Goal: Task Accomplishment & Management: Manage account settings

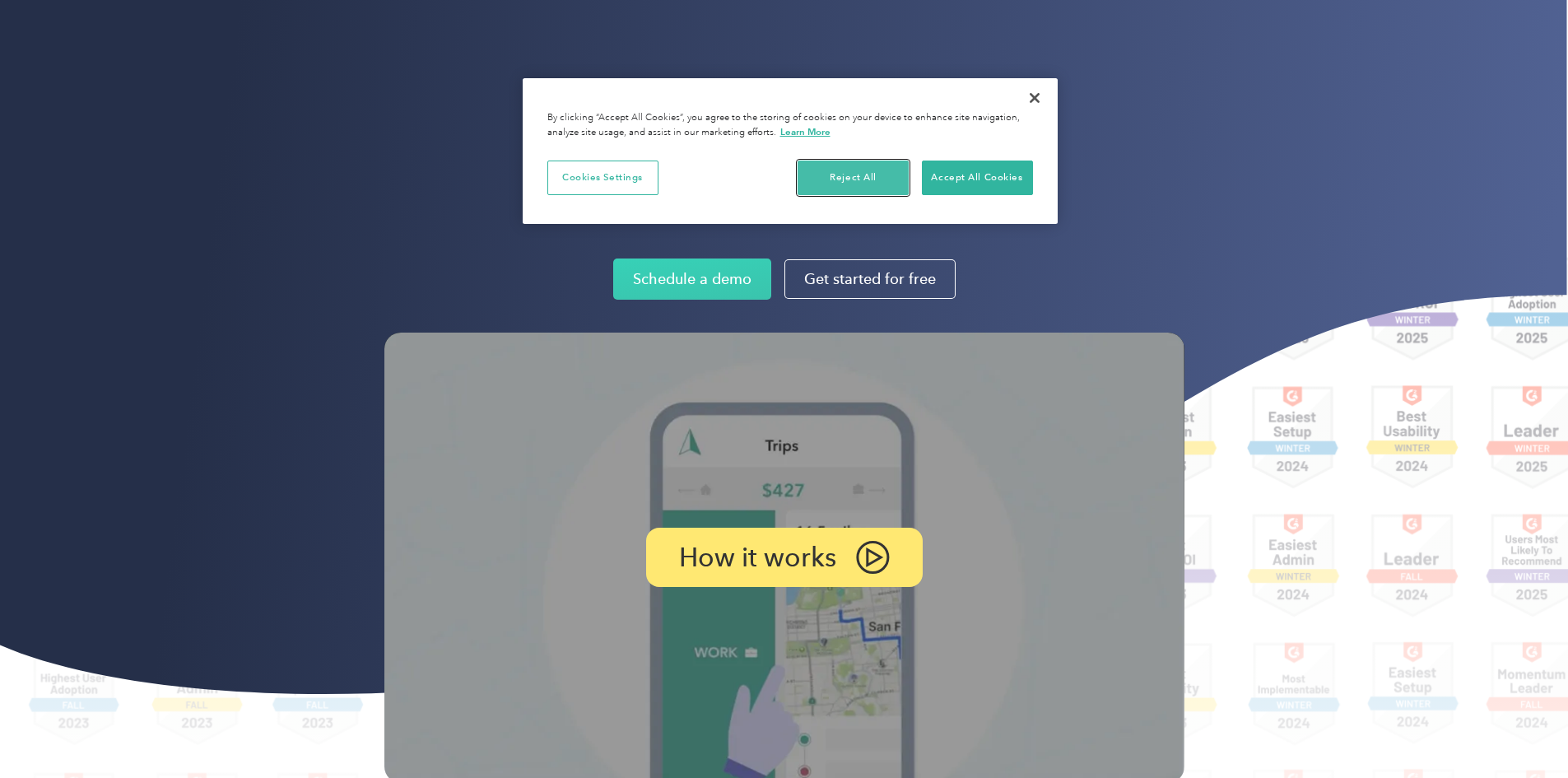
click at [873, 174] on button "Reject All" at bounding box center [853, 177] width 111 height 35
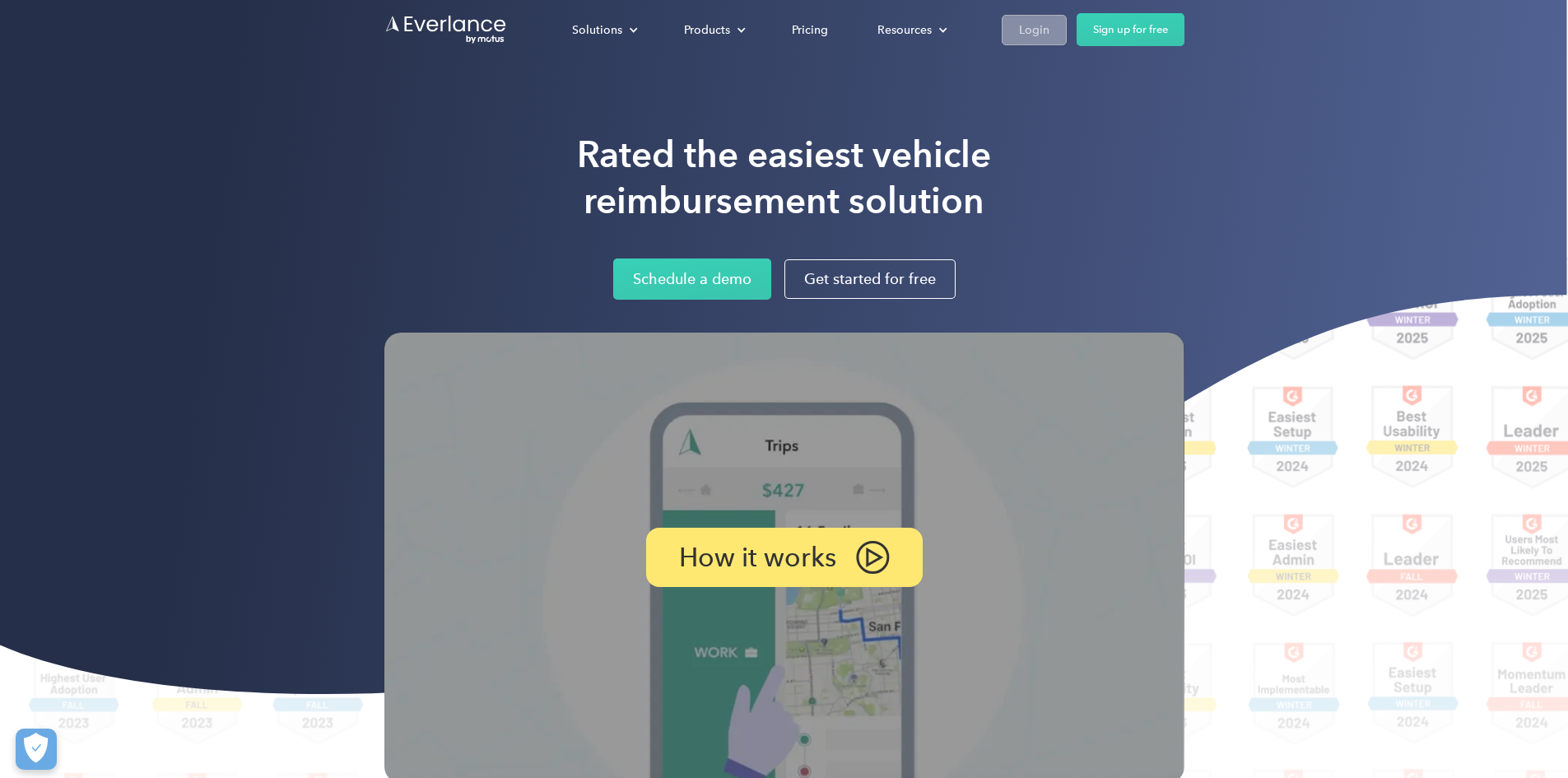
click at [1050, 29] on div "Login" at bounding box center [1034, 30] width 30 height 20
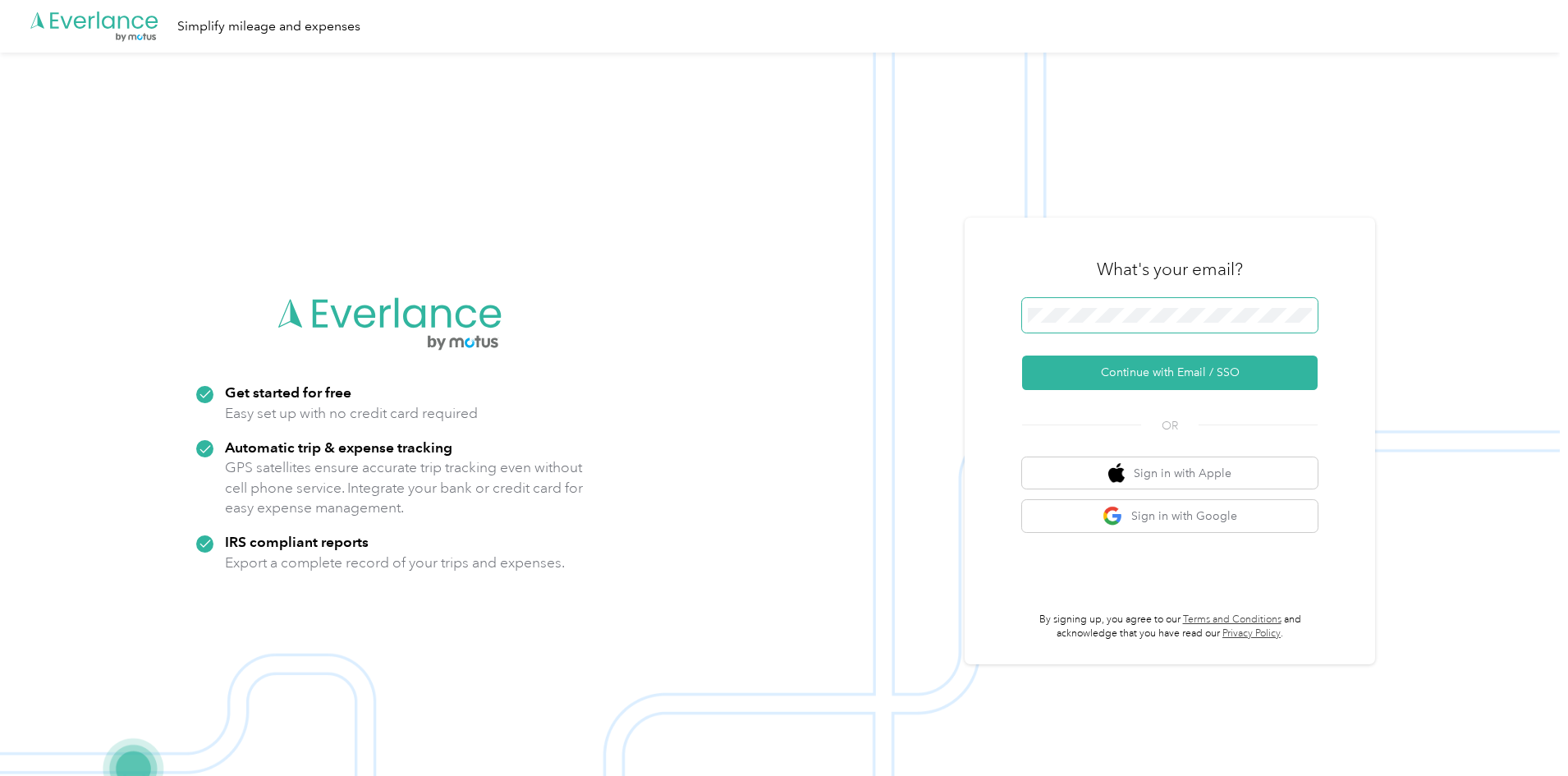
click at [1167, 300] on span at bounding box center [1169, 314] width 295 height 34
click at [1135, 373] on button "Continue with Email / SSO" at bounding box center [1169, 372] width 295 height 34
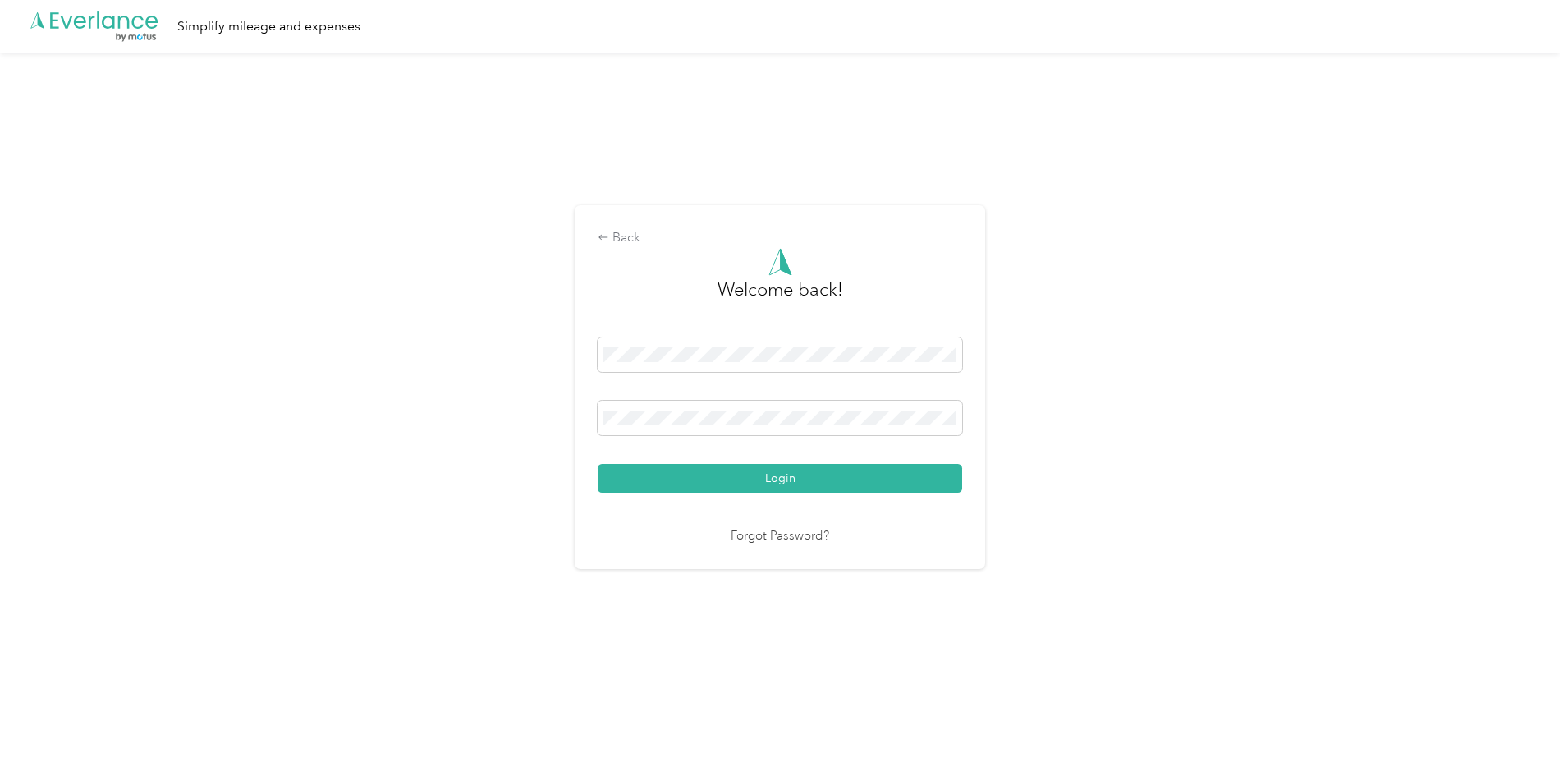
click at [598, 464] on button "Login" at bounding box center [779, 478] width 364 height 29
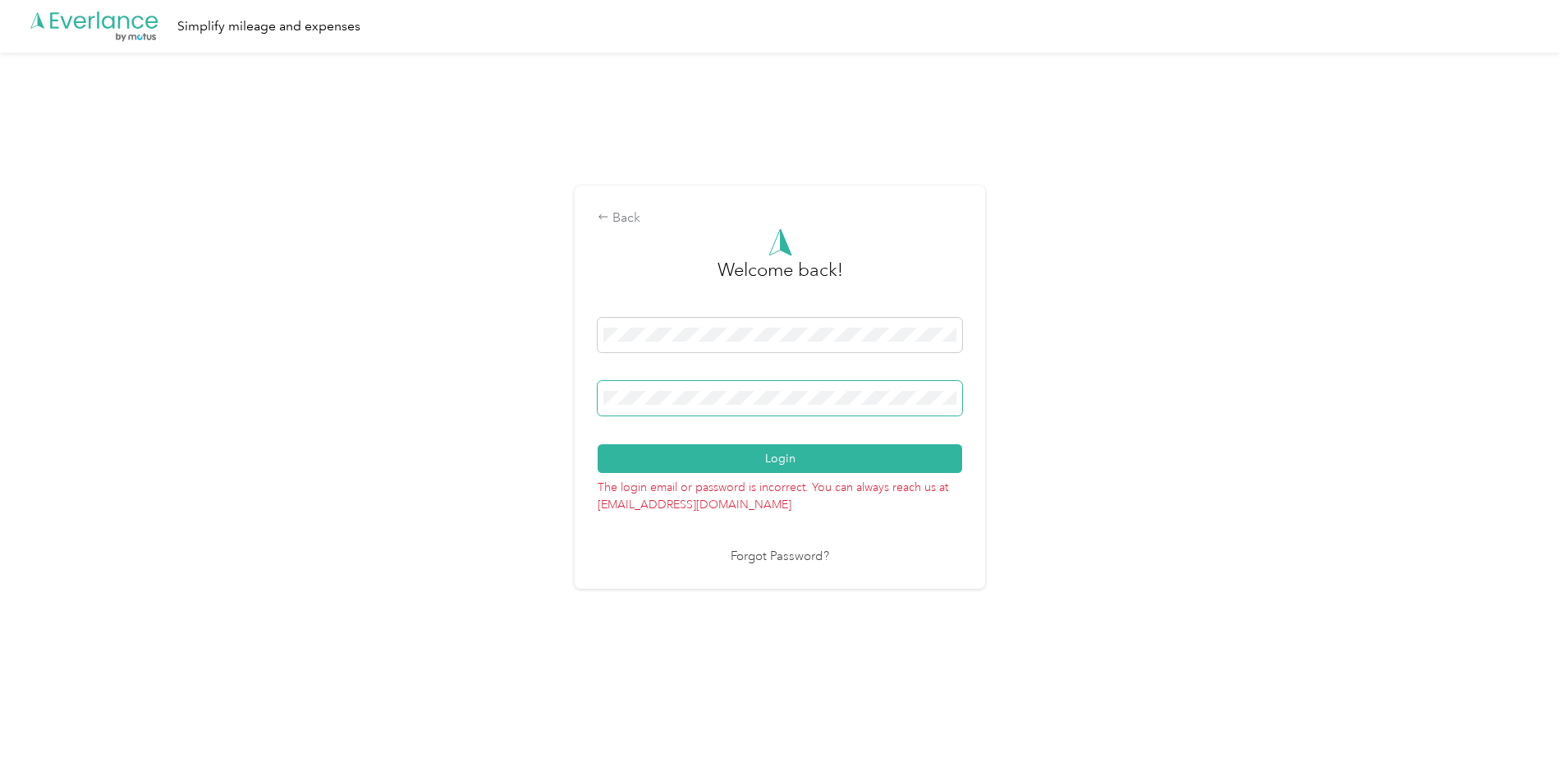
click at [598, 444] on button "Login" at bounding box center [779, 458] width 364 height 29
click at [761, 552] on link "Forgot Password?" at bounding box center [779, 557] width 98 height 18
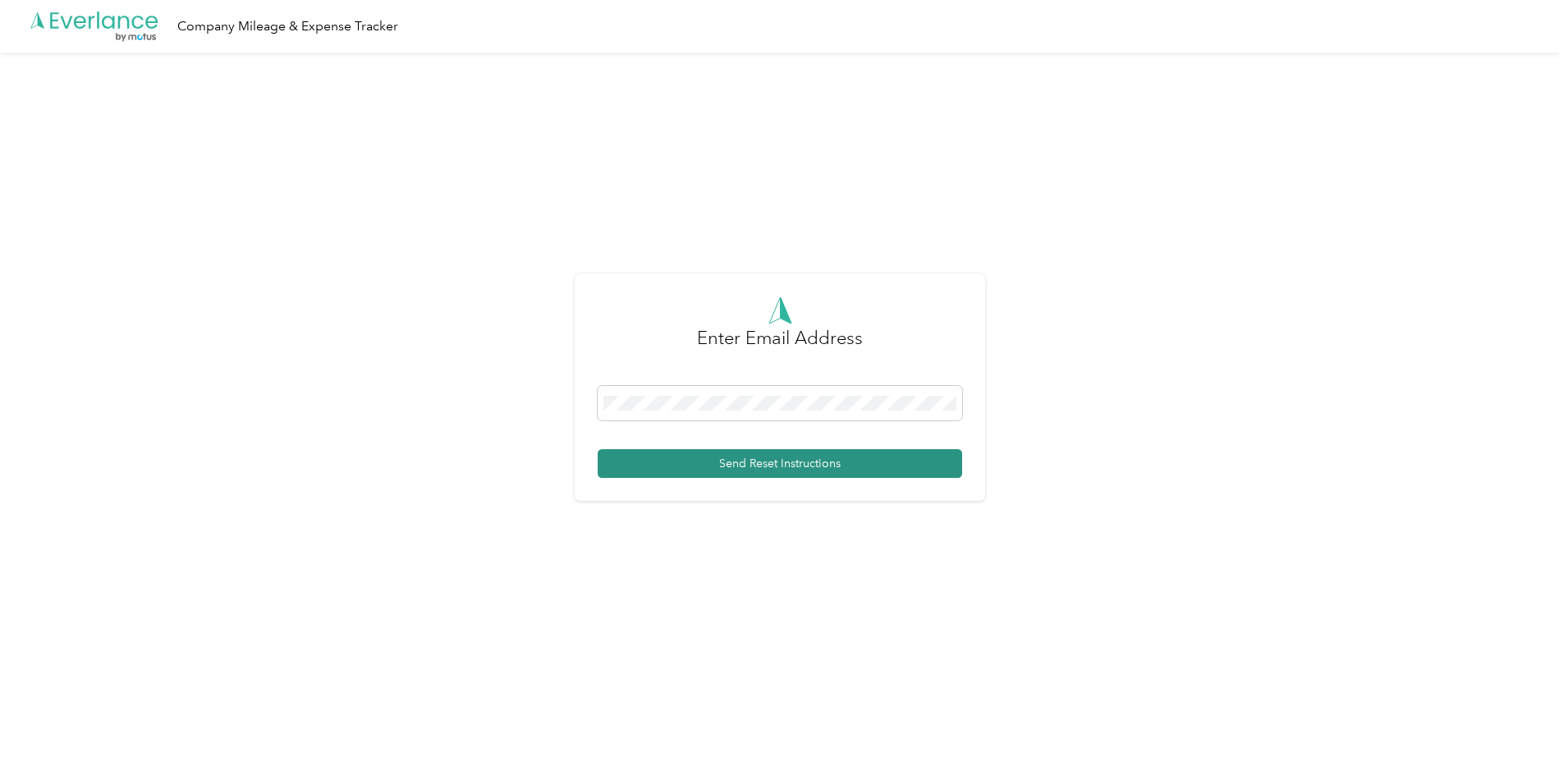
click at [734, 463] on button "Send Reset Instructions" at bounding box center [779, 463] width 364 height 29
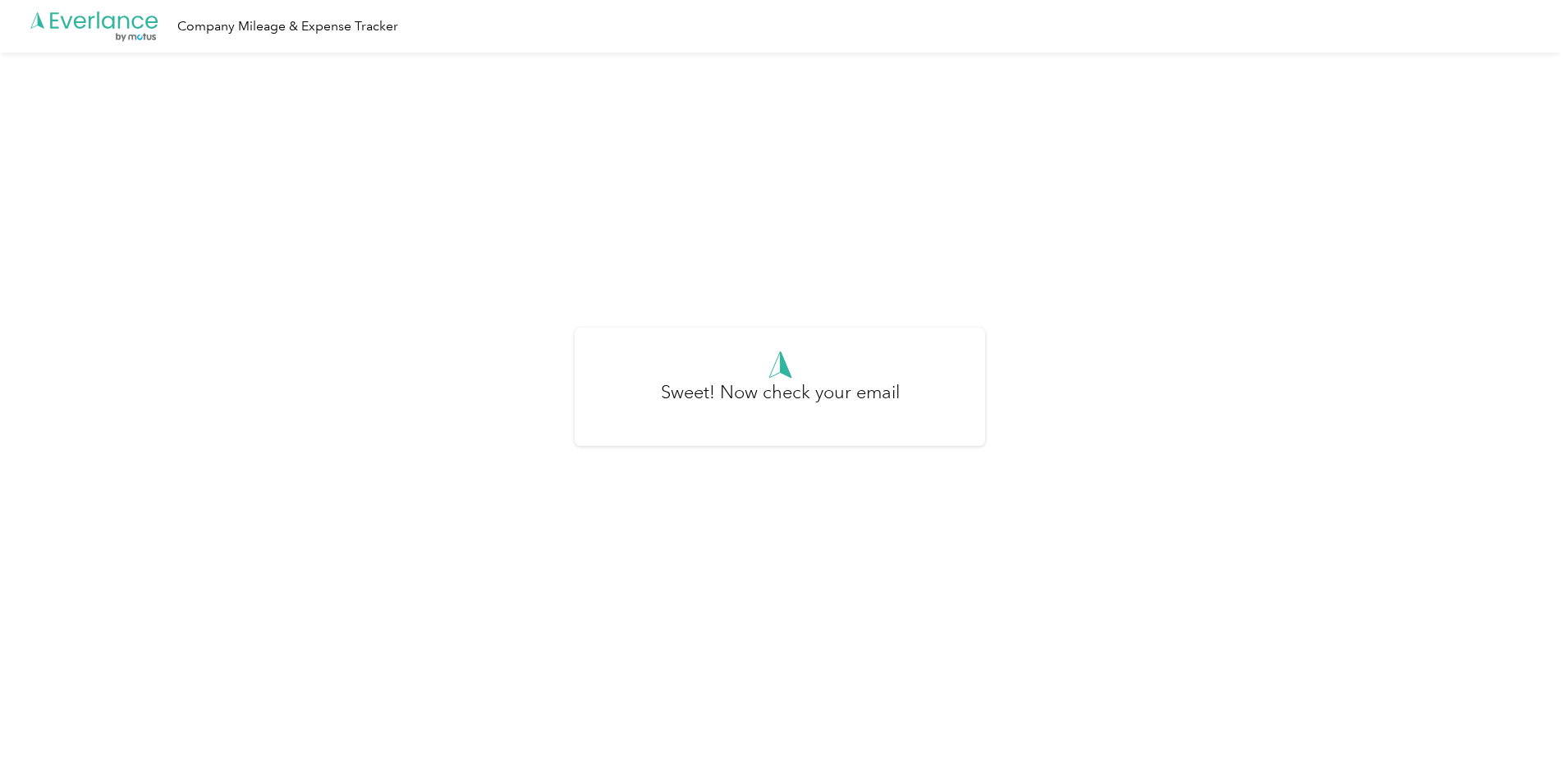
click at [147, 24] on icon at bounding box center [151, 23] width 13 height 13
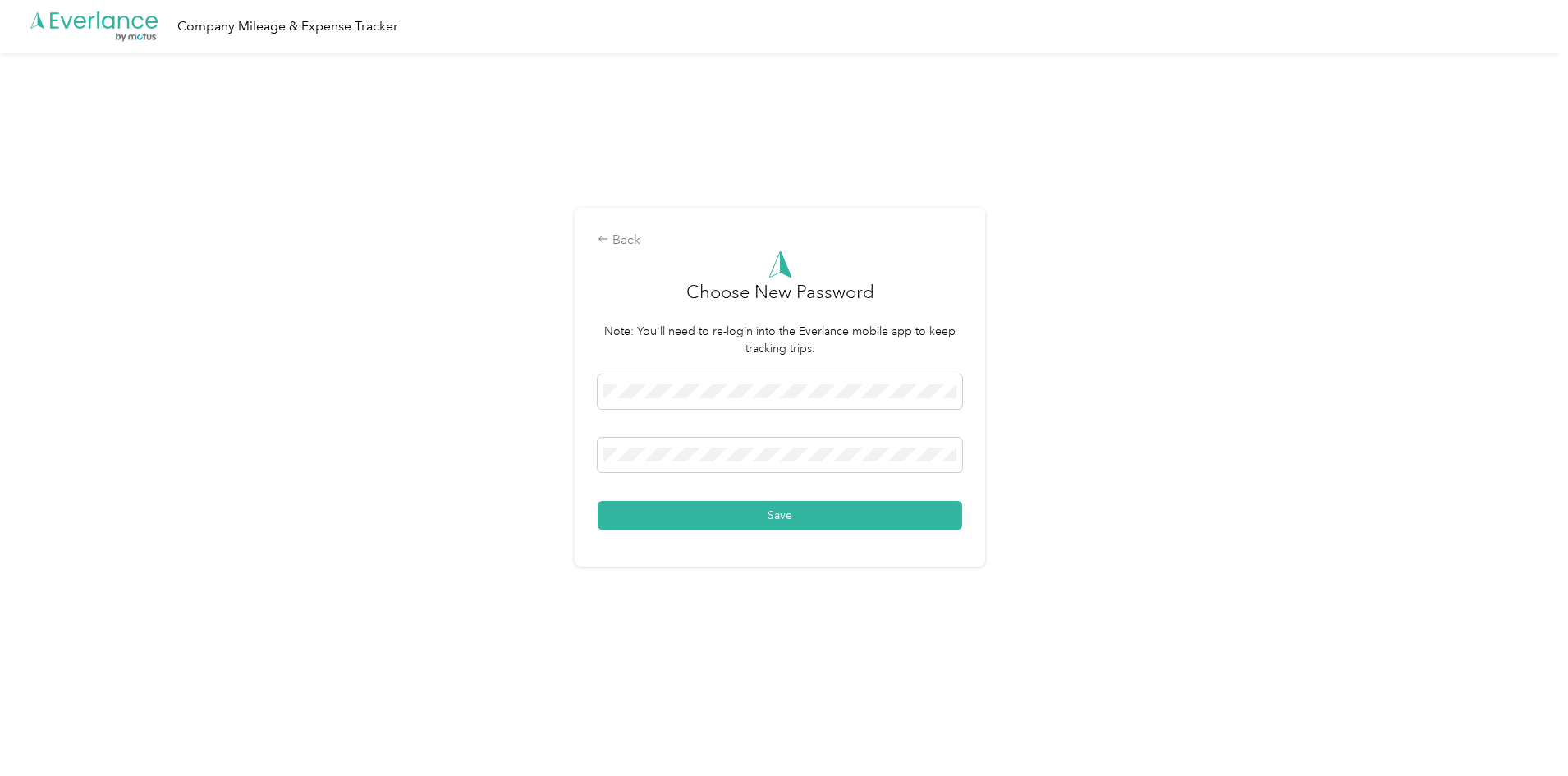
click at [815, 525] on button "Save" at bounding box center [779, 515] width 364 height 29
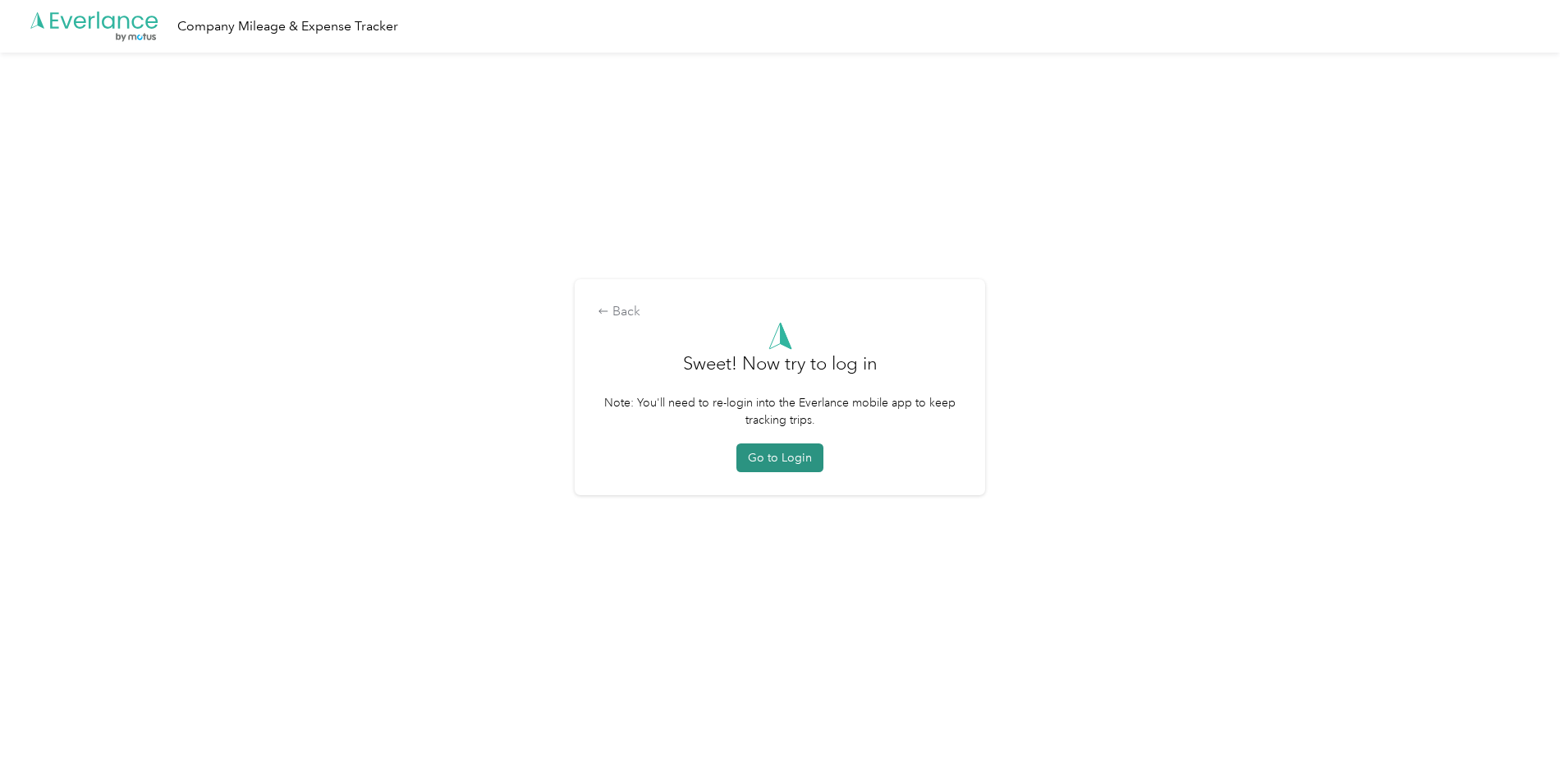
click at [795, 454] on button "Go to Login" at bounding box center [779, 457] width 87 height 29
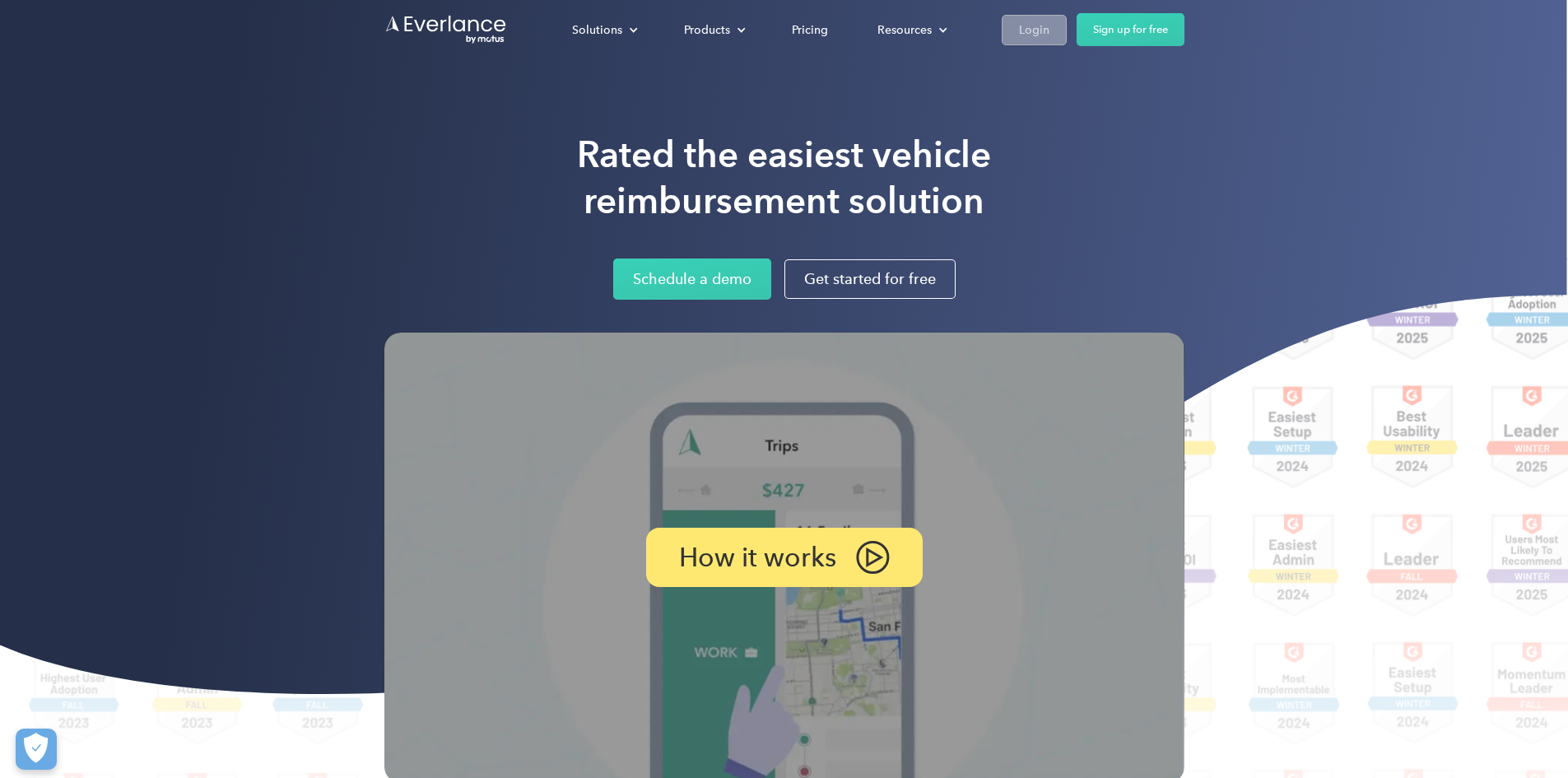
click at [1066, 22] on link "Login" at bounding box center [1034, 30] width 65 height 30
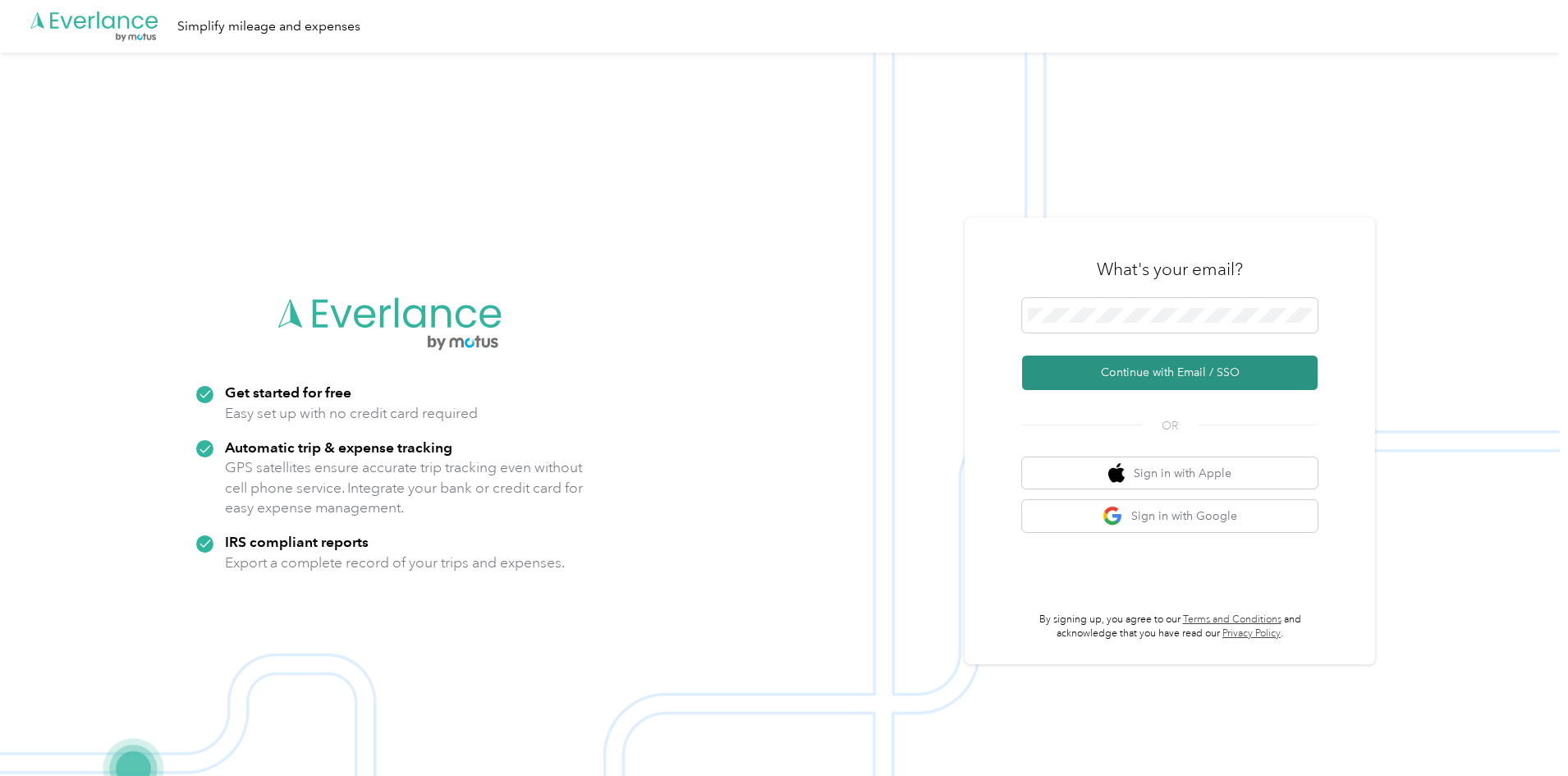
click at [1155, 365] on button "Continue with Email / SSO" at bounding box center [1169, 372] width 295 height 34
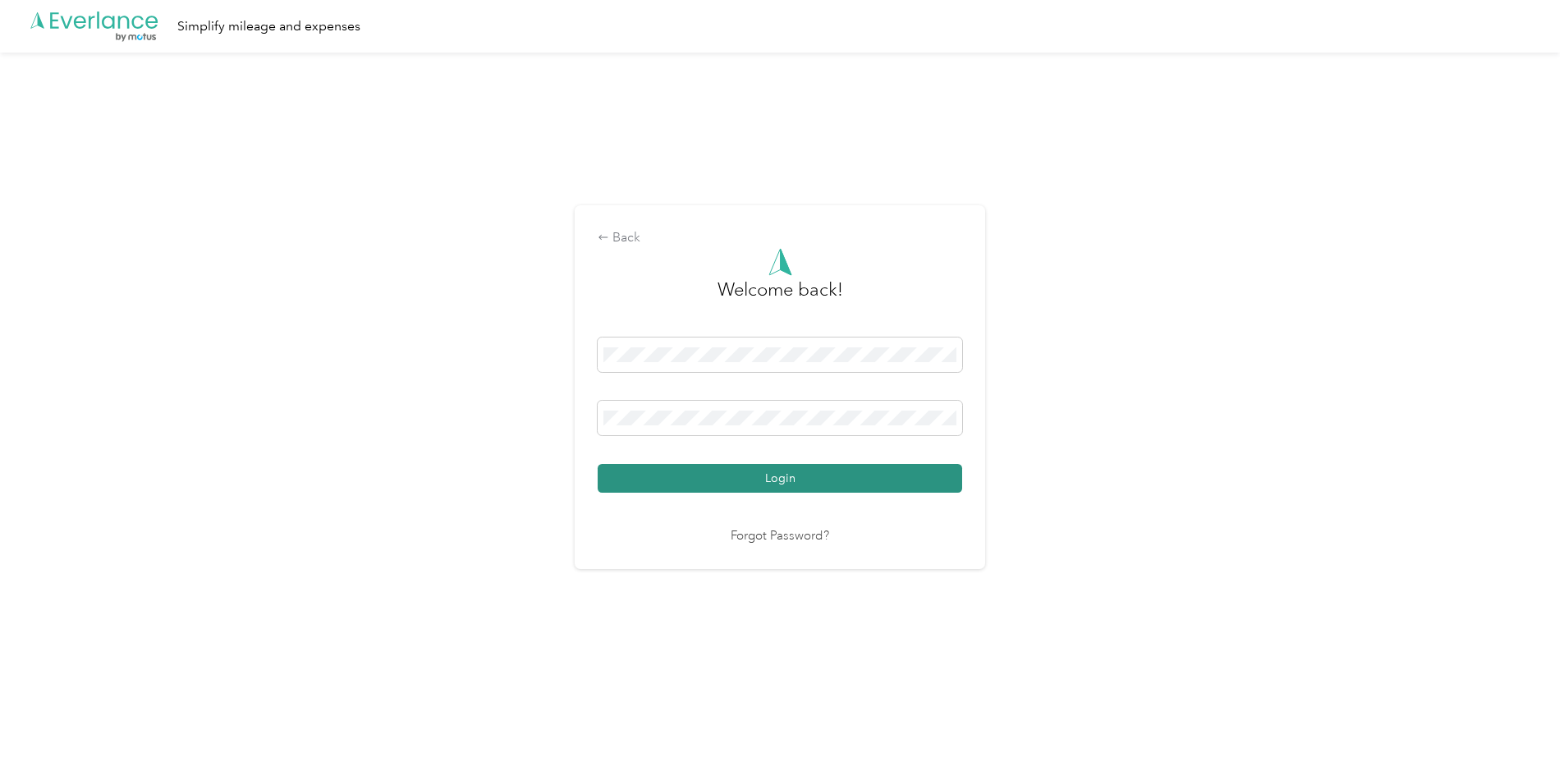
click at [712, 471] on button "Login" at bounding box center [779, 478] width 364 height 29
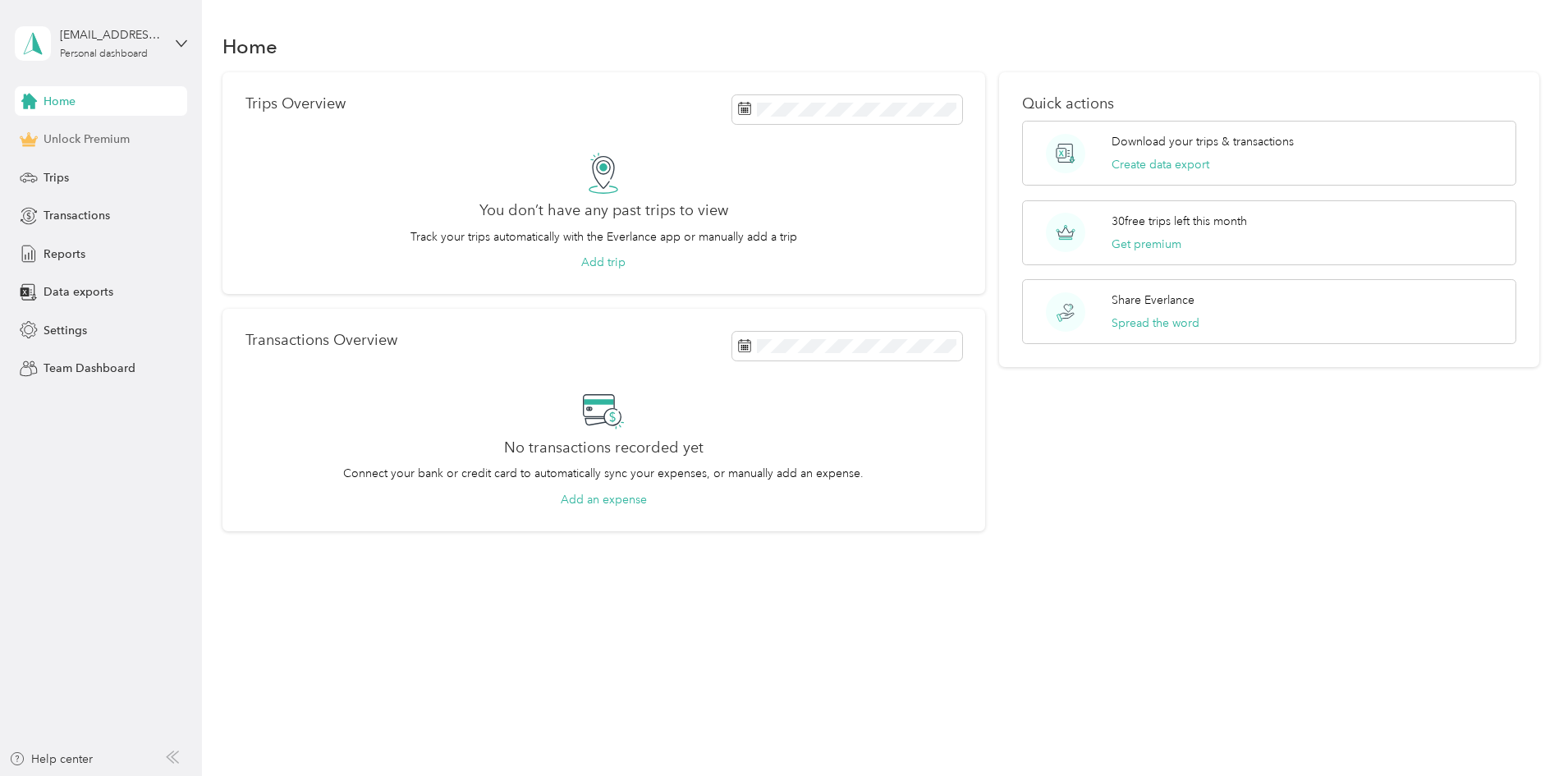
click at [101, 149] on div "Unlock Premium" at bounding box center [101, 139] width 172 height 29
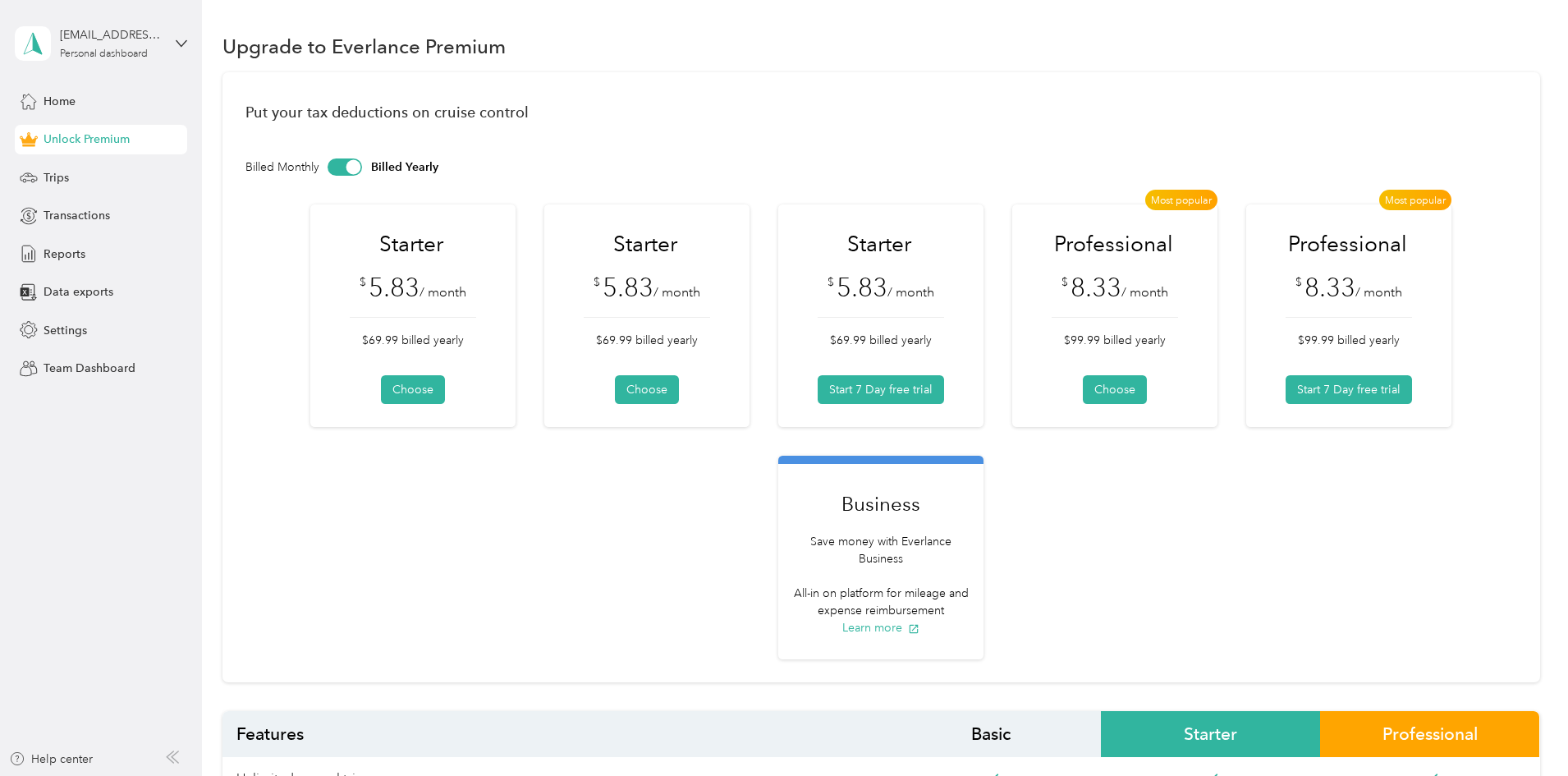
click at [362, 162] on div at bounding box center [354, 166] width 15 height 15
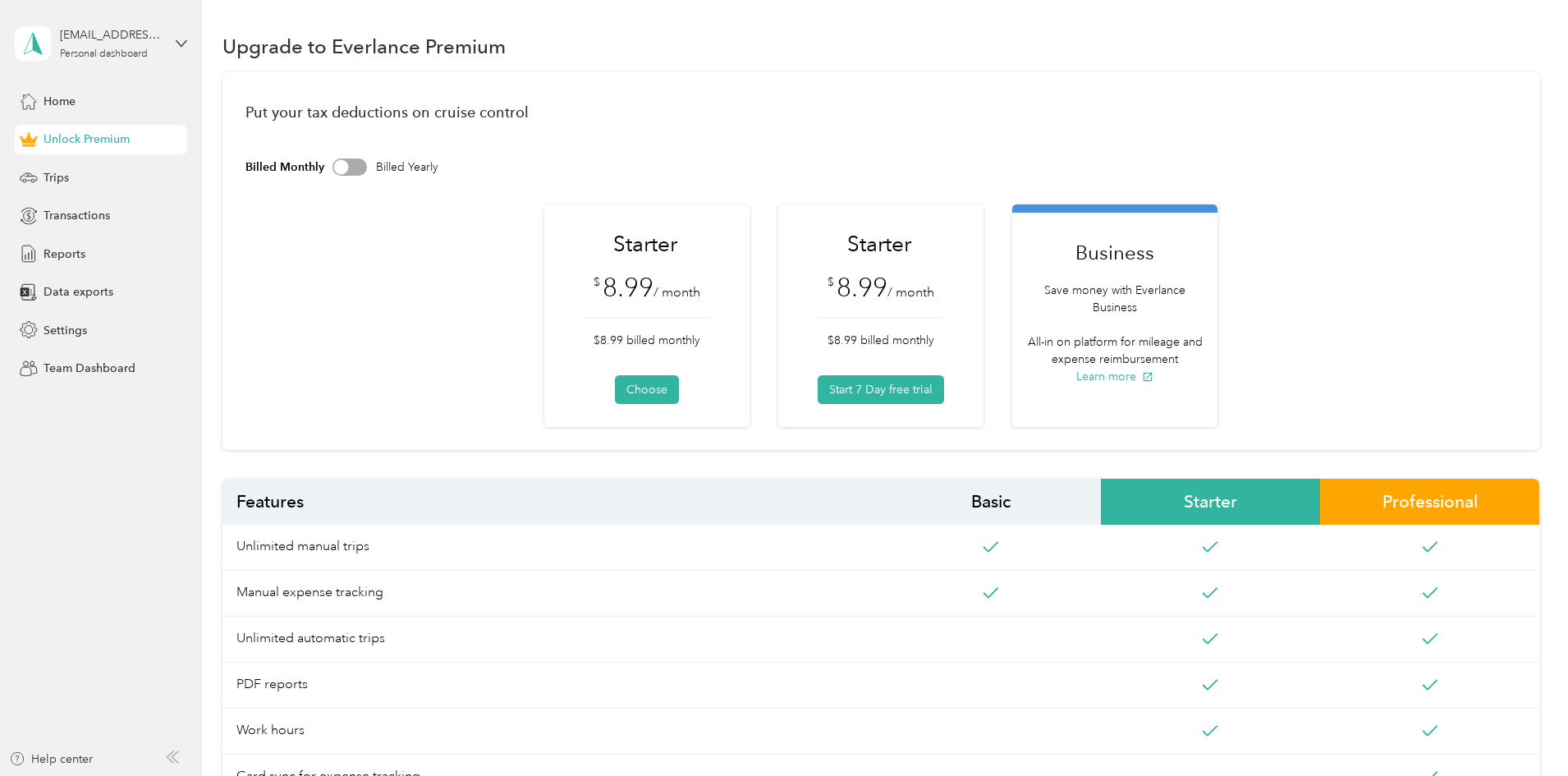
click at [367, 162] on div at bounding box center [349, 166] width 34 height 18
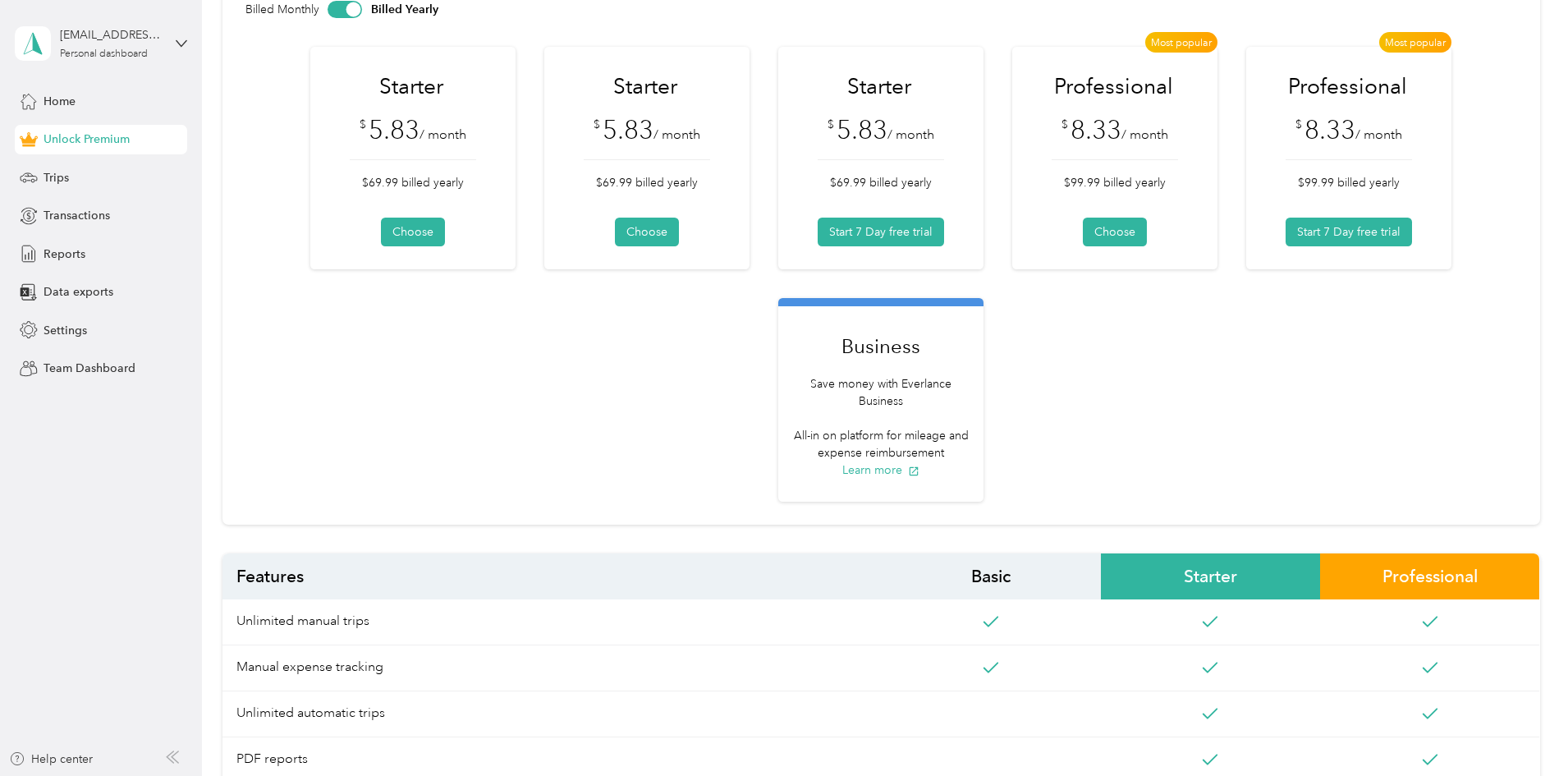
scroll to position [82, 0]
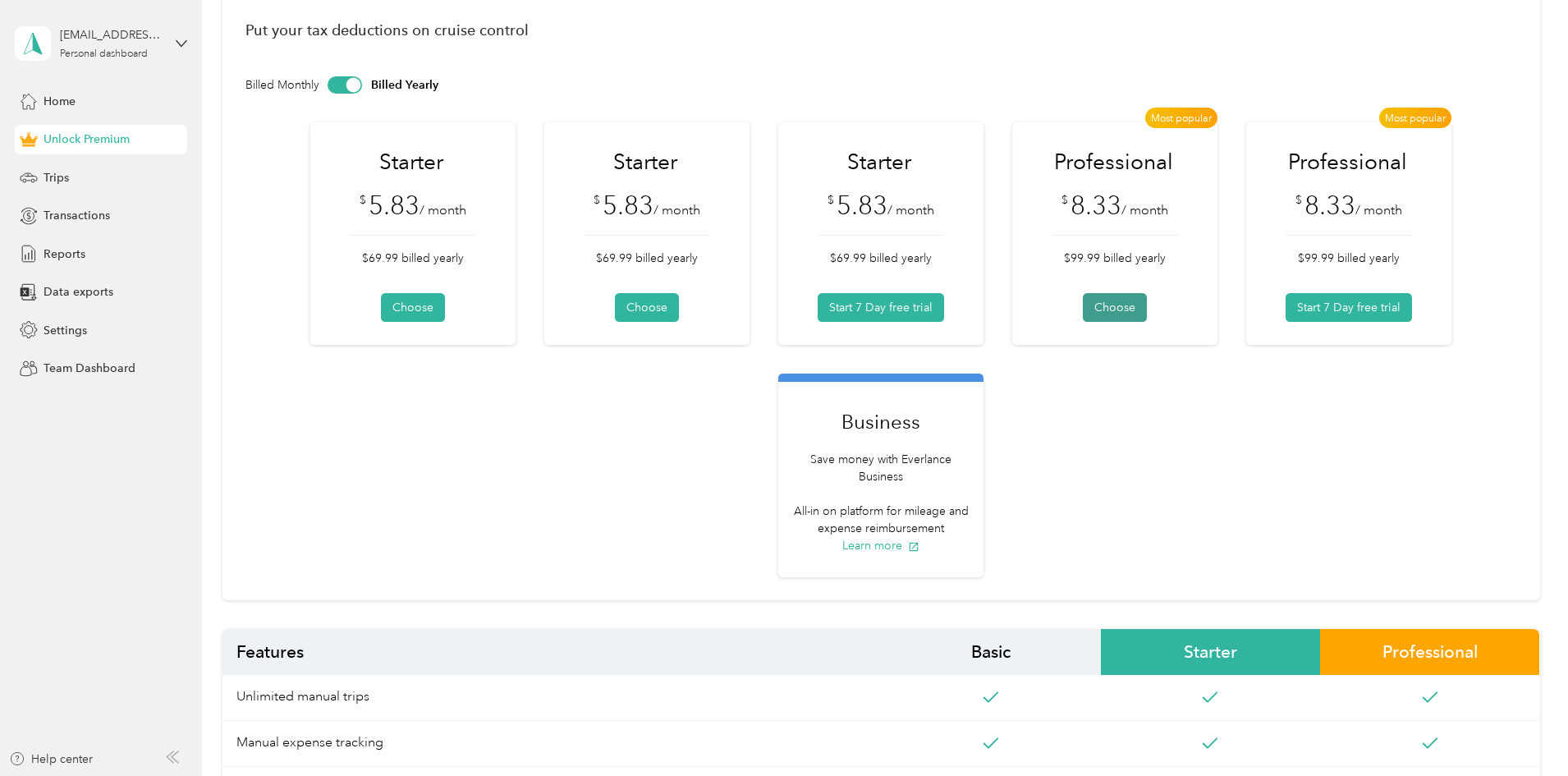
click at [1147, 310] on button "Choose" at bounding box center [1115, 308] width 64 height 29
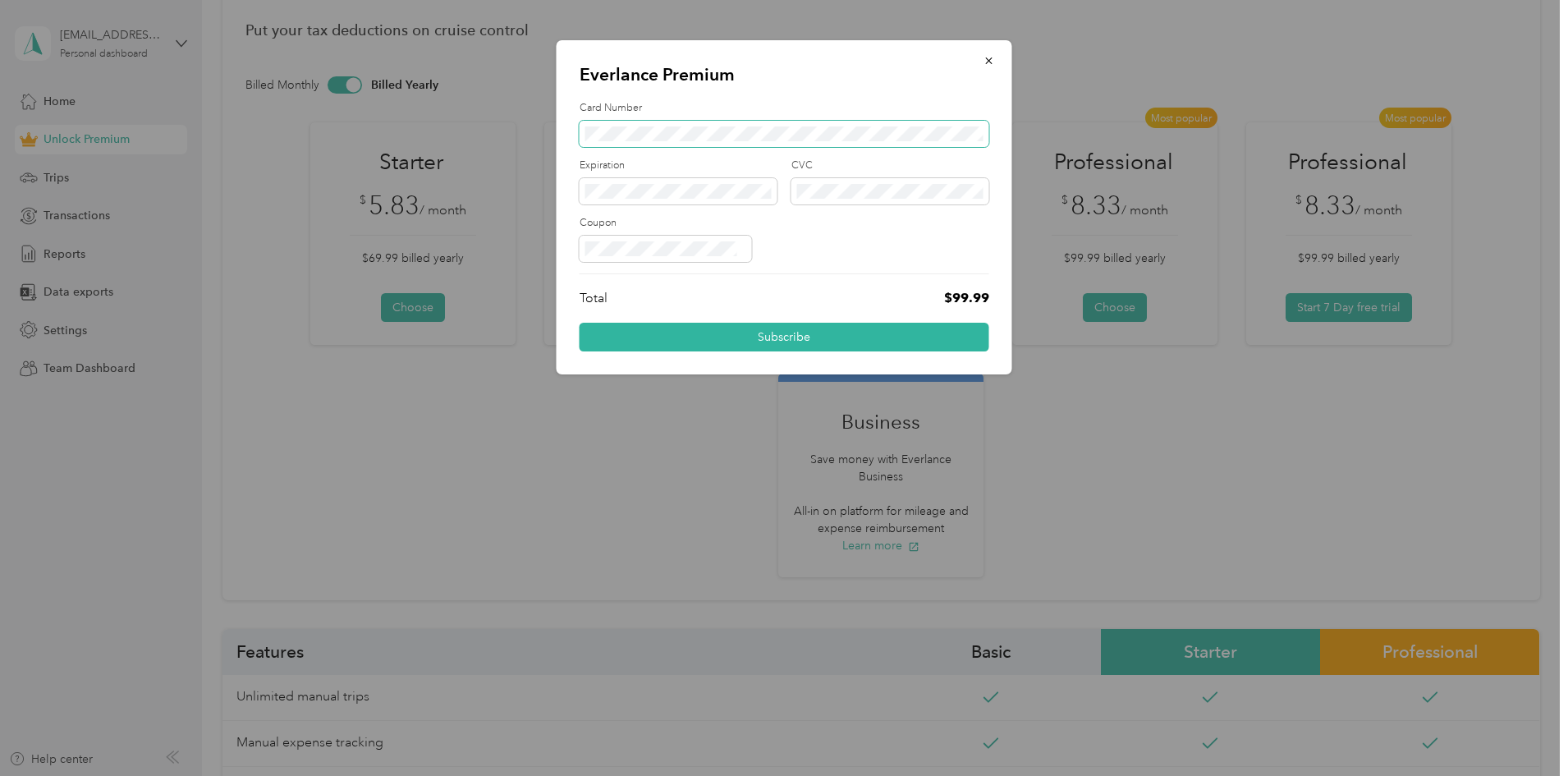
click at [737, 145] on span at bounding box center [784, 134] width 409 height 26
click at [984, 61] on icon "button" at bounding box center [990, 61] width 12 height 12
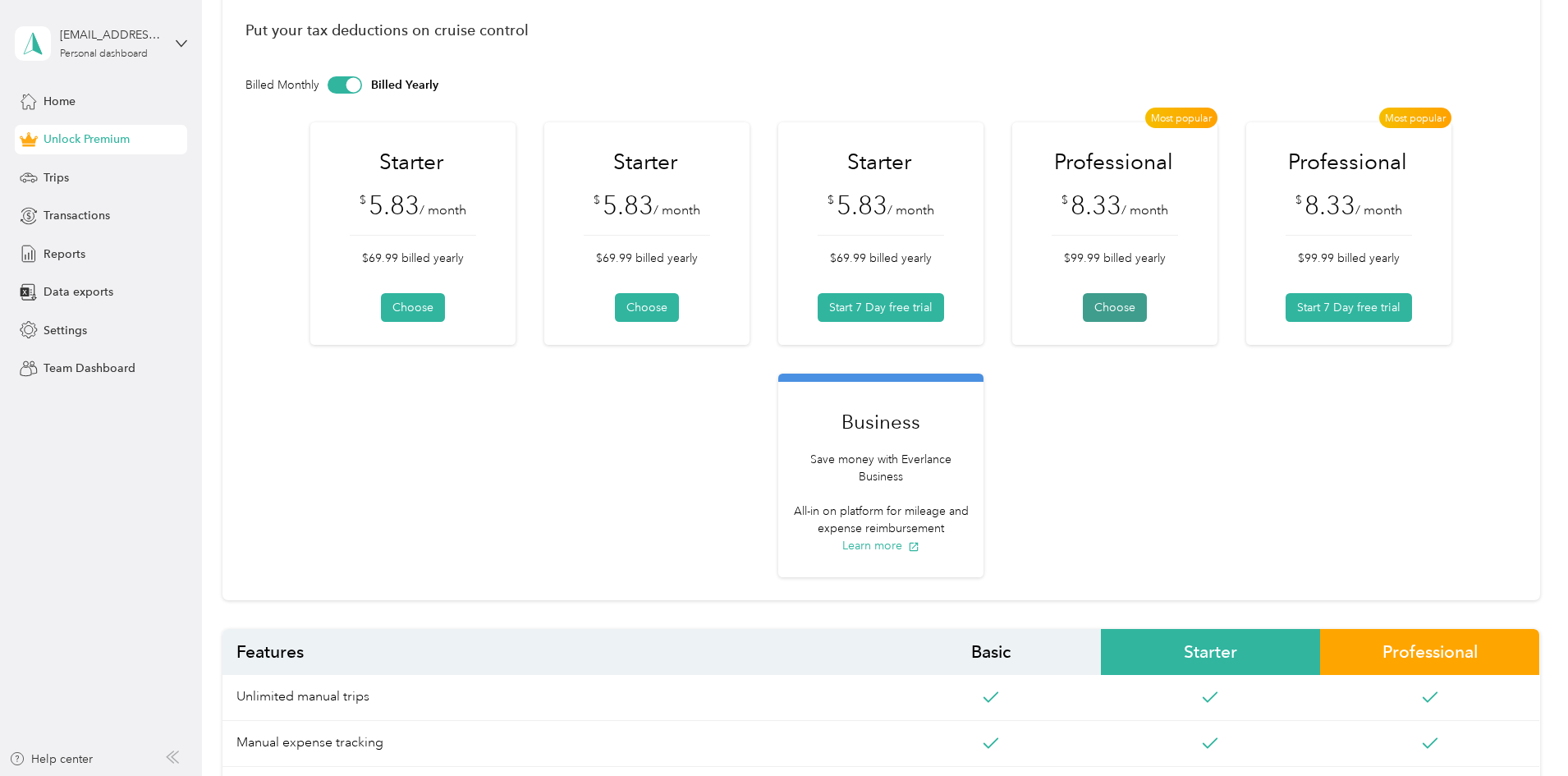
click at [1147, 315] on button "Choose" at bounding box center [1115, 308] width 64 height 29
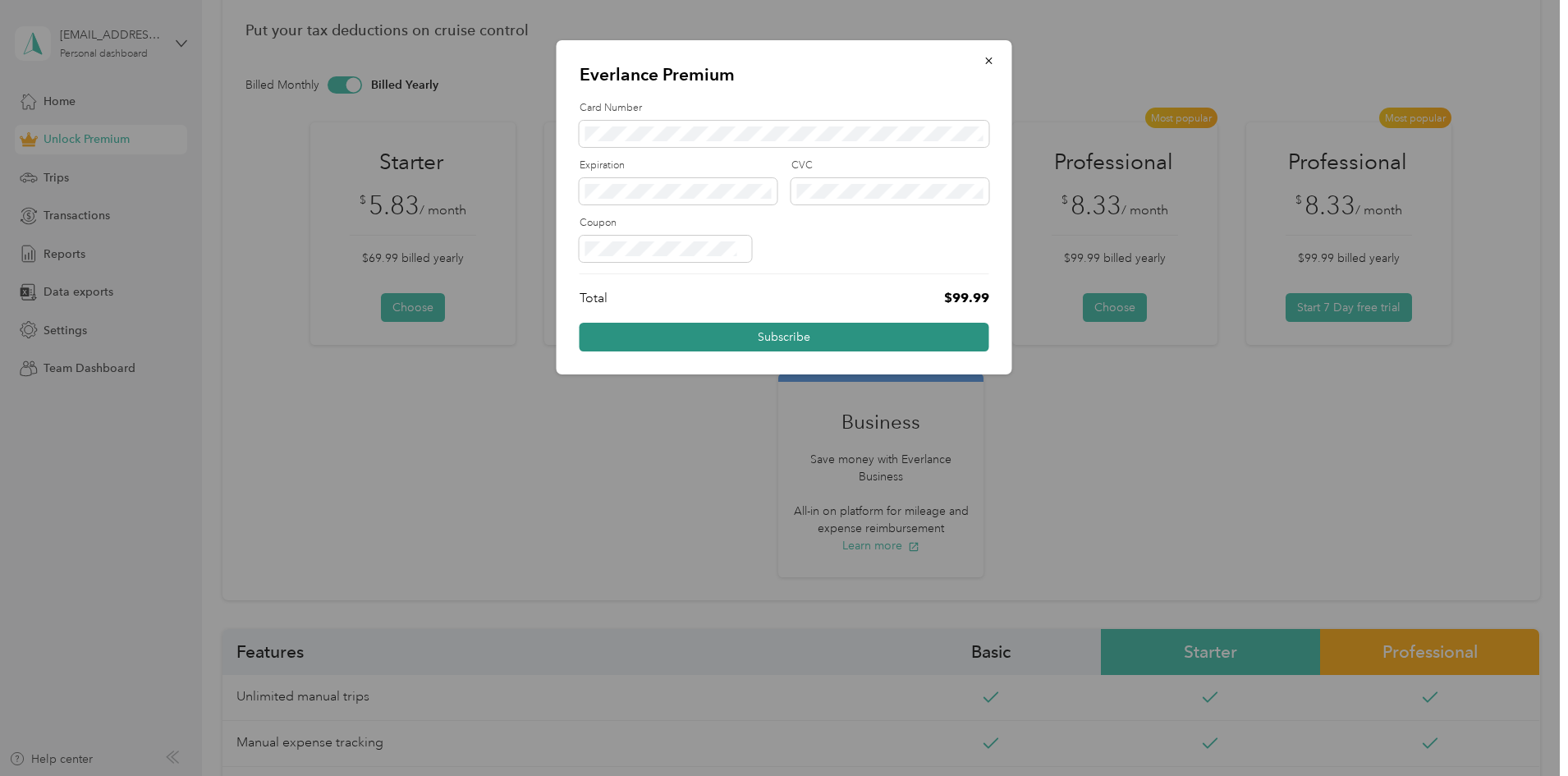
click at [768, 335] on button "Subscribe" at bounding box center [784, 337] width 409 height 29
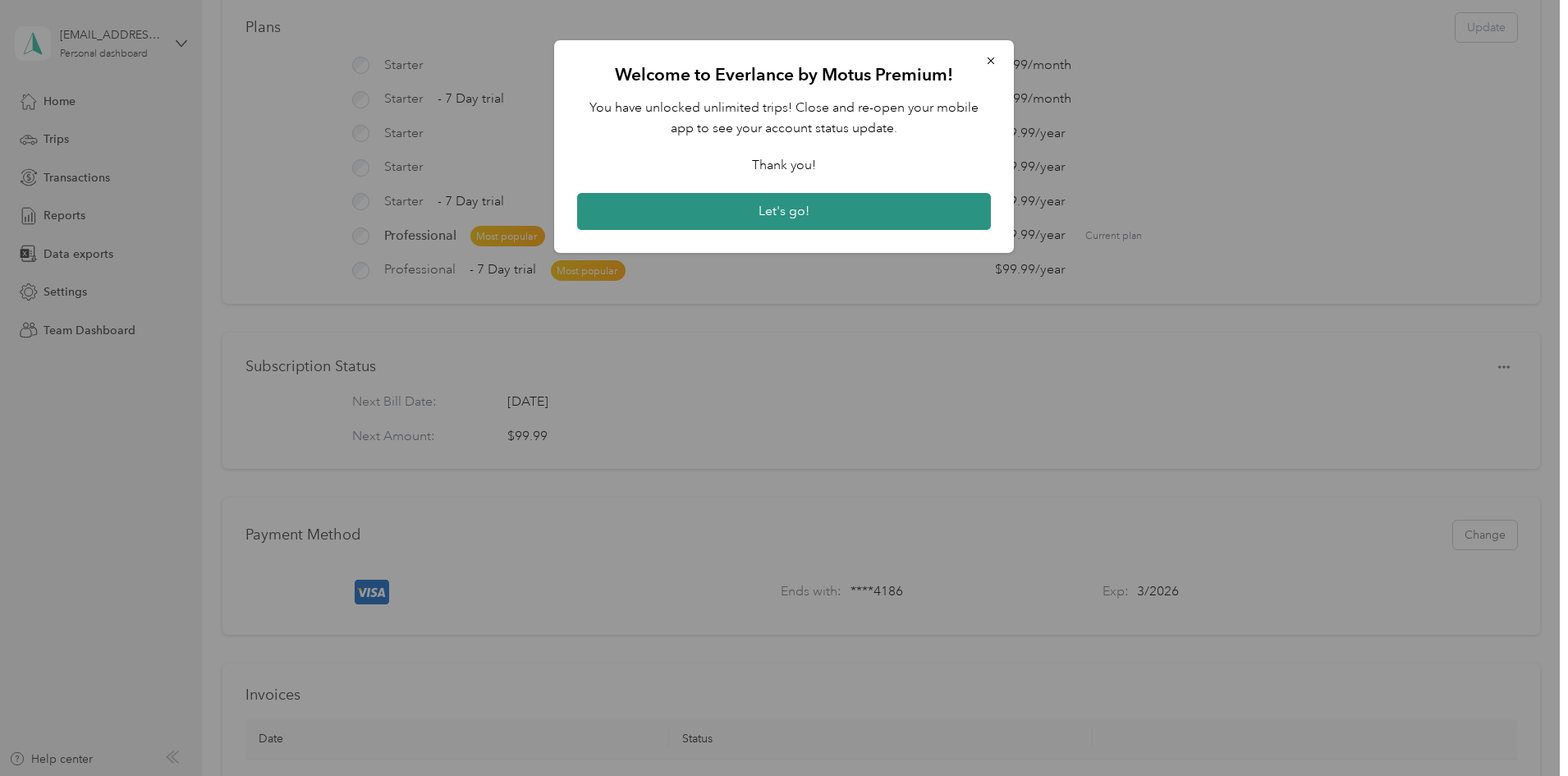
click at [774, 211] on button "Let's go!" at bounding box center [784, 211] width 414 height 38
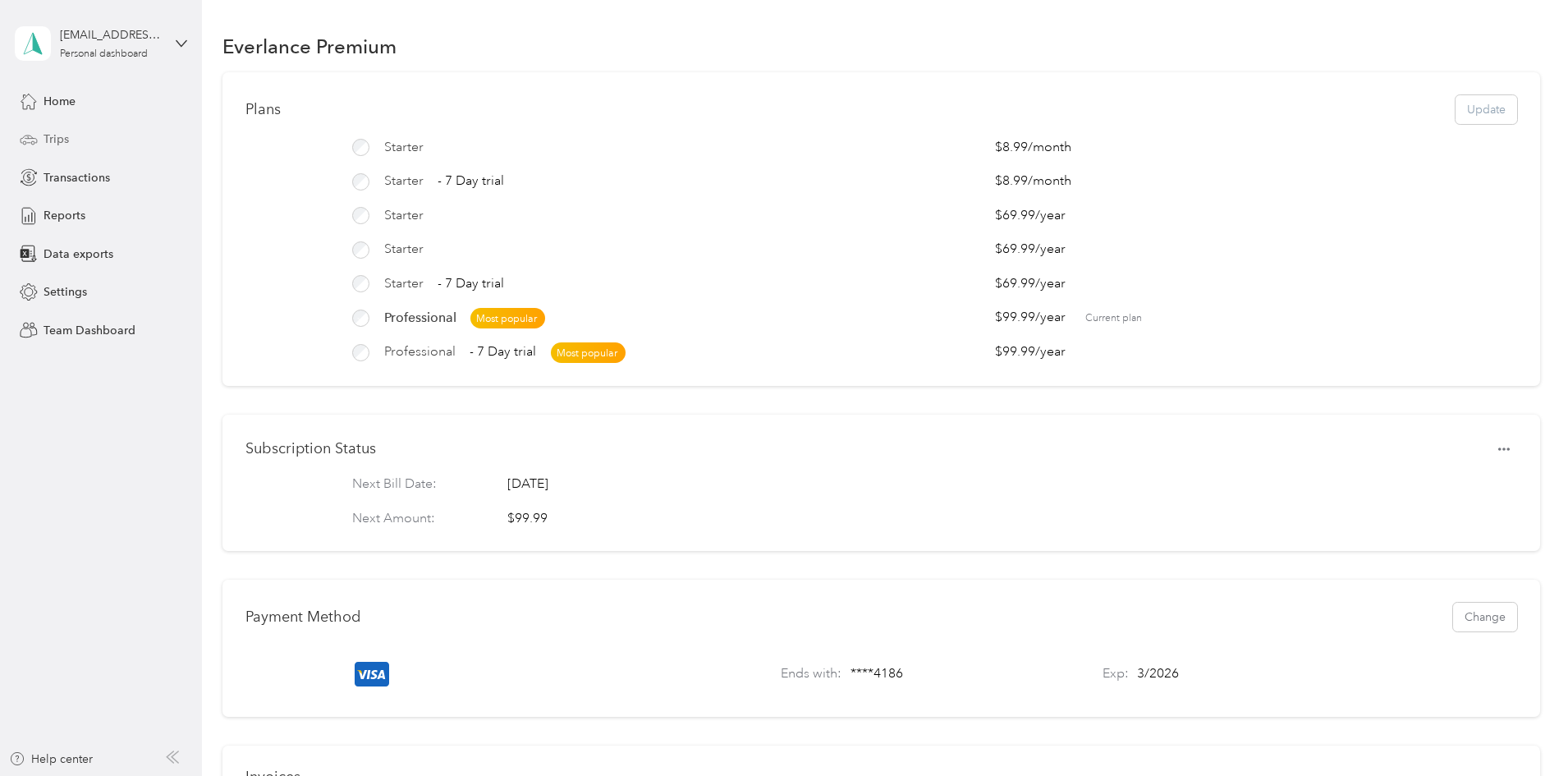
click at [72, 131] on div "Trips" at bounding box center [101, 139] width 172 height 29
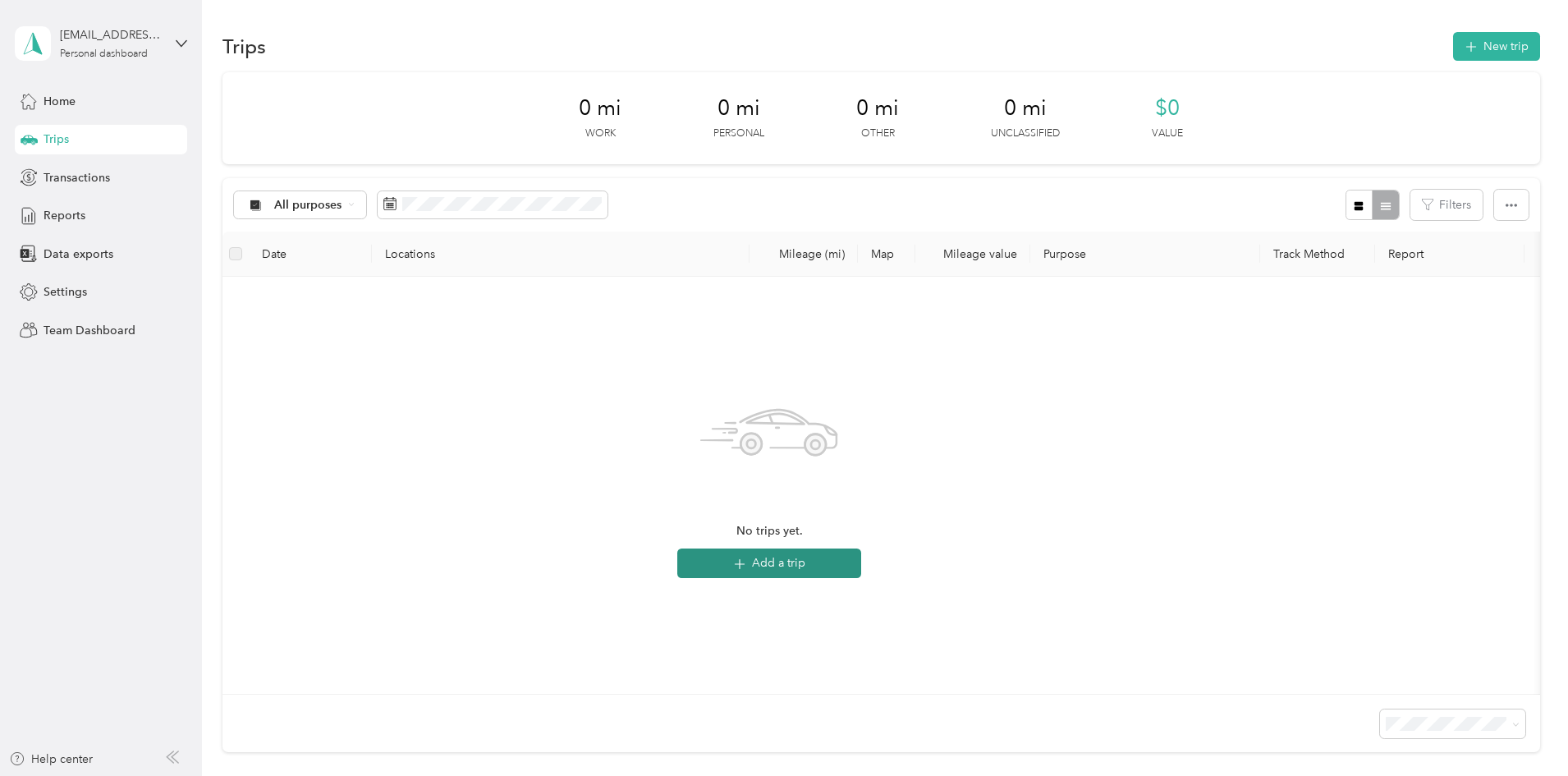
click at [861, 562] on button "Add a trip" at bounding box center [768, 562] width 184 height 29
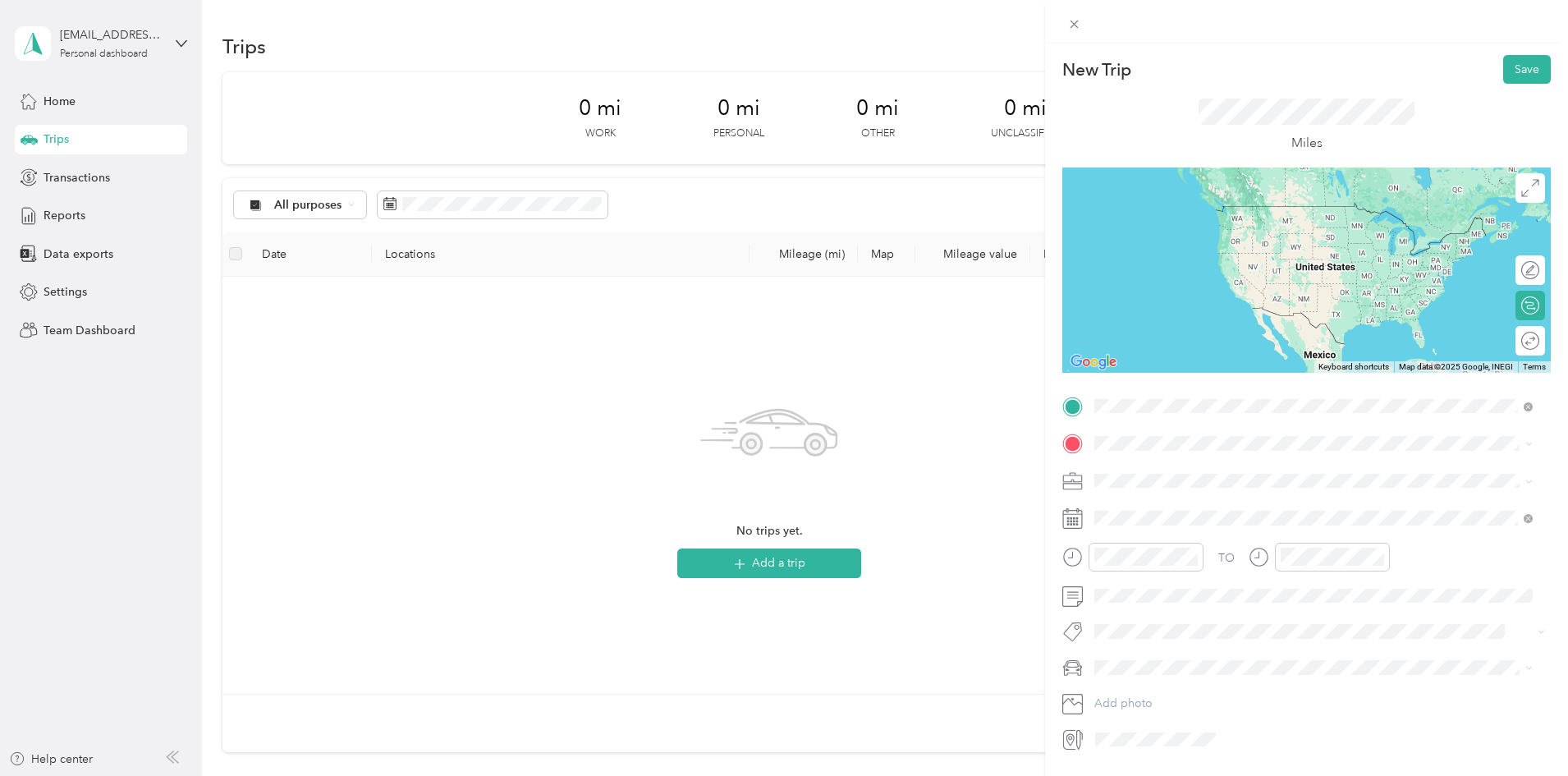
click at [1256, 472] on span "[STREET_ADDRESS][PERSON_NAME][US_STATE]" at bounding box center [1253, 466] width 256 height 15
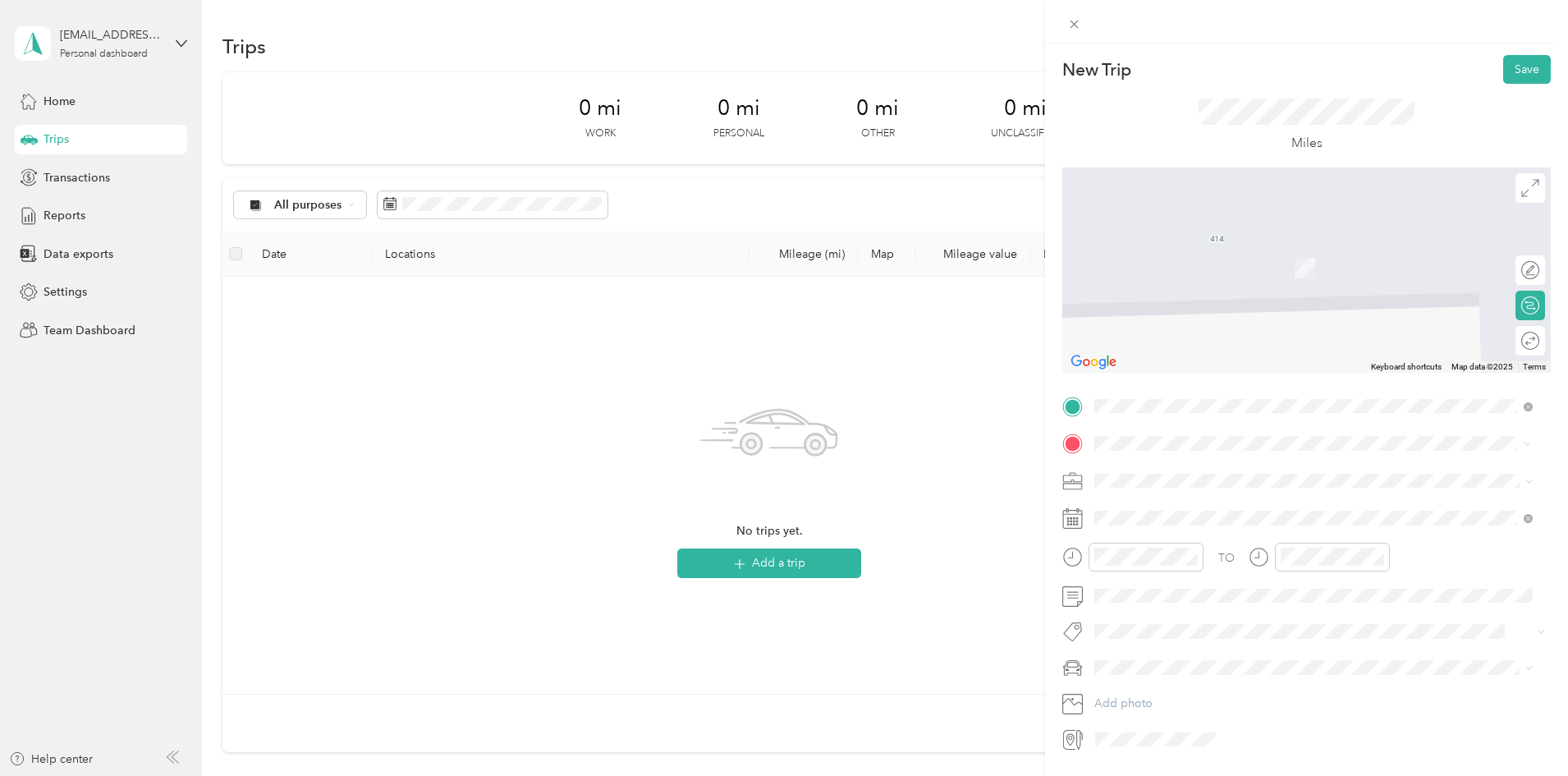
click at [1372, 514] on div "[STREET_ADDRESS][US_STATE]" at bounding box center [1313, 503] width 427 height 22
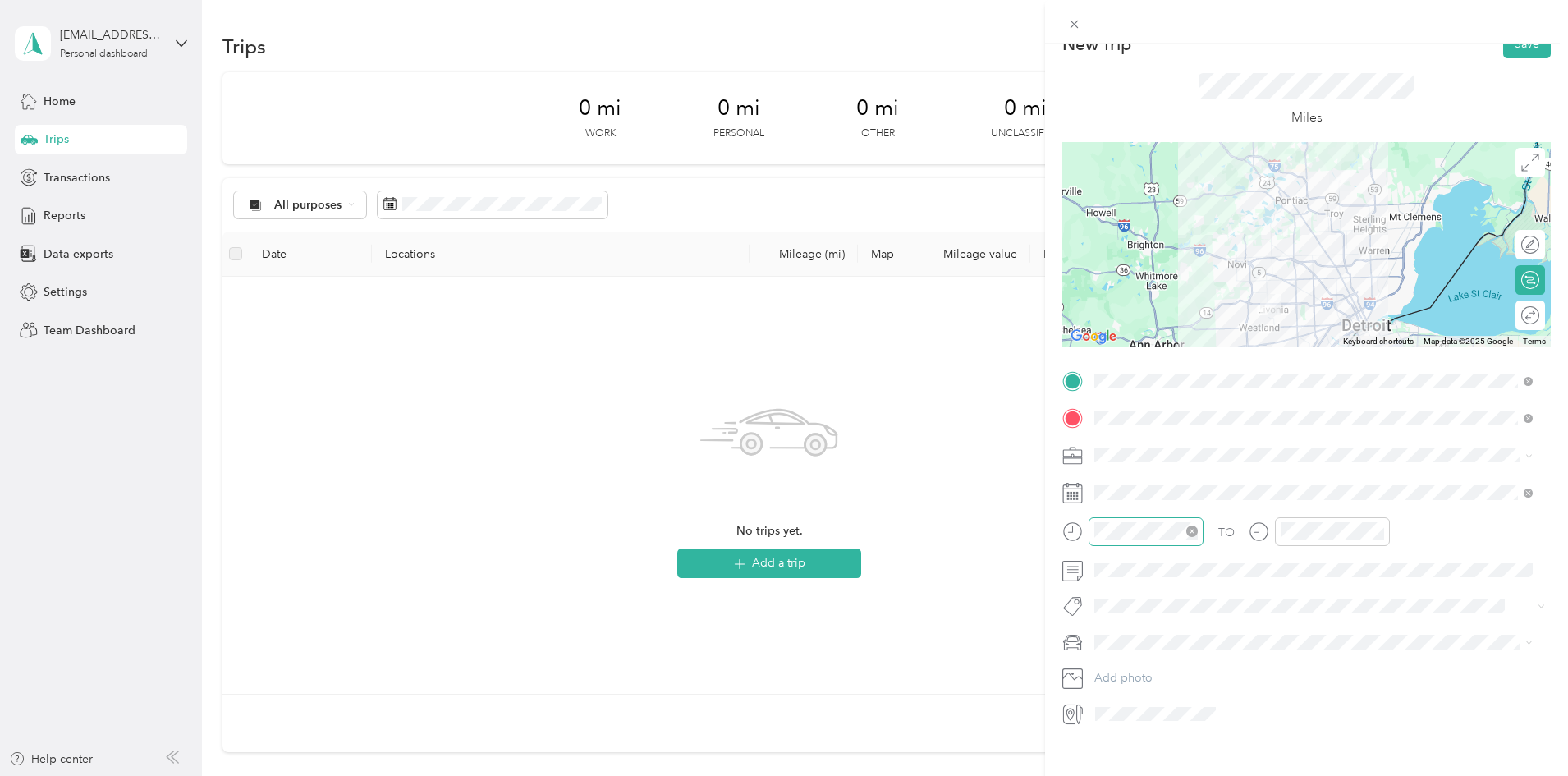
scroll to position [49, 0]
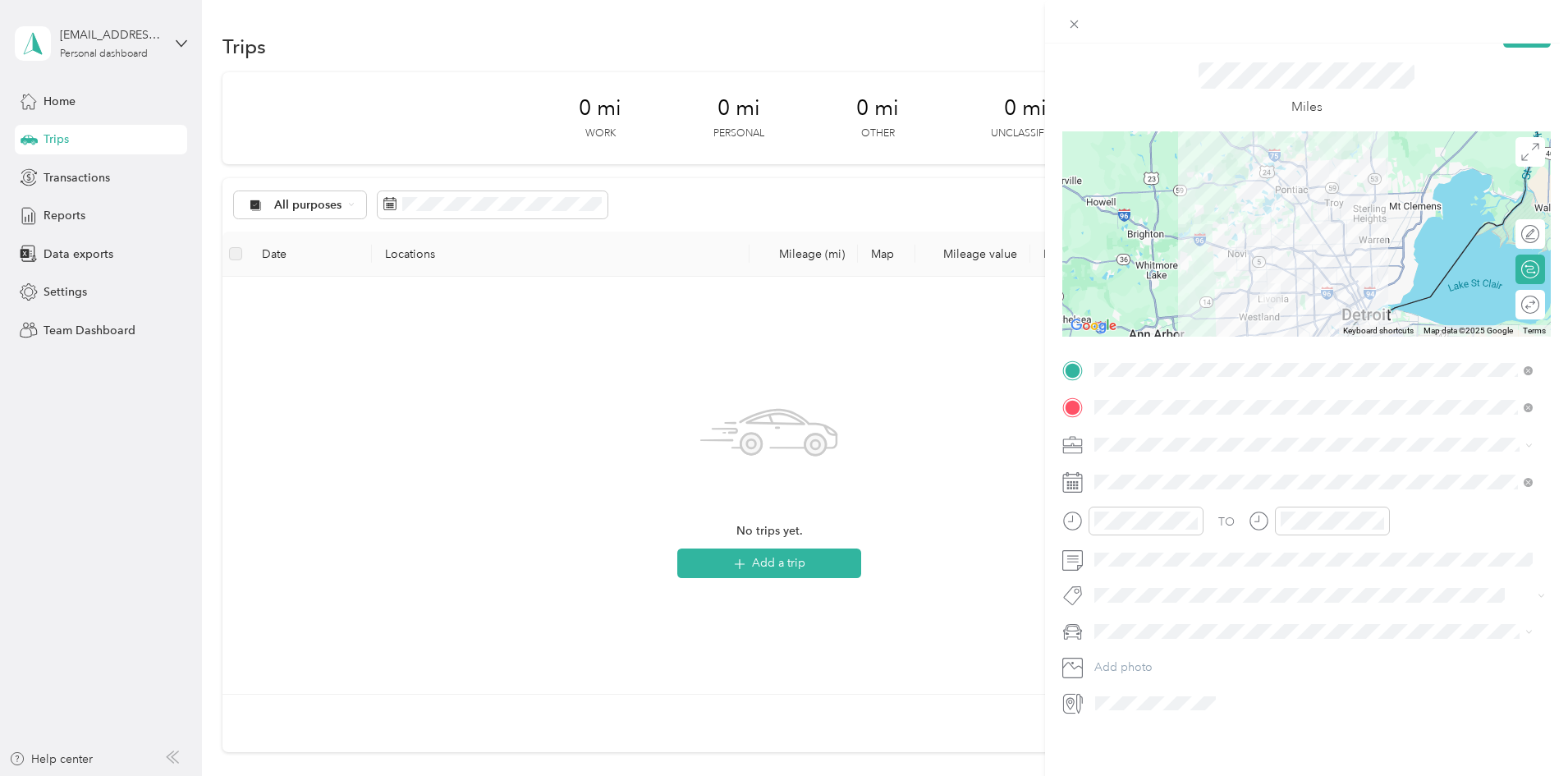
click at [1085, 432] on div at bounding box center [1306, 445] width 488 height 26
click at [1147, 467] on div "Work" at bounding box center [1313, 461] width 427 height 18
click at [1075, 473] on icon at bounding box center [1072, 482] width 20 height 20
click at [1234, 700] on div "26" at bounding box center [1234, 697] width 21 height 20
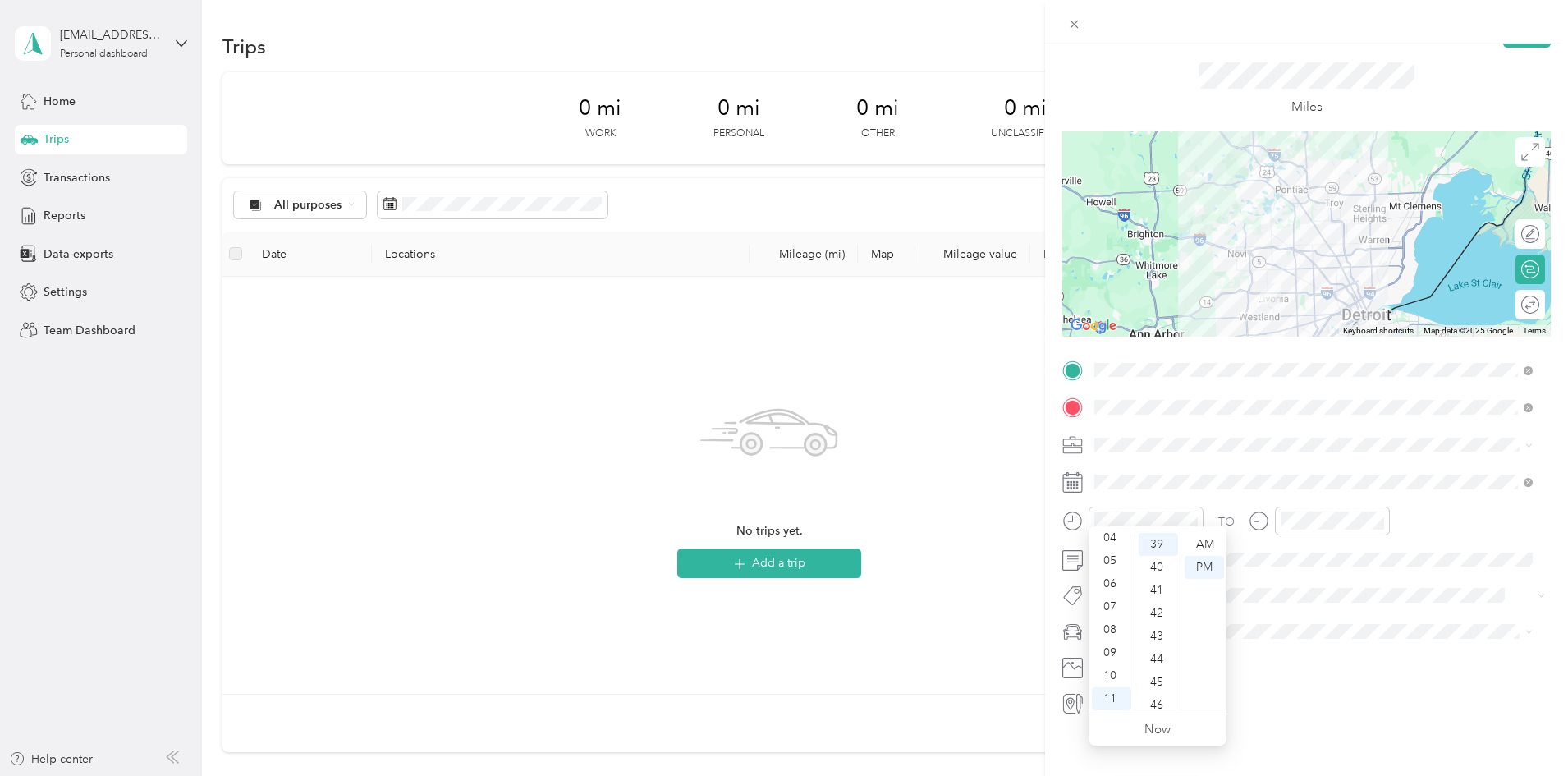
click at [1321, 562] on div "TO Add photo" at bounding box center [1306, 537] width 488 height 360
click at [1114, 650] on div "09" at bounding box center [1111, 652] width 40 height 23
click at [1111, 667] on div "10" at bounding box center [1111, 675] width 40 height 23
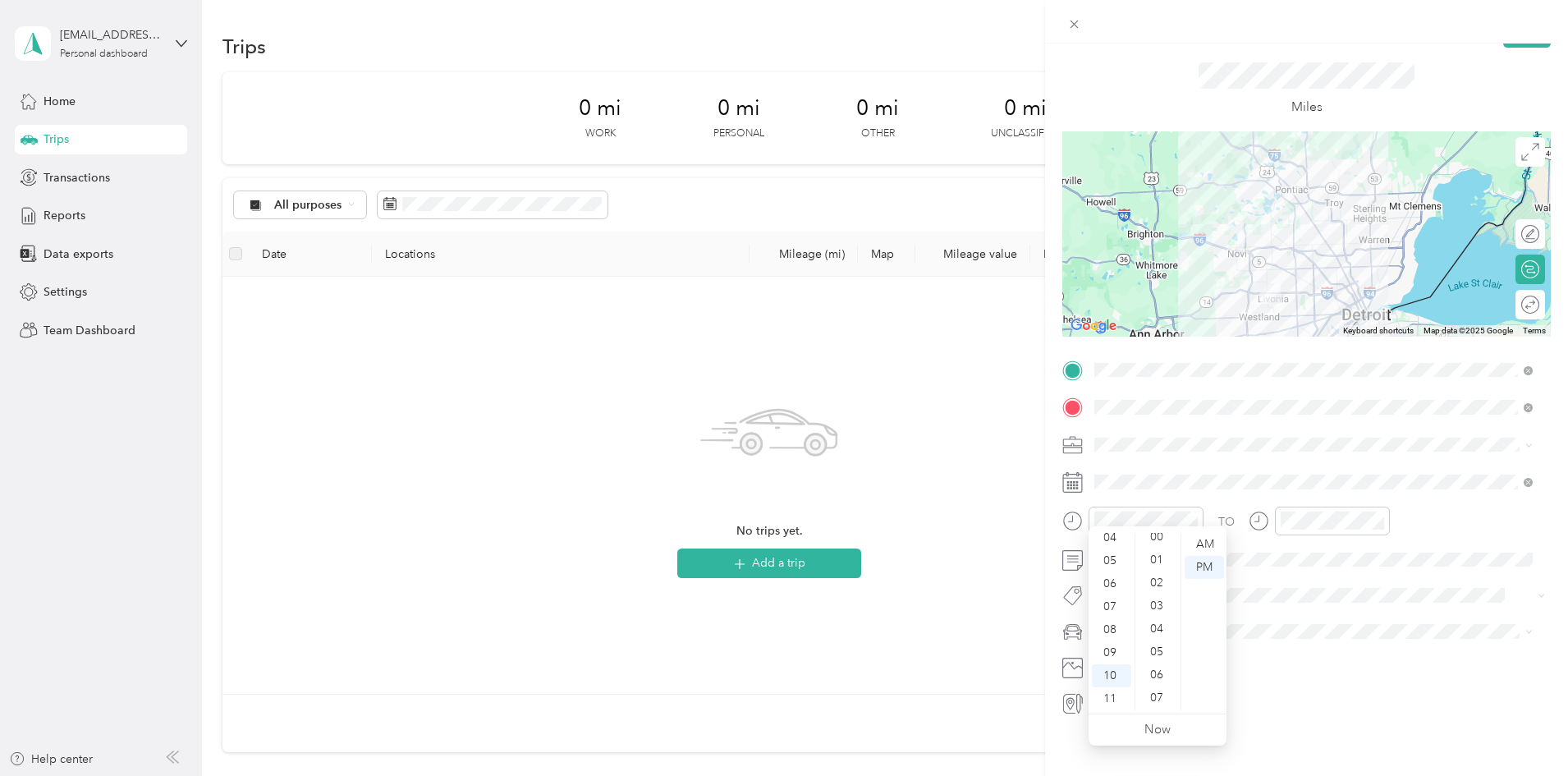
scroll to position [0, 0]
click at [1157, 539] on div "00" at bounding box center [1158, 544] width 40 height 23
click at [1211, 546] on div "AM" at bounding box center [1204, 544] width 40 height 23
click at [1296, 584] on div "02" at bounding box center [1297, 573] width 40 height 23
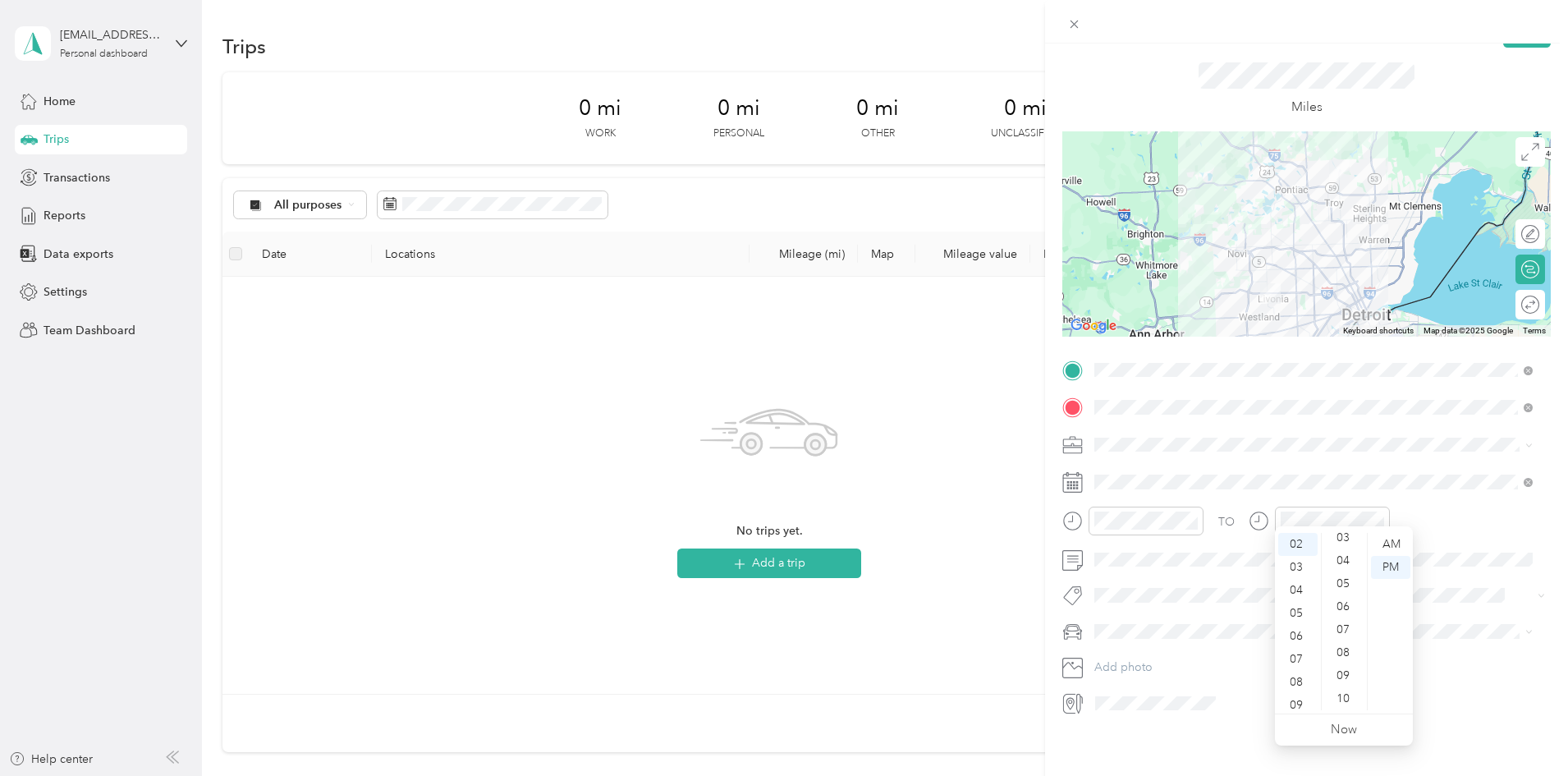
scroll to position [0, 0]
click at [1346, 541] on div "00" at bounding box center [1344, 544] width 40 height 23
click at [1395, 567] on div "PM" at bounding box center [1390, 567] width 40 height 23
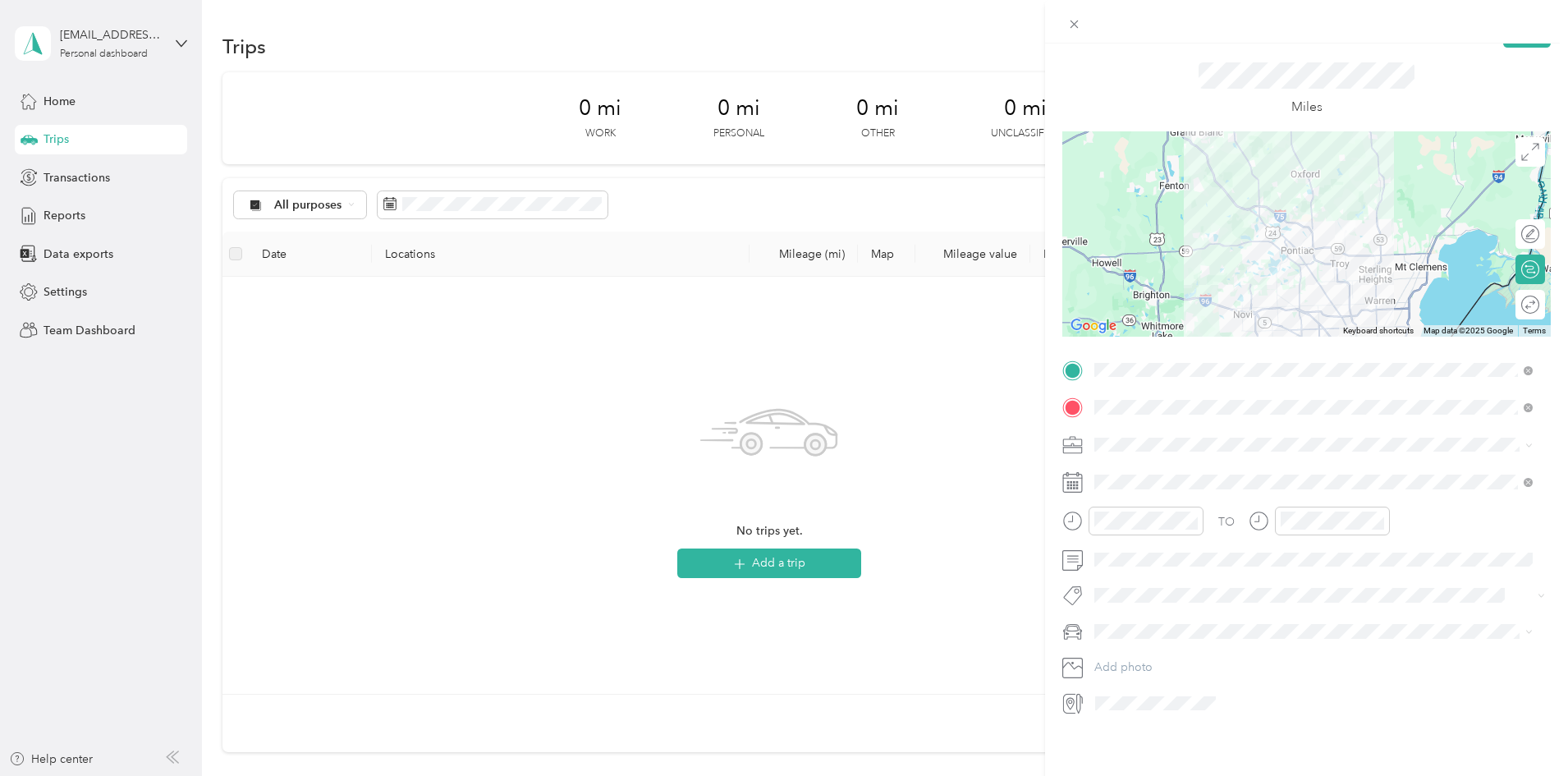
drag, startPoint x: 1192, startPoint y: 37, endPoint x: 1196, endPoint y: 46, distance: 9.8
click at [1192, 37] on div at bounding box center [1307, 22] width 523 height 44
click at [1127, 554] on span at bounding box center [1319, 559] width 462 height 26
click at [1170, 624] on div "No tags found" at bounding box center [1312, 626] width 450 height 61
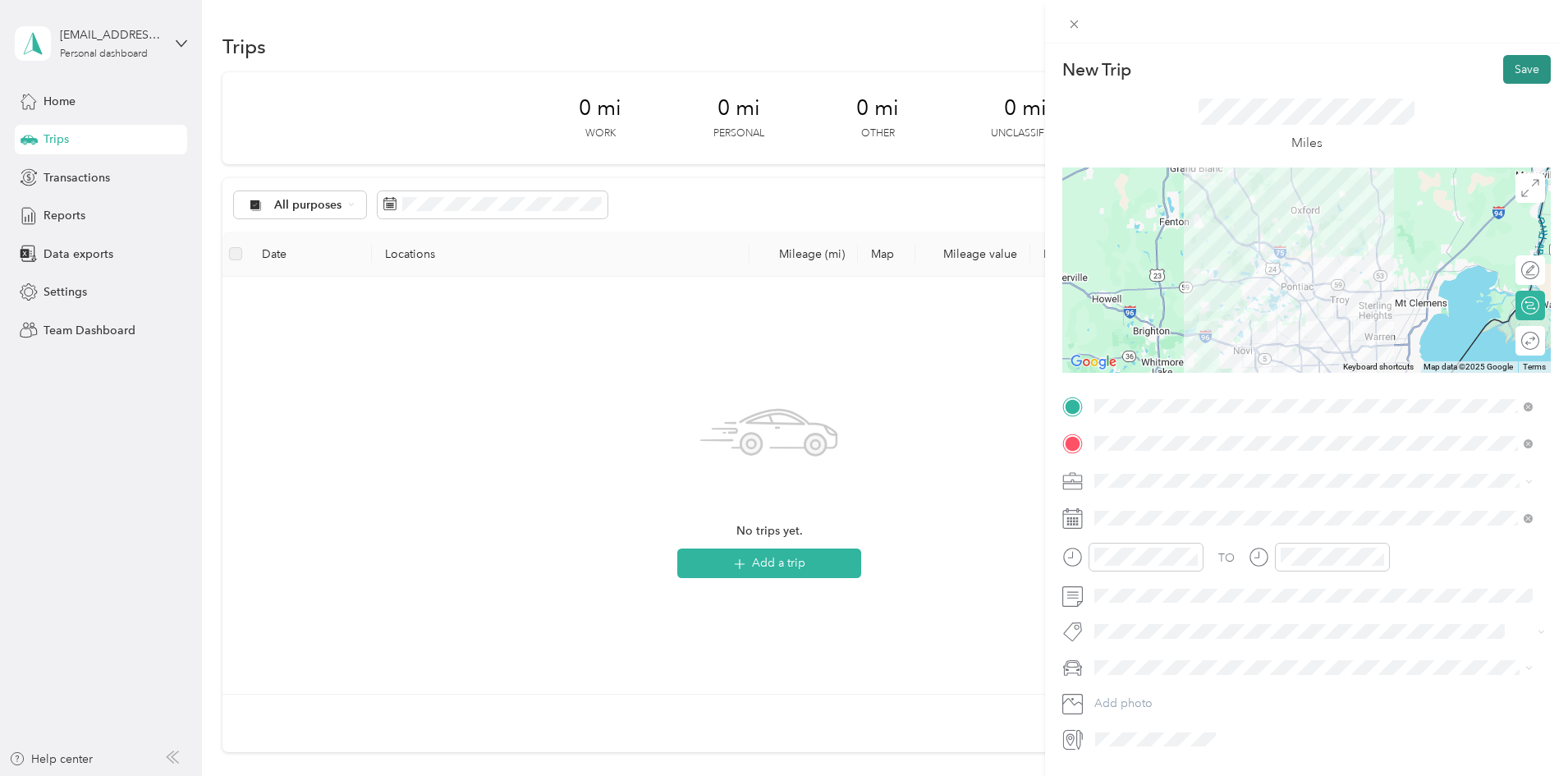
click at [1507, 67] on button "Save" at bounding box center [1526, 69] width 48 height 29
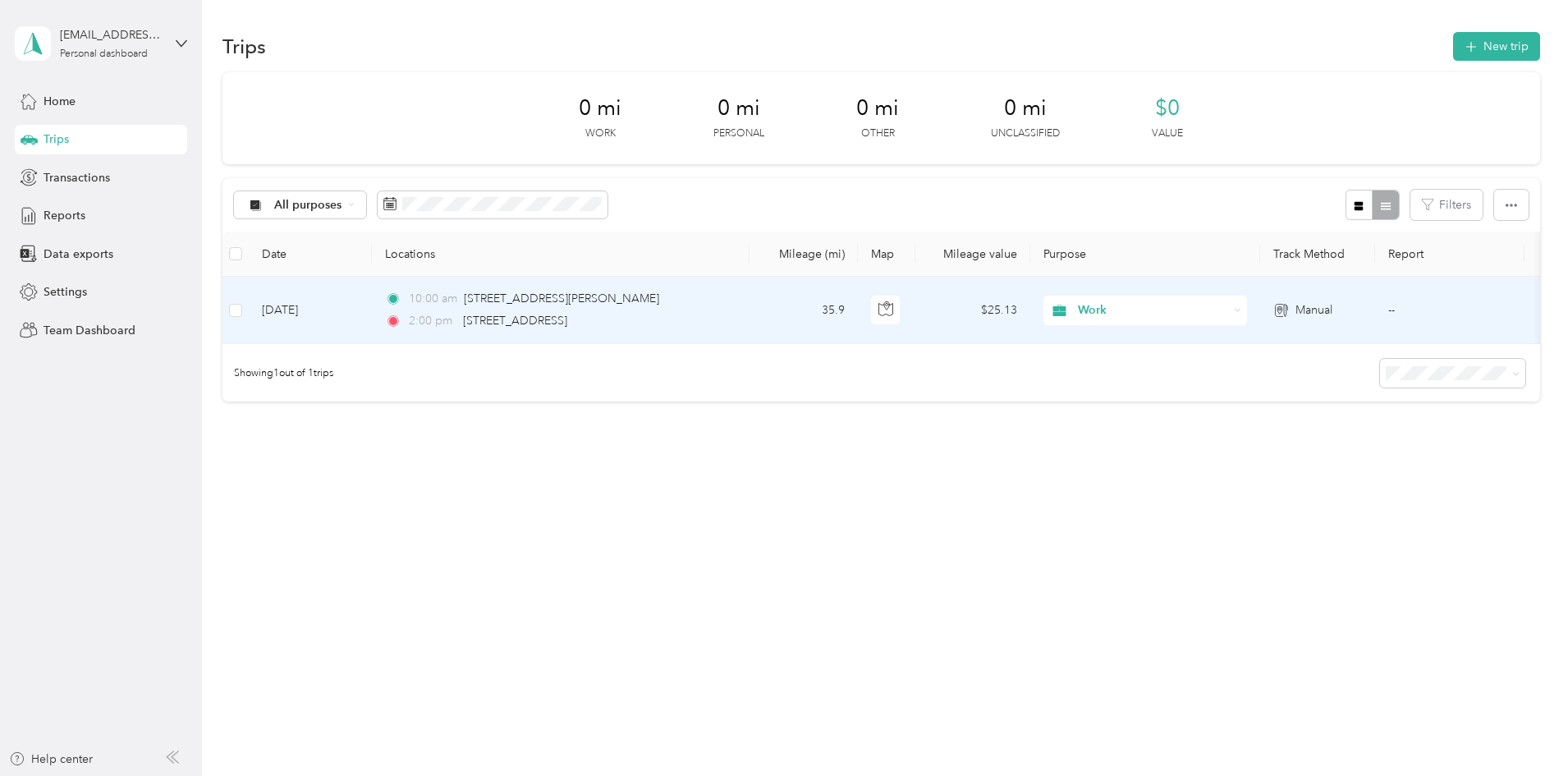
click at [1227, 314] on span "Work" at bounding box center [1153, 309] width 150 height 18
click at [749, 300] on td "10:00 am [STREET_ADDRESS][PERSON_NAME] 2:00 pm [STREET_ADDRESS]" at bounding box center [560, 310] width 377 height 67
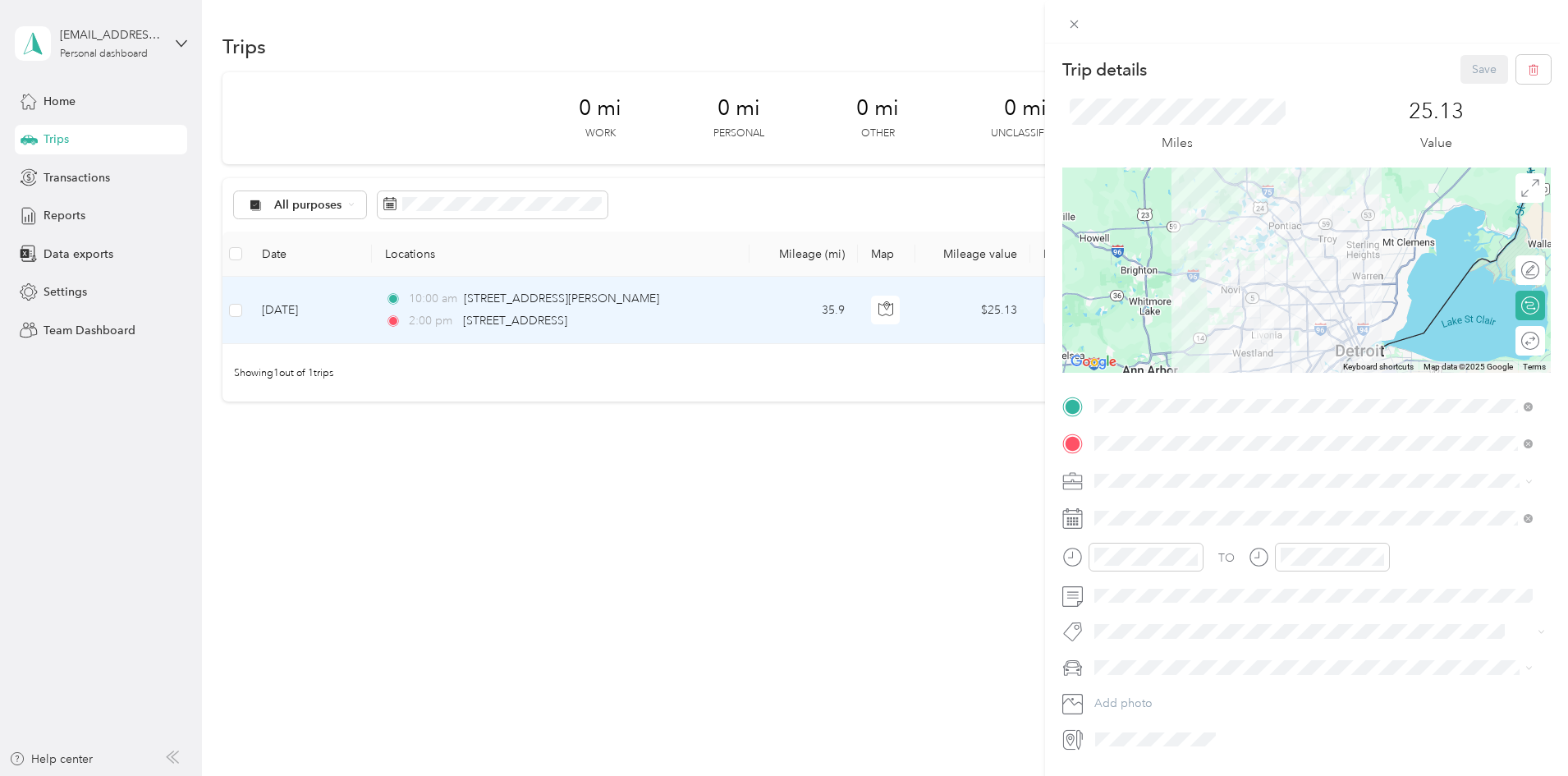
scroll to position [49, 0]
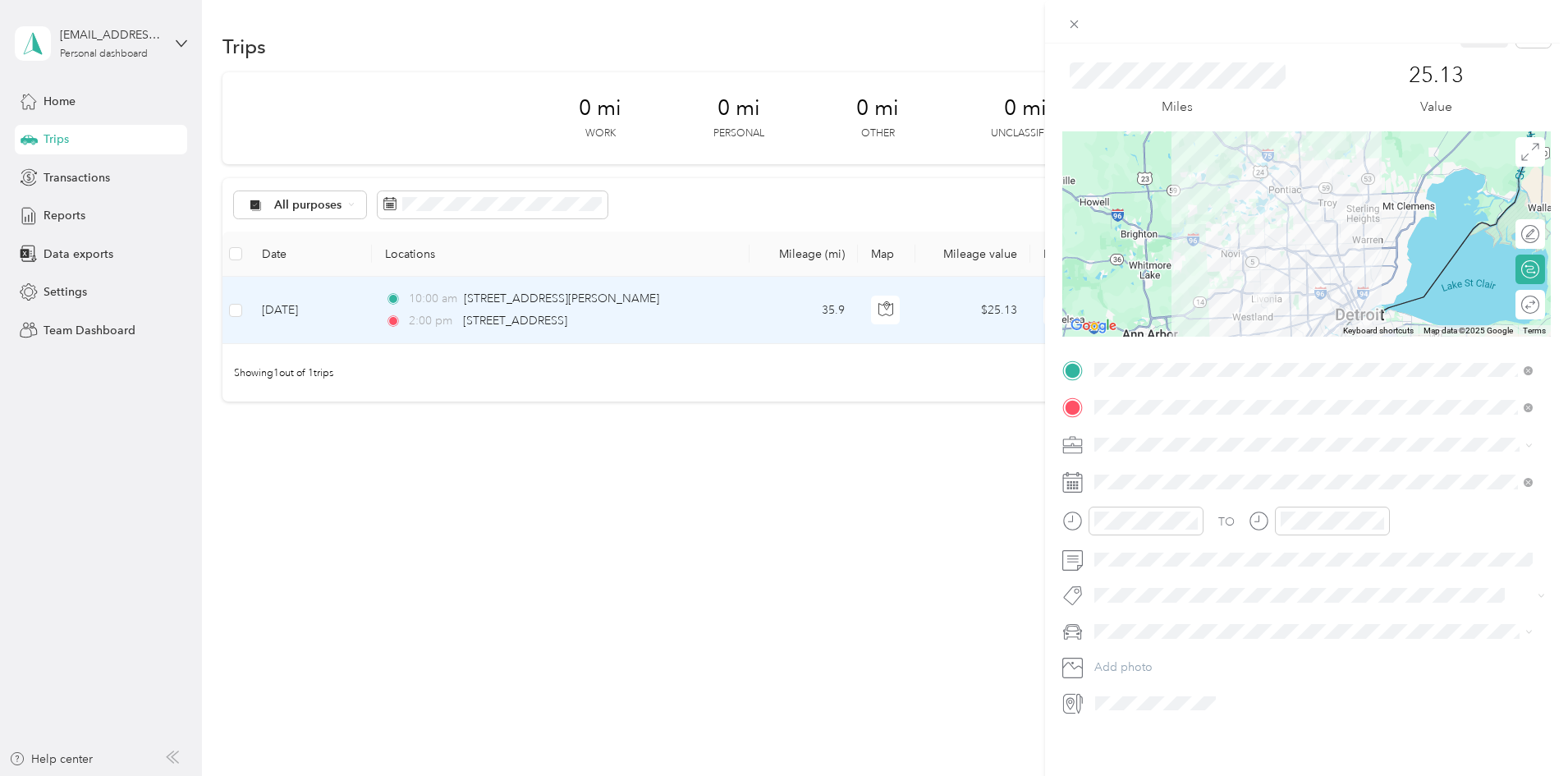
click at [1009, 488] on div "Trip details Save This trip cannot be edited because it is either under review,…" at bounding box center [784, 388] width 1568 height 776
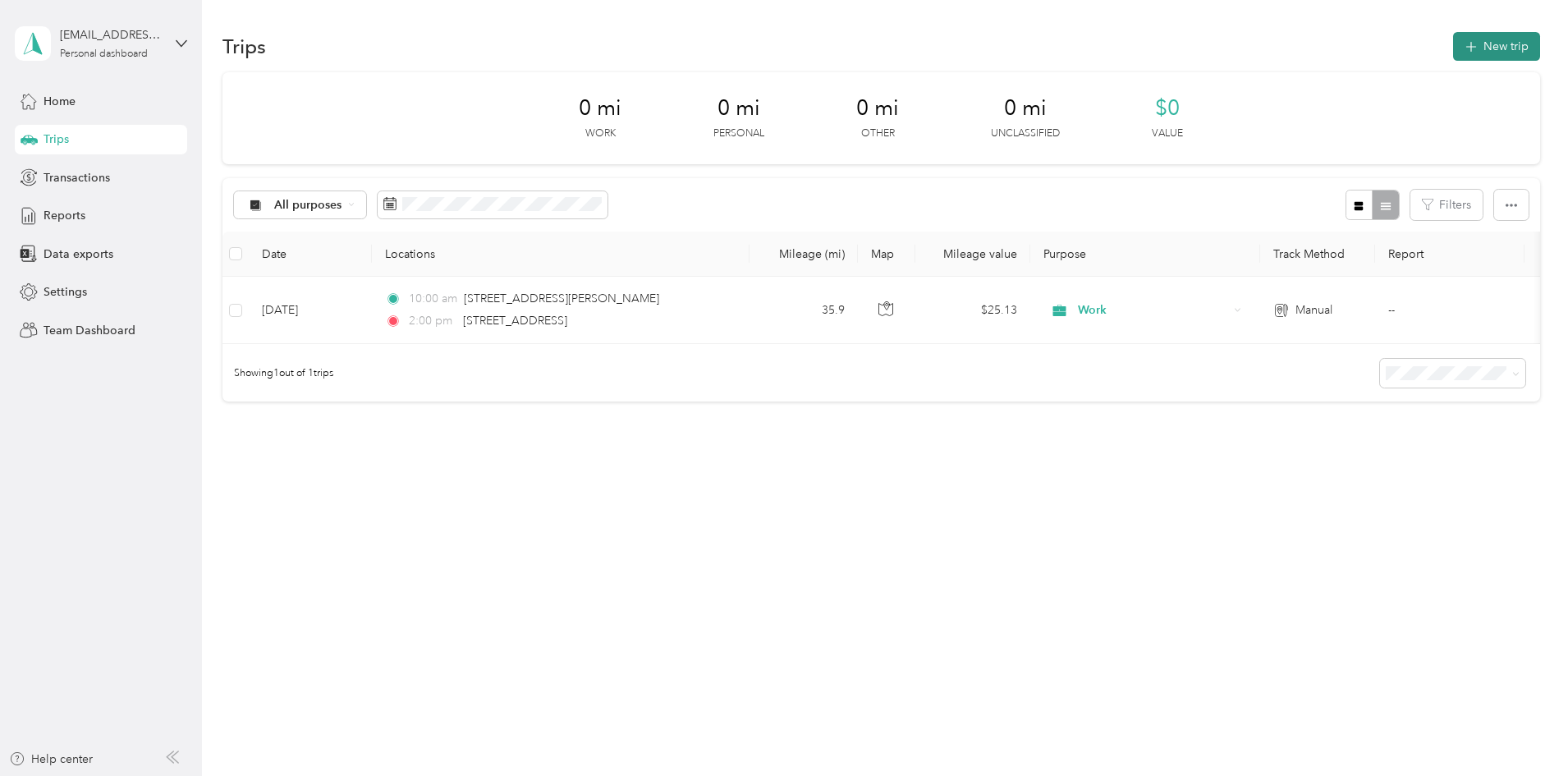
click at [1453, 57] on button "New trip" at bounding box center [1496, 46] width 87 height 29
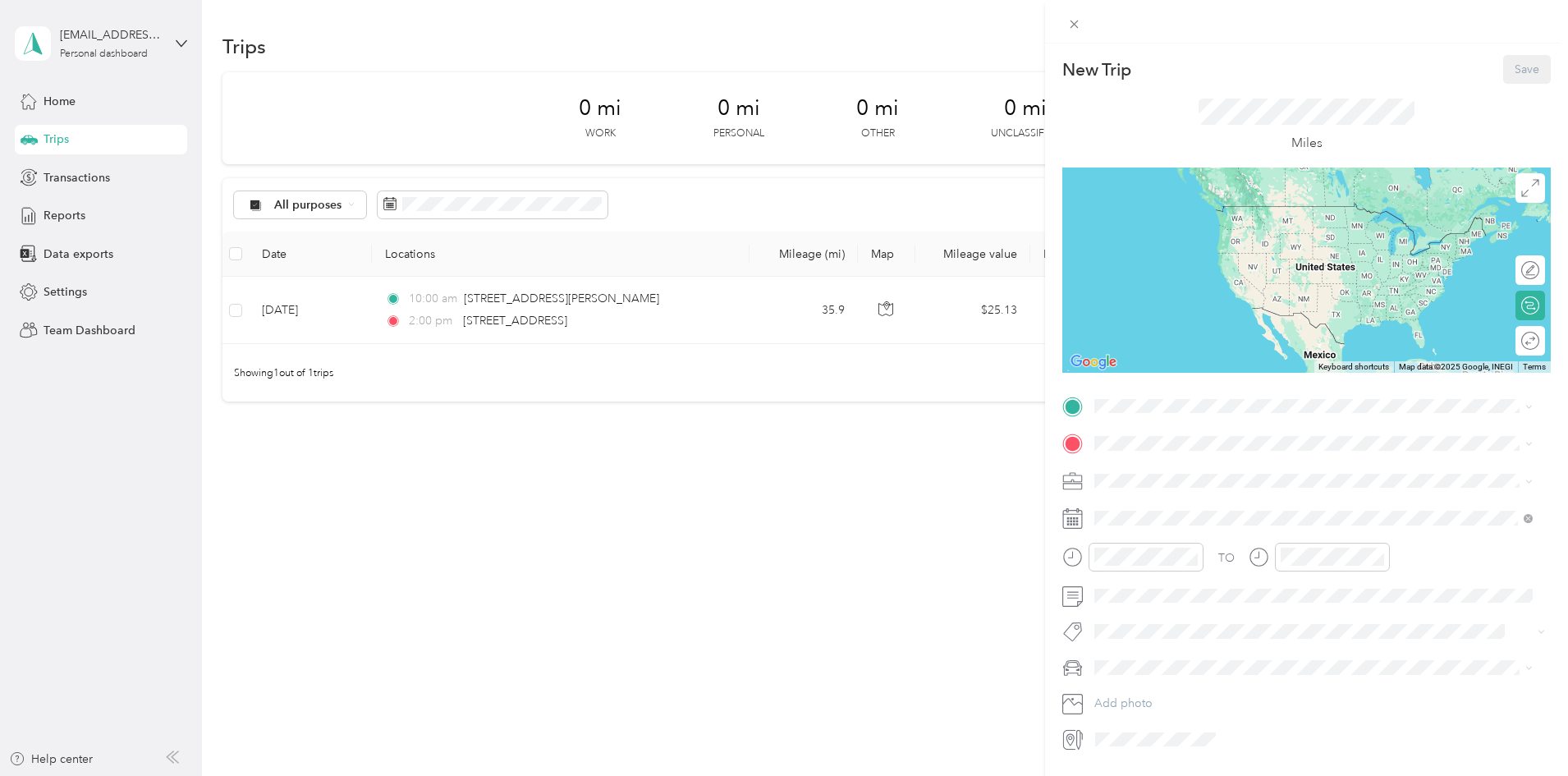
click at [812, 478] on div "New Trip Save This trip cannot be edited because it is either under review, app…" at bounding box center [784, 388] width 1568 height 776
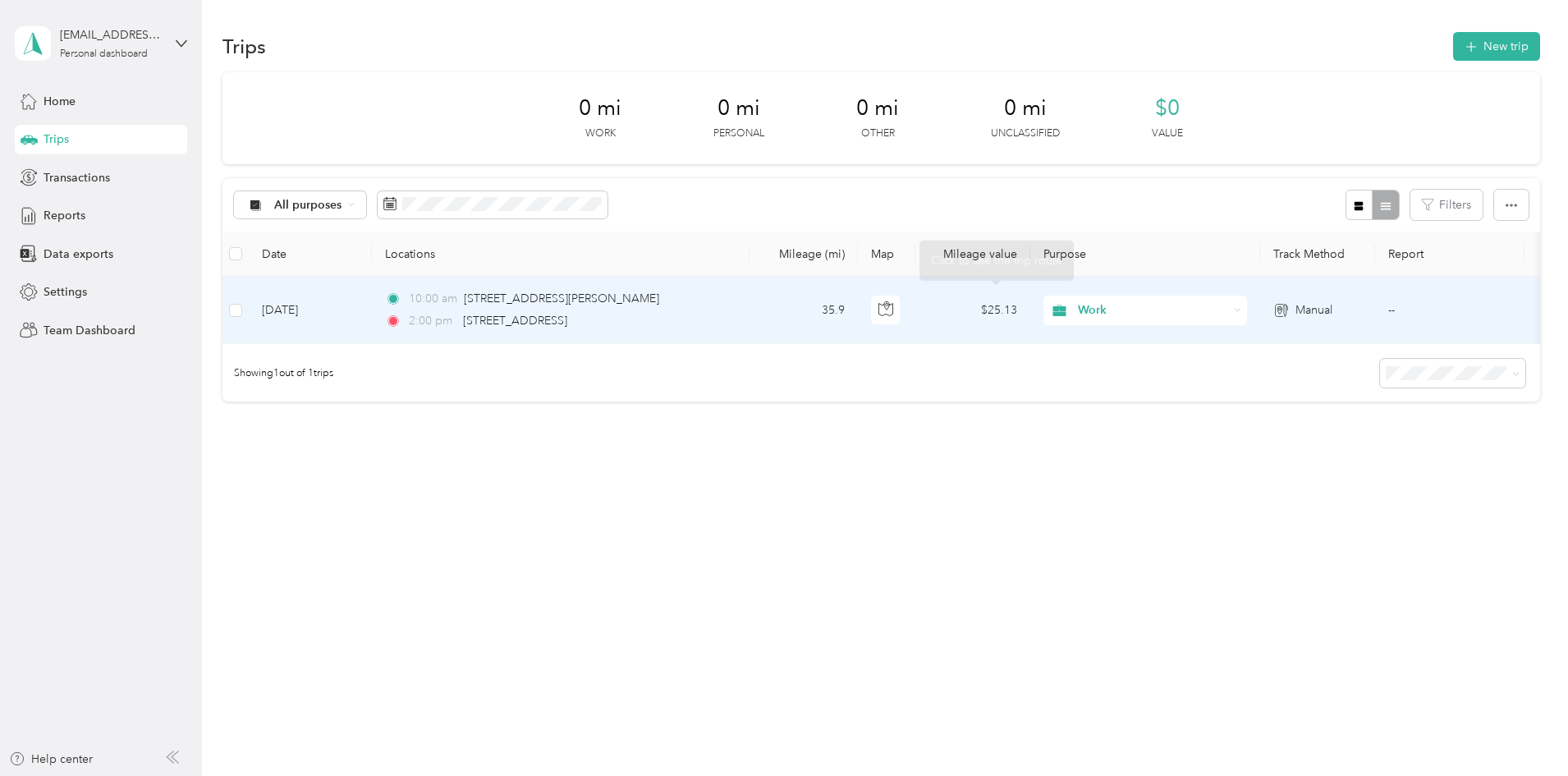
click at [749, 312] on td "10:00 am [STREET_ADDRESS][PERSON_NAME] 2:00 pm [STREET_ADDRESS]" at bounding box center [560, 310] width 377 height 67
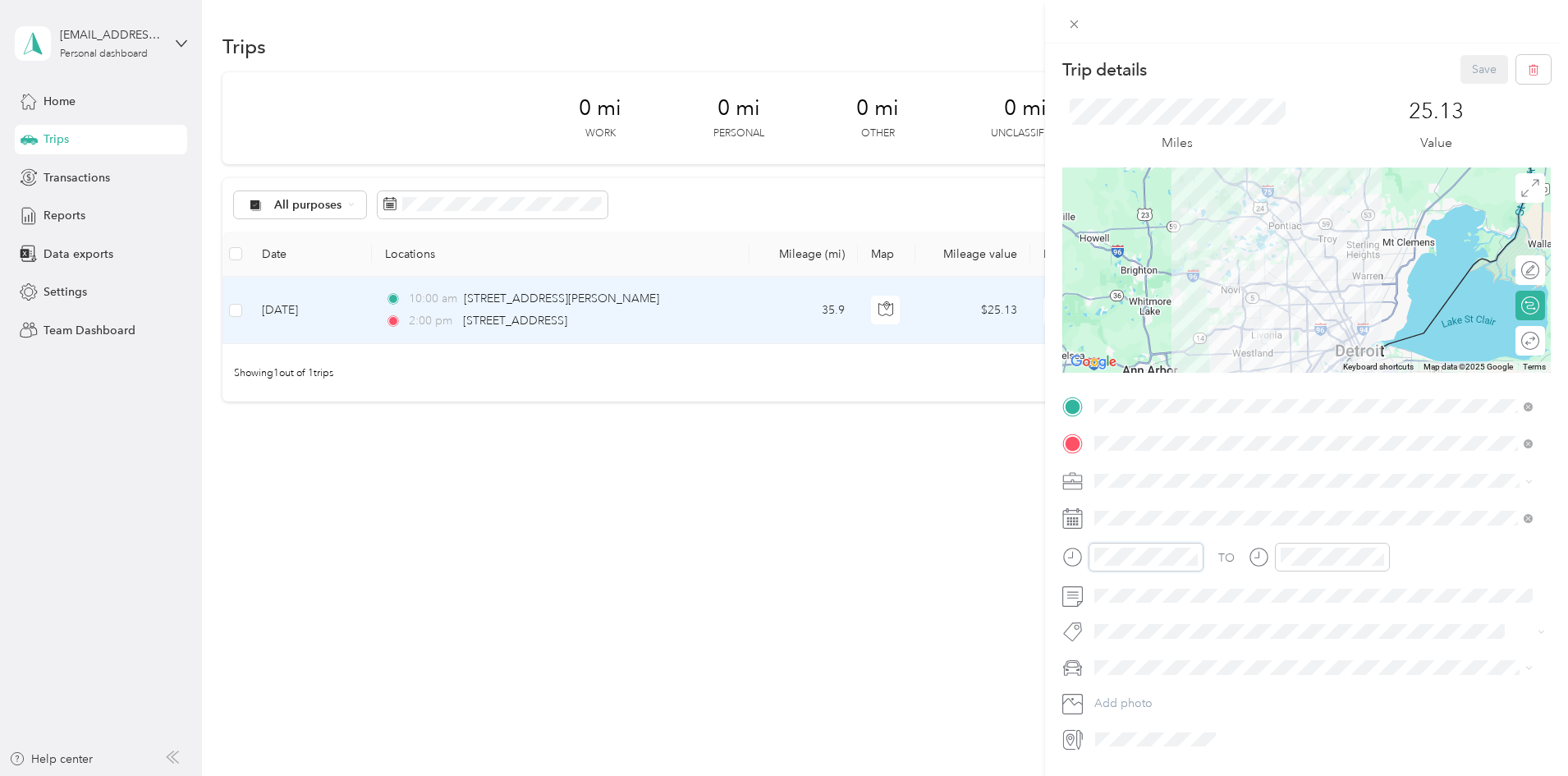
scroll to position [98, 0]
click at [1108, 444] on div "09" at bounding box center [1111, 445] width 40 height 23
click at [1154, 386] on div "20" at bounding box center [1158, 386] width 40 height 23
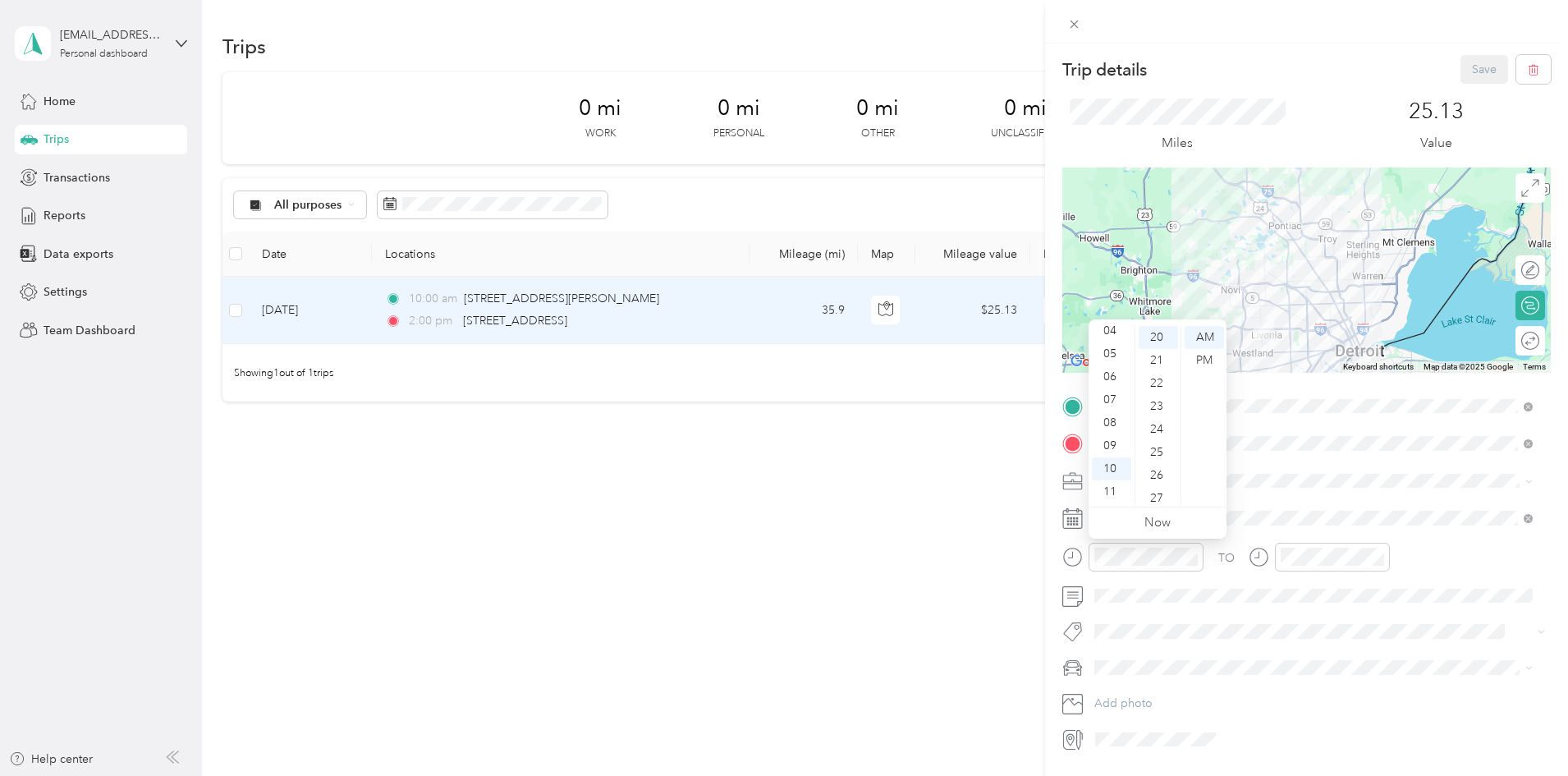
click at [1286, 489] on span at bounding box center [1319, 480] width 462 height 26
click at [1110, 447] on div "09" at bounding box center [1111, 445] width 40 height 23
click at [1233, 610] on div "TO Add photo" at bounding box center [1306, 573] width 488 height 360
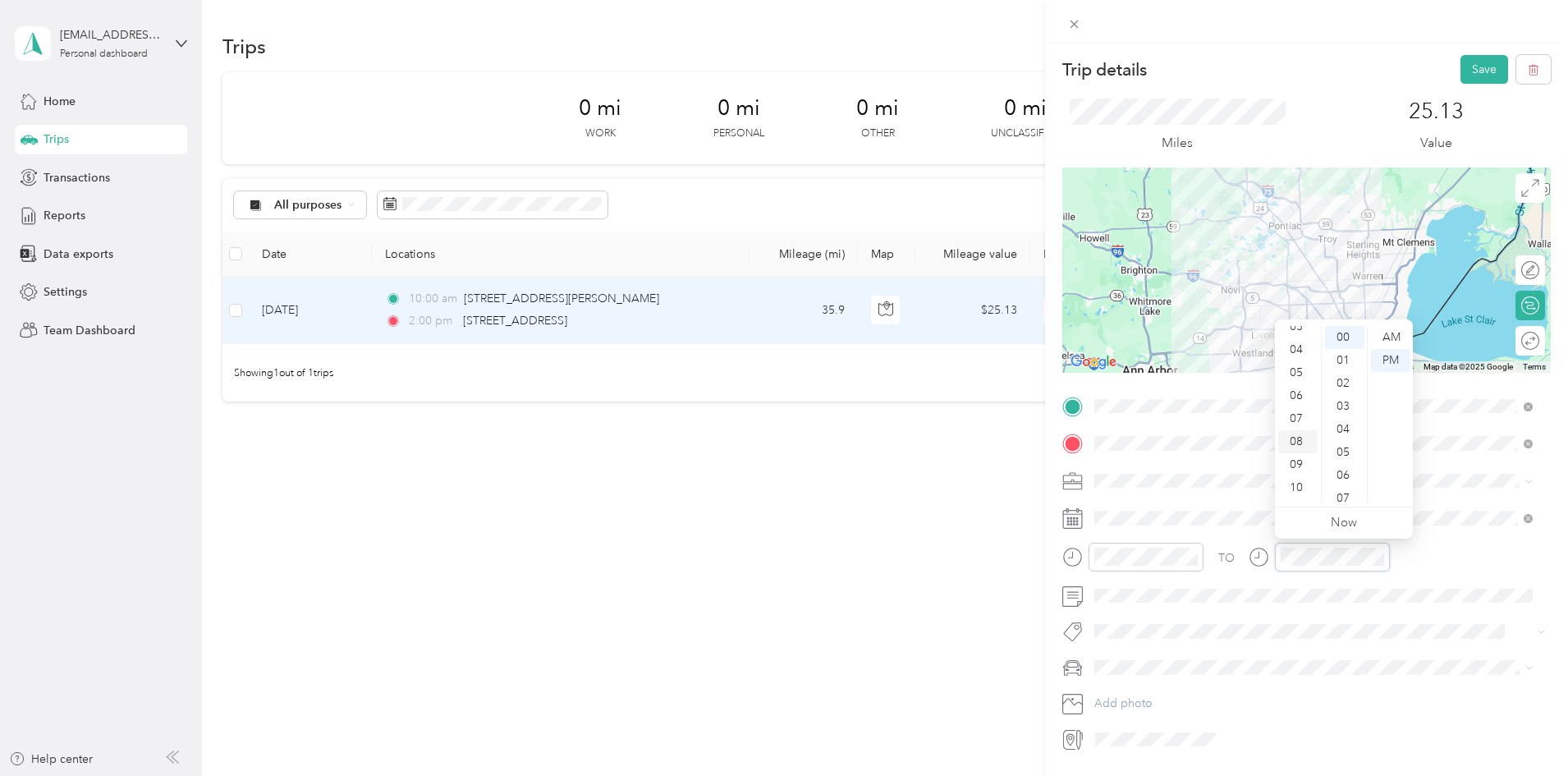
scroll to position [98, 0]
click at [1299, 467] on div "10" at bounding box center [1297, 468] width 40 height 23
click at [1447, 606] on span at bounding box center [1319, 595] width 462 height 26
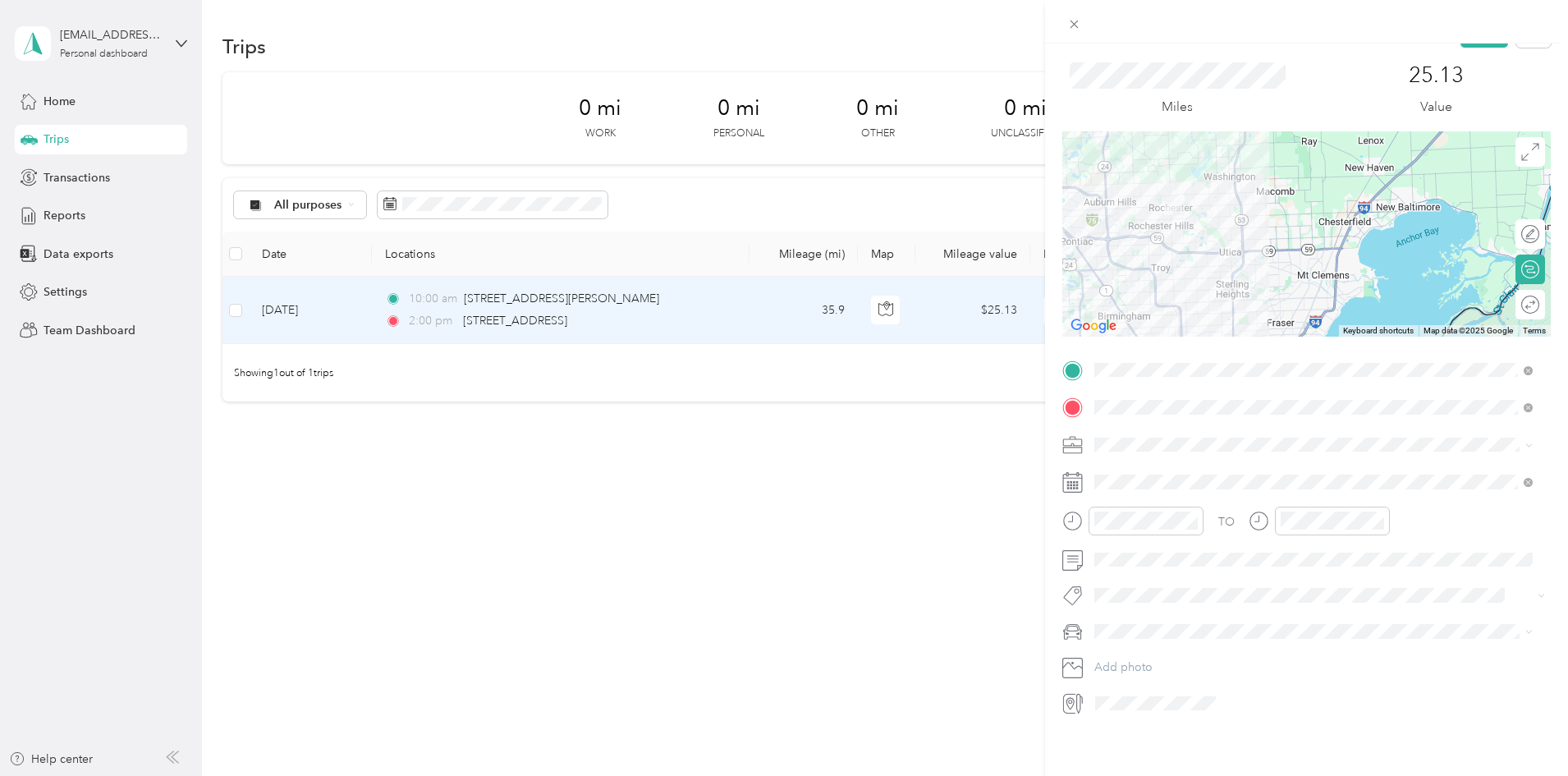
scroll to position [0, 0]
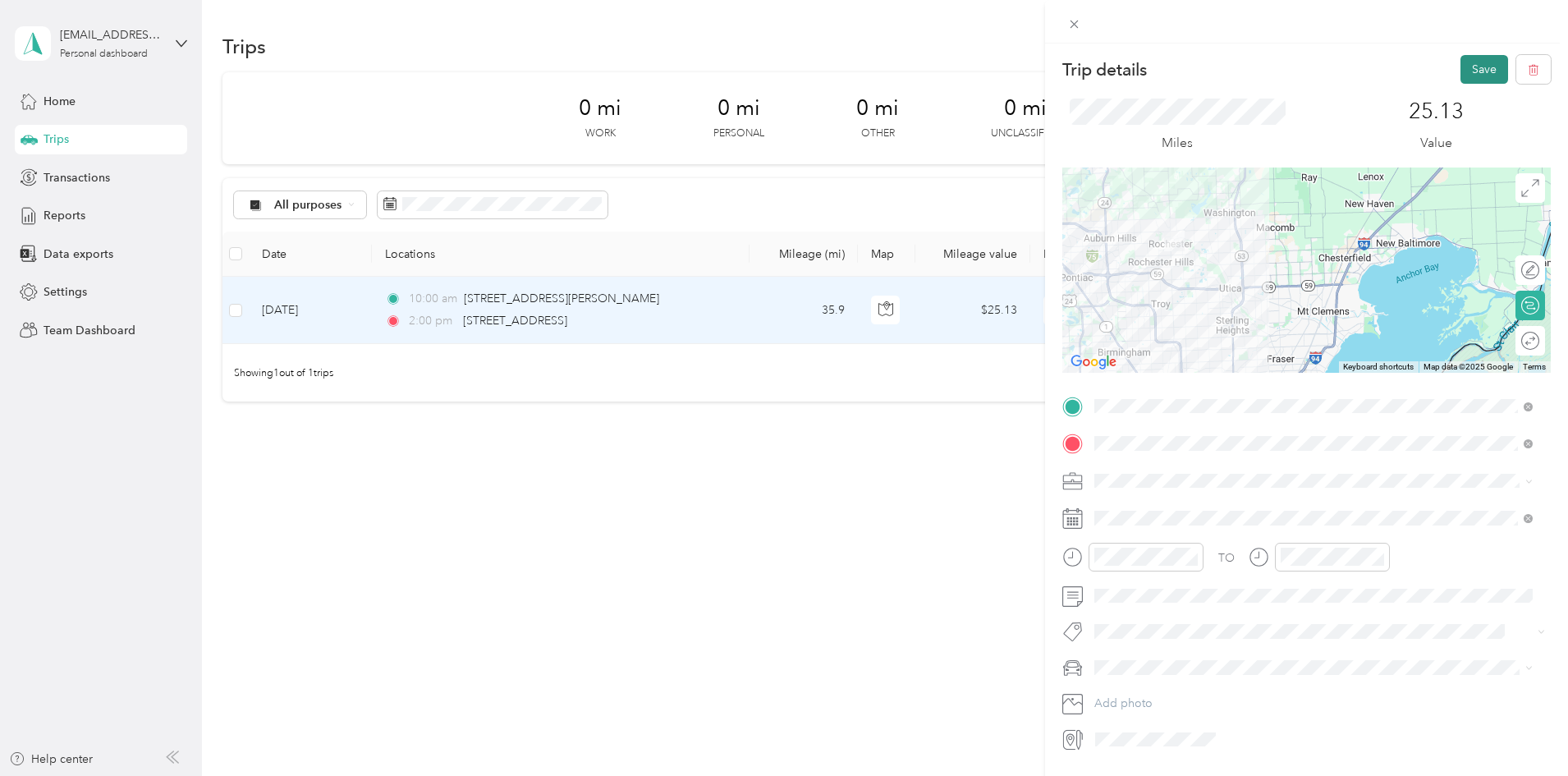
click at [1485, 73] on button "Save" at bounding box center [1484, 69] width 48 height 29
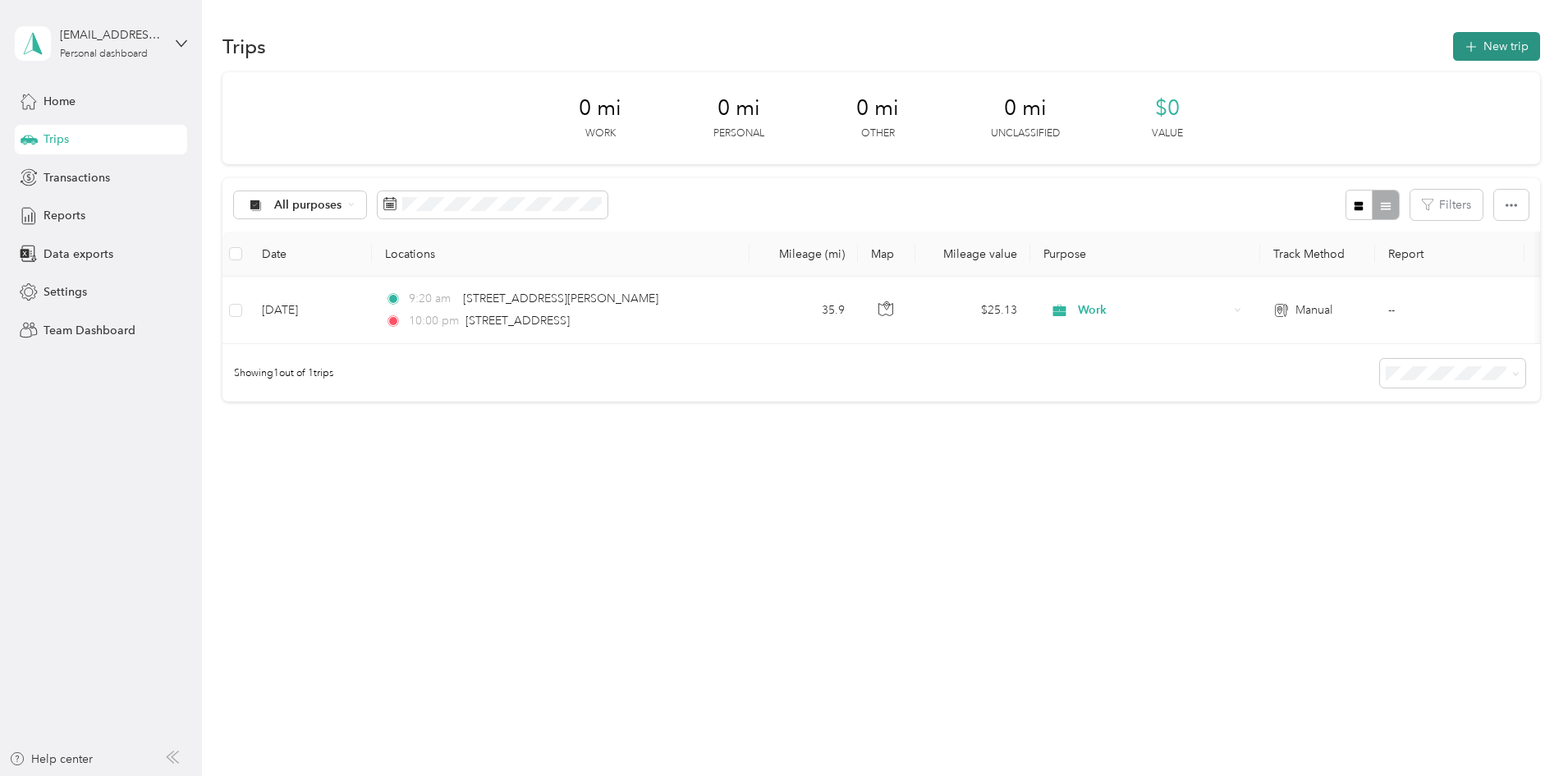
click at [1453, 45] on button "New trip" at bounding box center [1496, 46] width 87 height 29
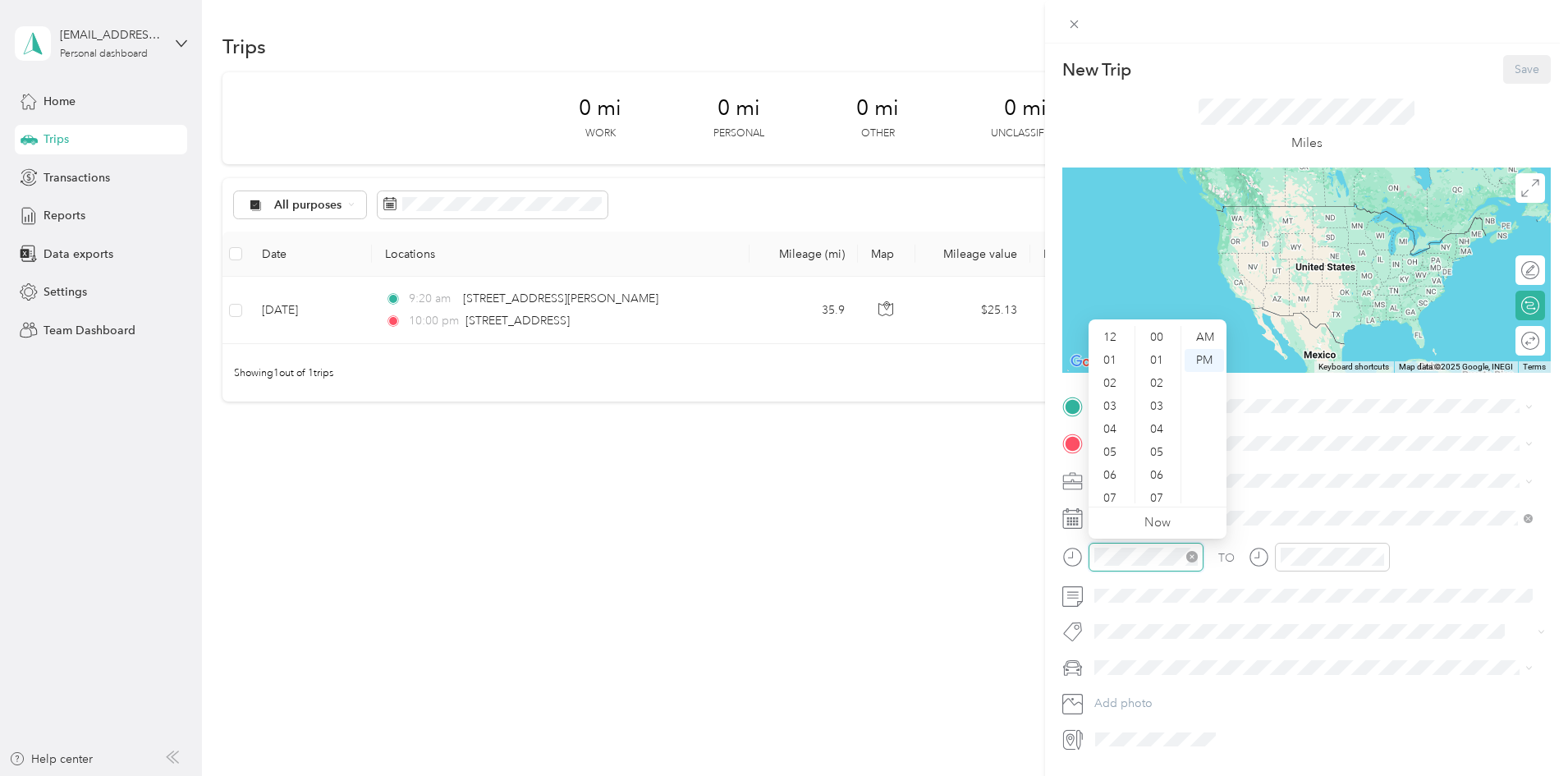
scroll to position [98, 0]
click at [1388, 379] on div "New Trip Save This trip cannot be edited because it is either under review, app…" at bounding box center [1306, 403] width 488 height 697
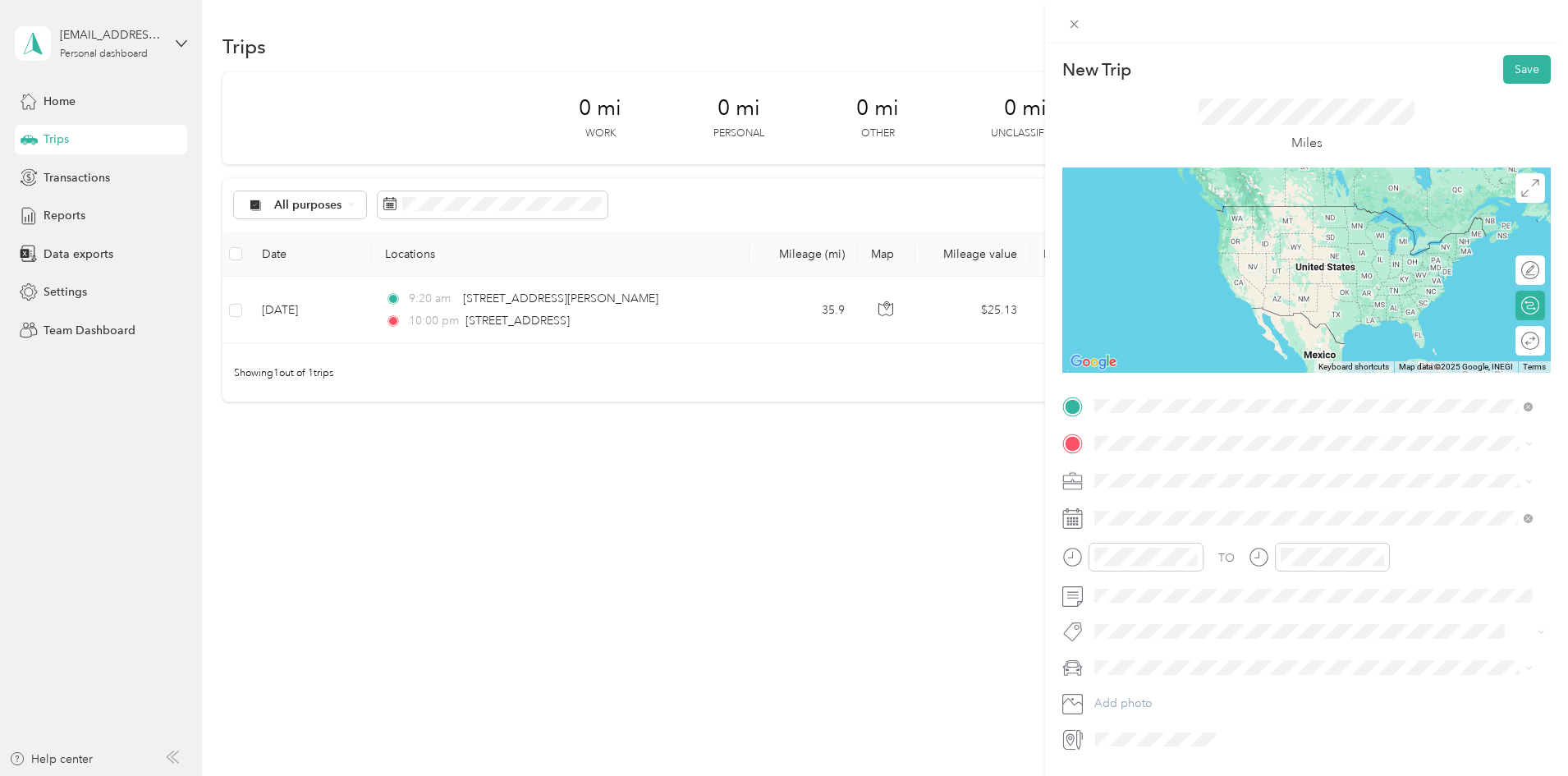
click at [1265, 465] on span "[STREET_ADDRESS][US_STATE]" at bounding box center [1206, 466] width 164 height 15
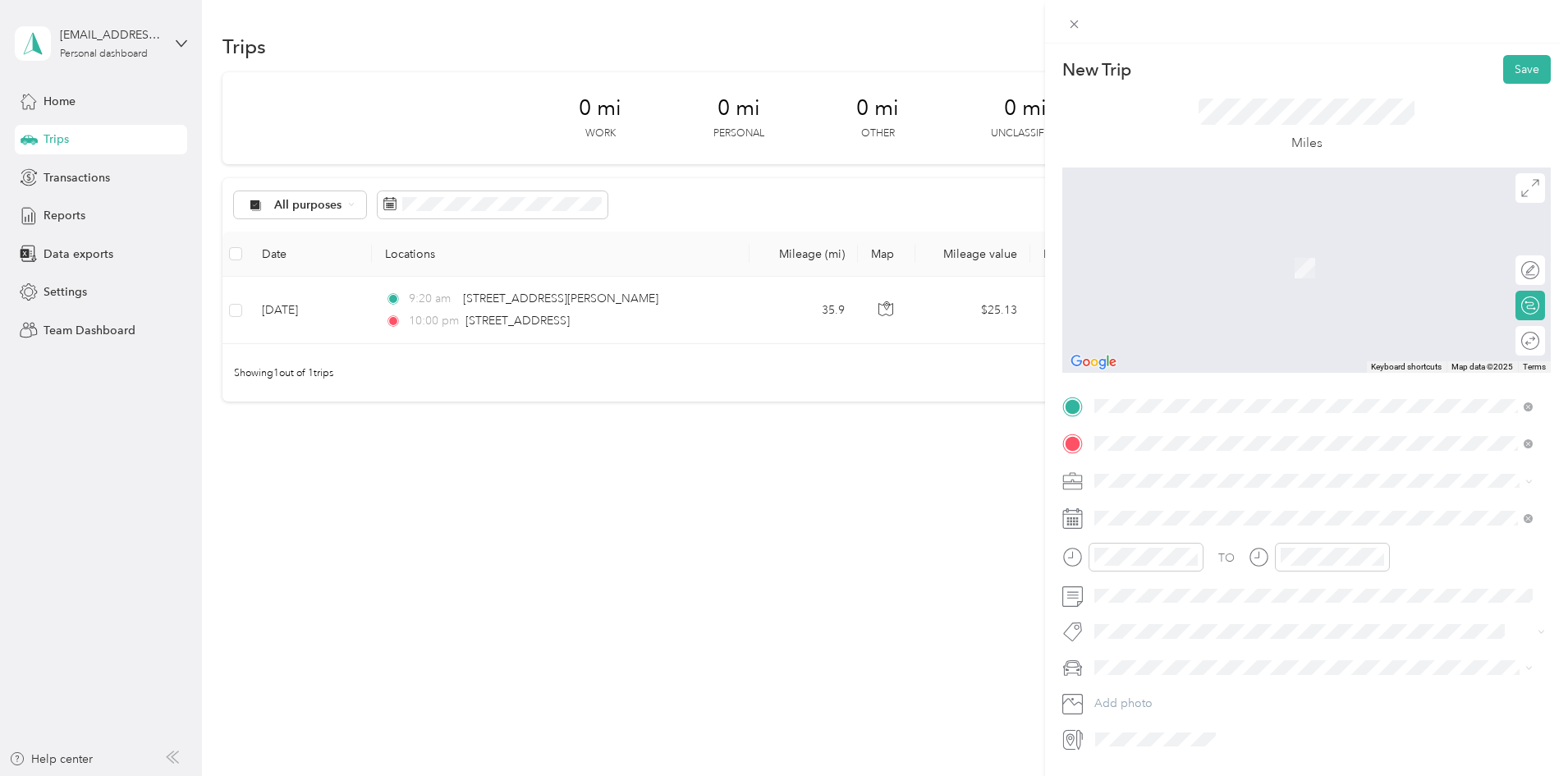
click at [1182, 543] on span "[STREET_ADDRESS][PERSON_NAME][US_STATE]" at bounding box center [1253, 536] width 256 height 15
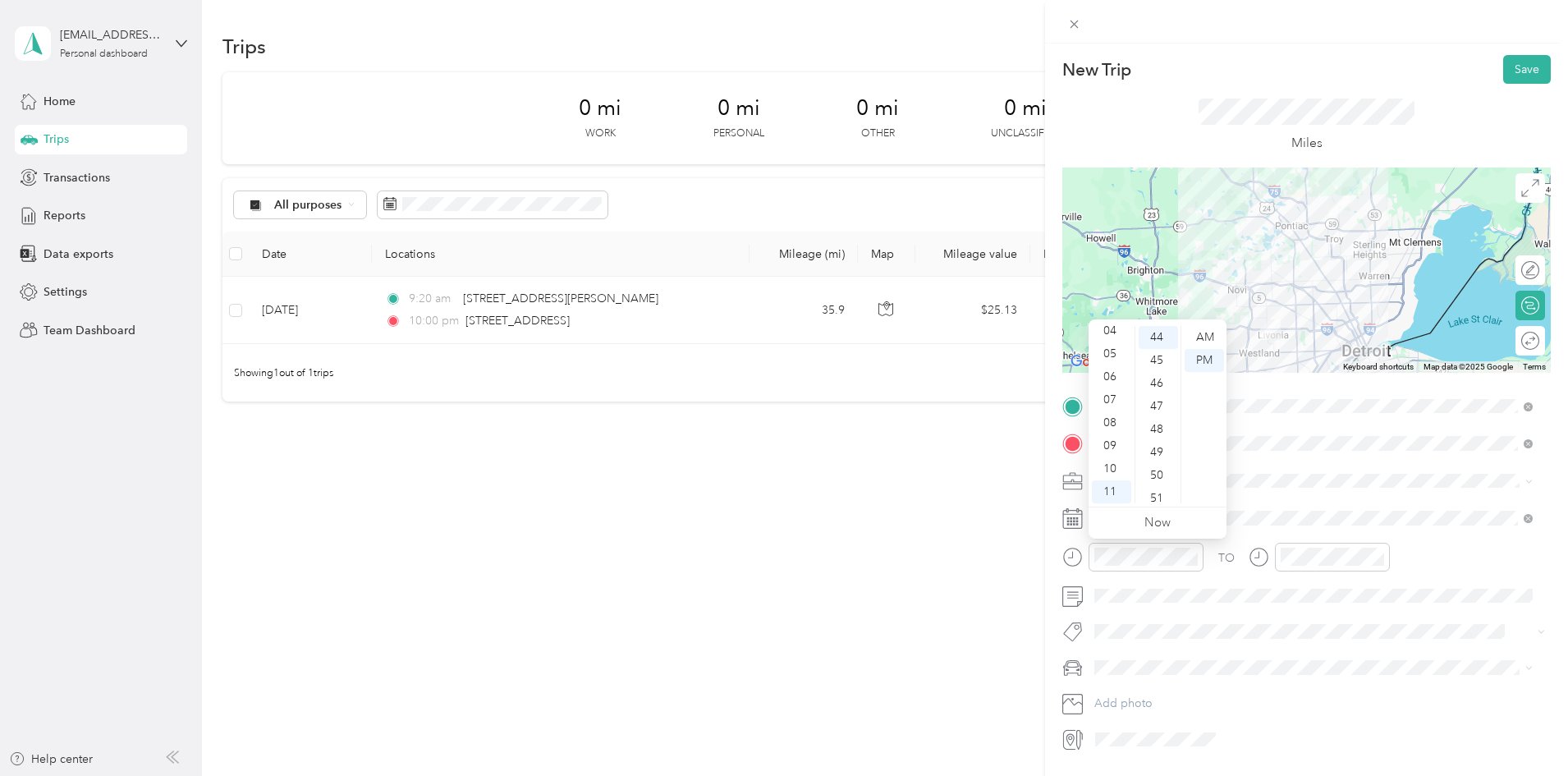
click at [962, 569] on div "New Trip Save This trip cannot be edited because it is either under review, app…" at bounding box center [784, 388] width 1568 height 776
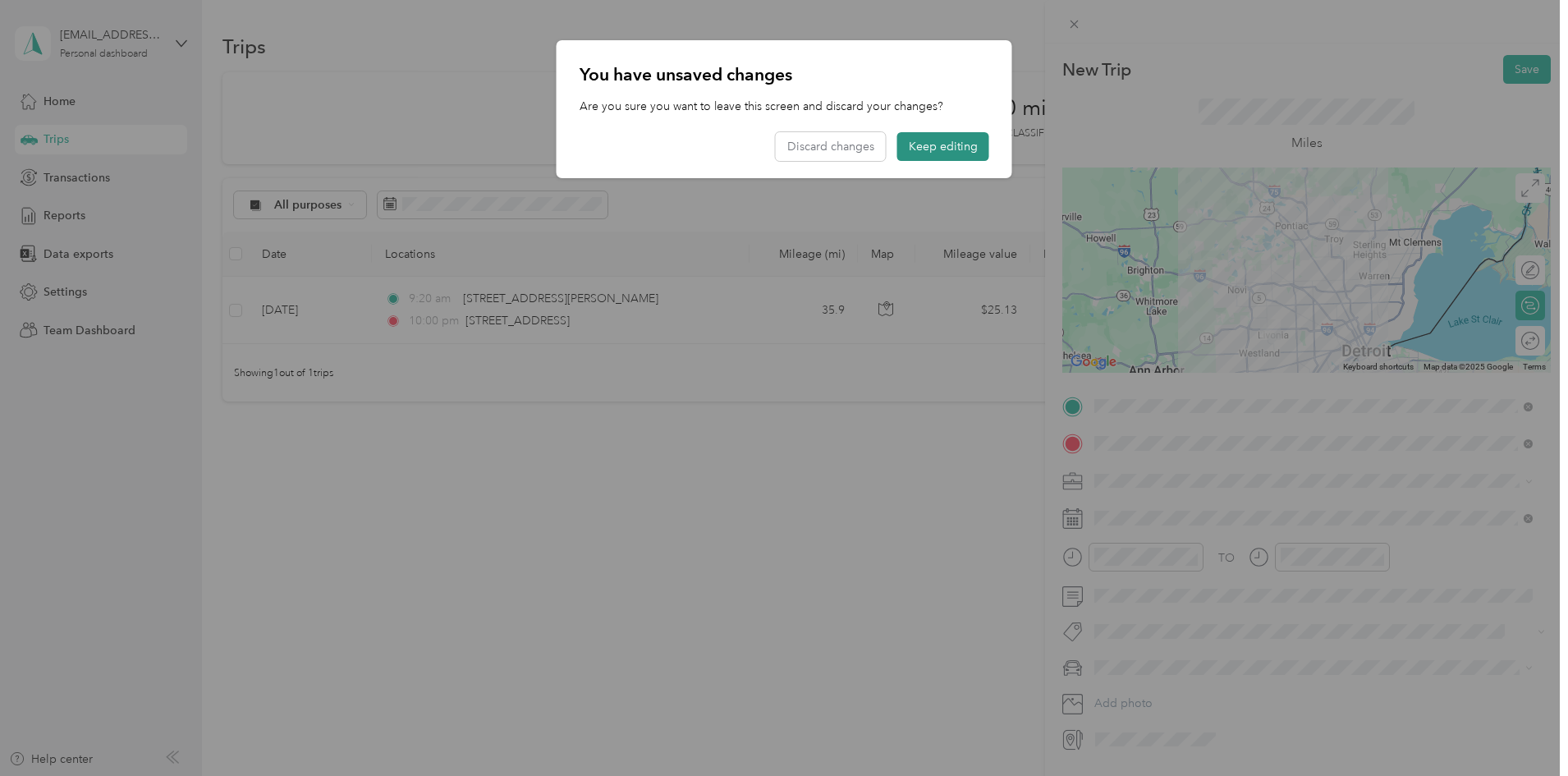
drag, startPoint x: 945, startPoint y: 143, endPoint x: 968, endPoint y: 144, distance: 23.0
click at [946, 143] on button "Keep editing" at bounding box center [942, 146] width 92 height 29
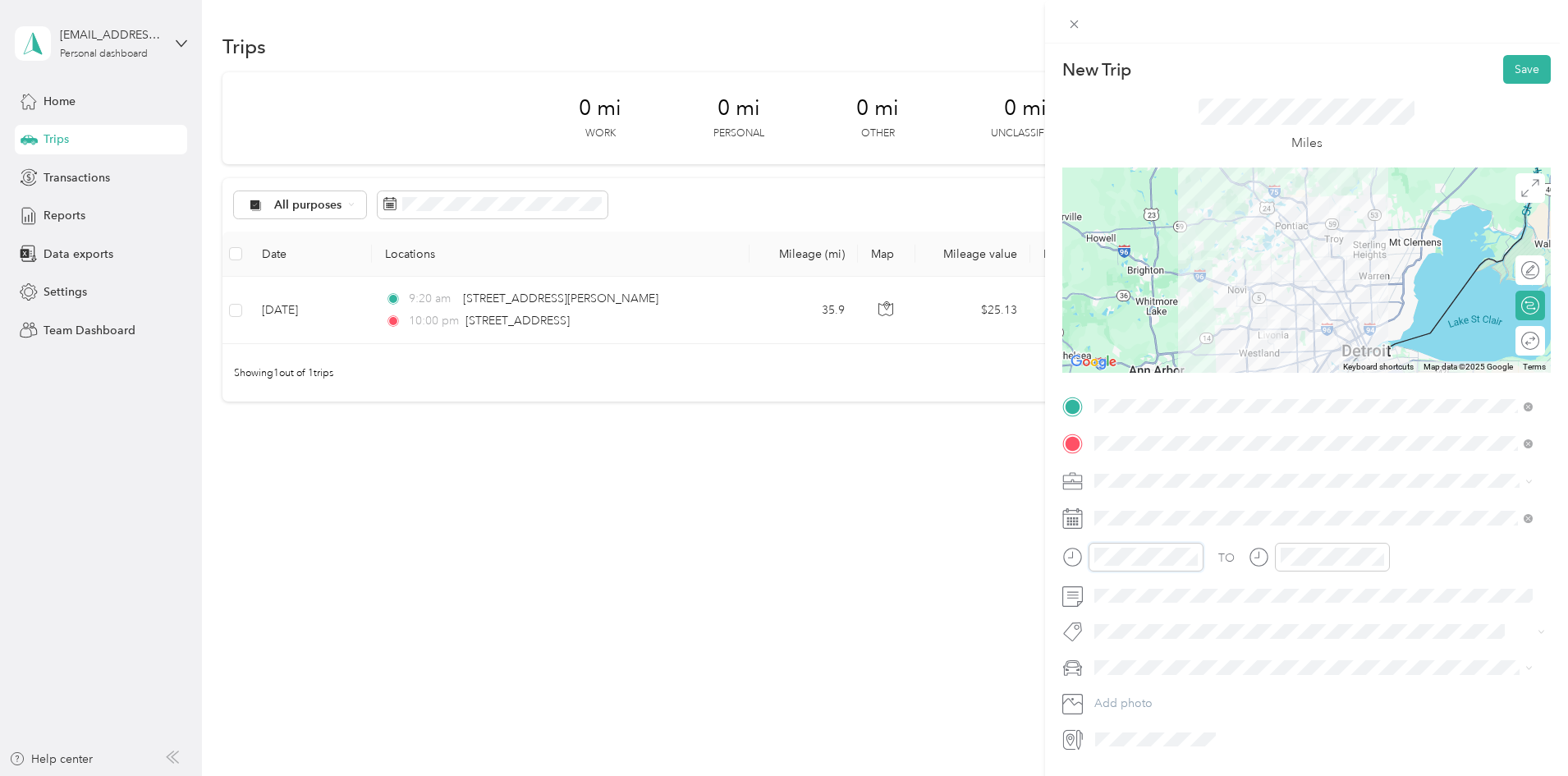
click at [1067, 557] on div at bounding box center [1132, 557] width 141 height 29
click at [1104, 406] on div "03" at bounding box center [1111, 406] width 40 height 23
click at [1156, 361] on div "20" at bounding box center [1158, 360] width 40 height 23
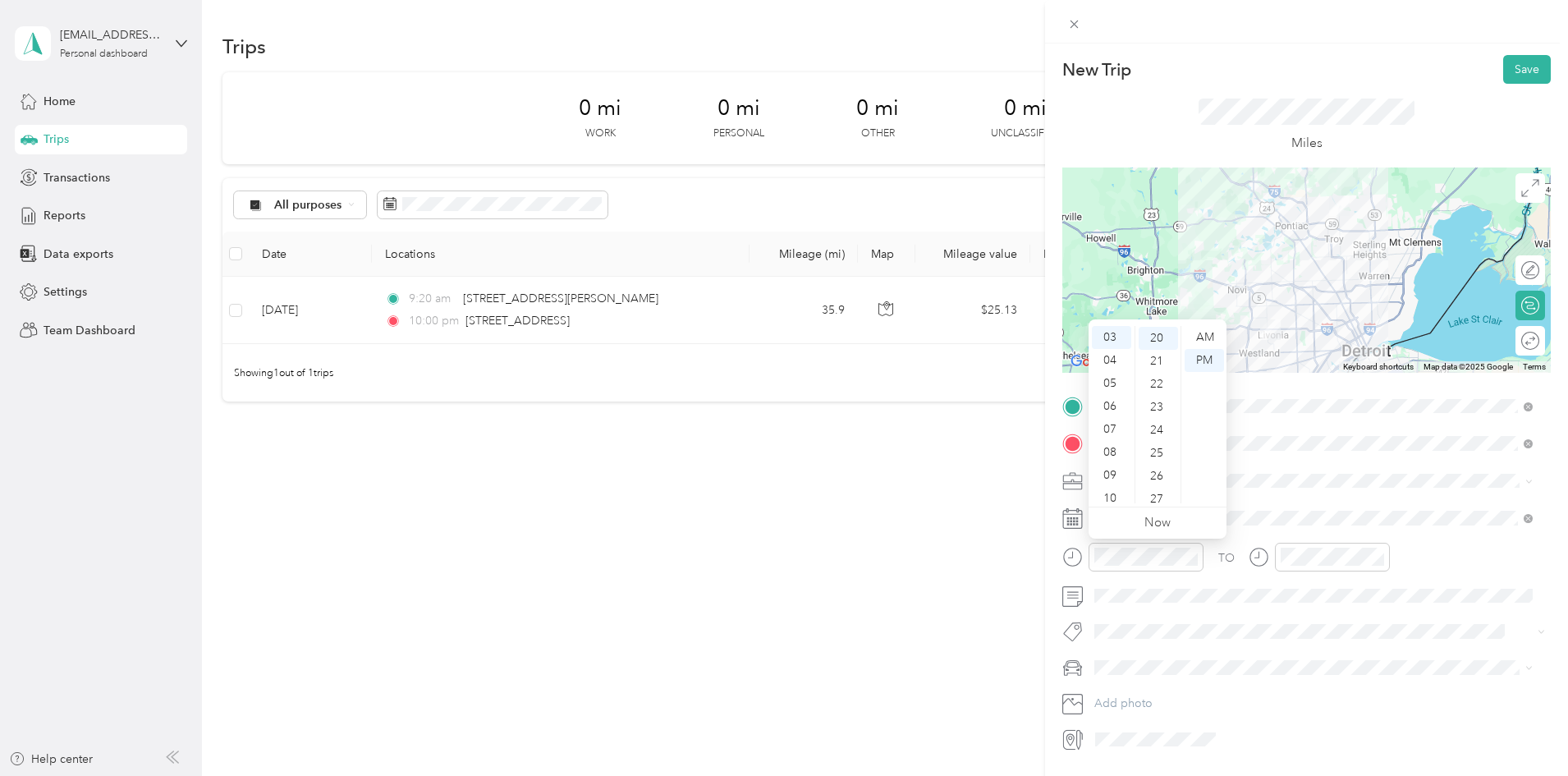
scroll to position [460, 0]
click at [1277, 463] on div "TO Add photo" at bounding box center [1306, 573] width 488 height 360
click at [1127, 508] on div "Work" at bounding box center [1313, 509] width 427 height 18
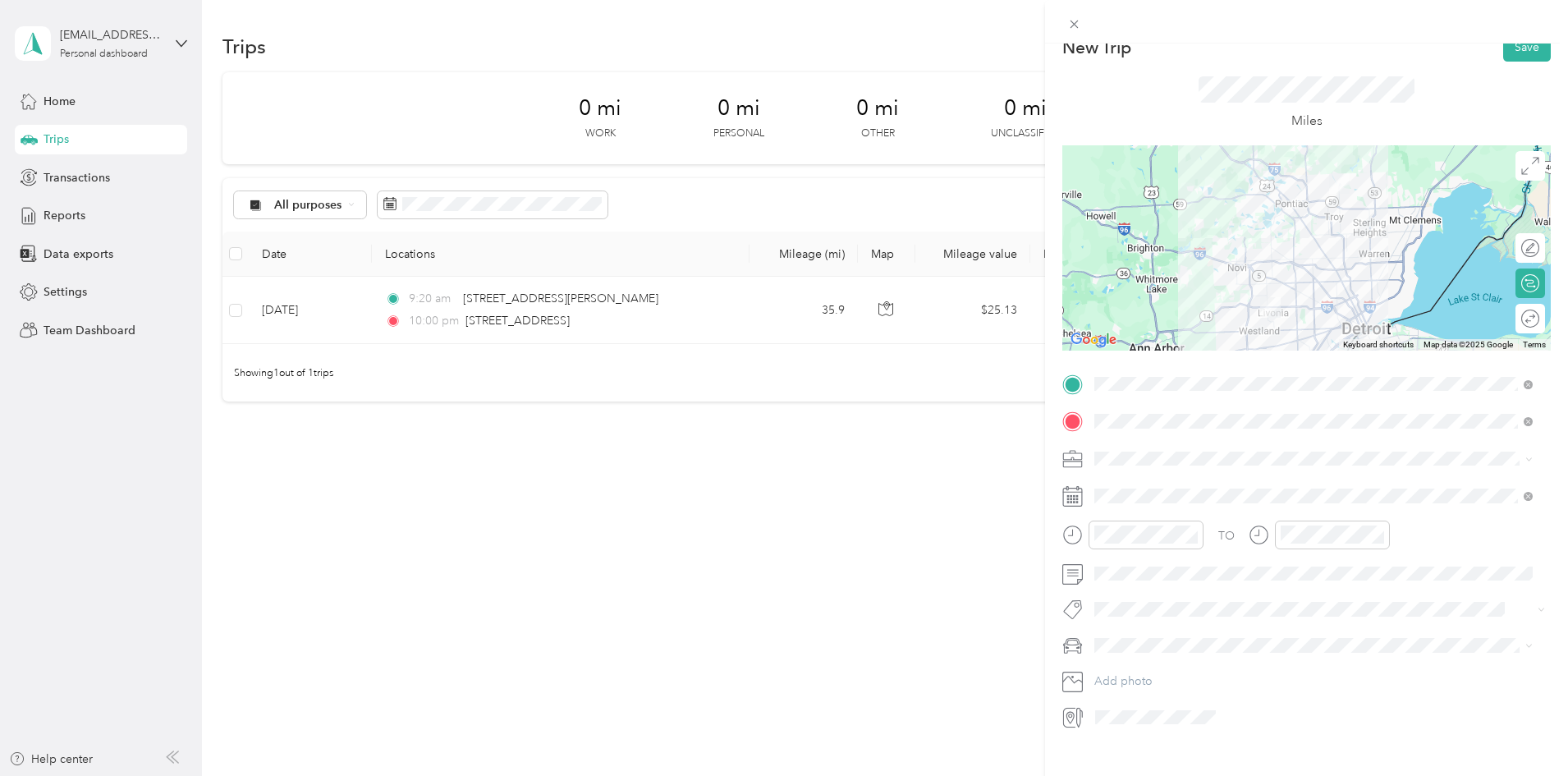
scroll to position [0, 0]
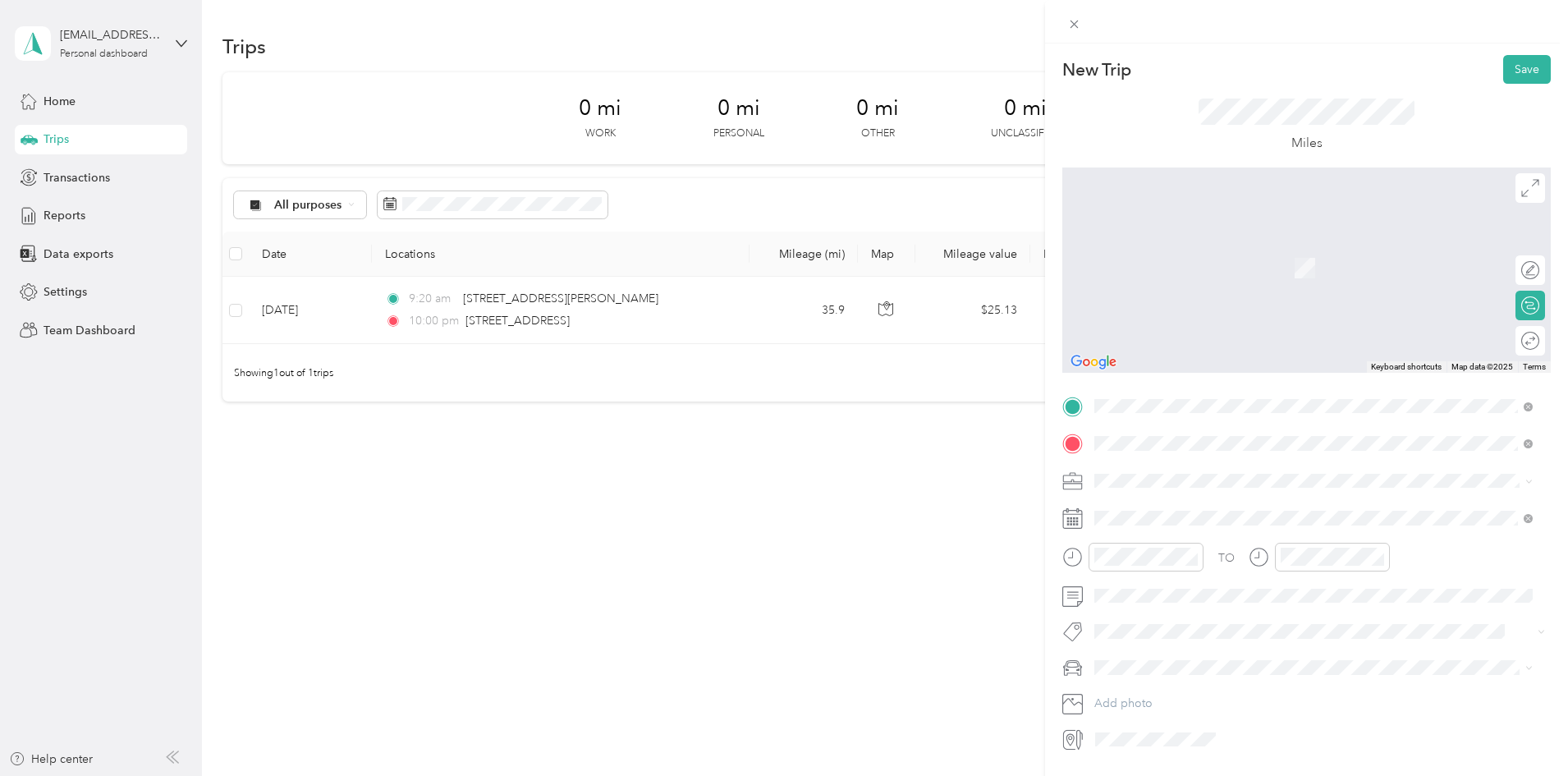
click at [1264, 504] on span "[STREET_ADDRESS][PERSON_NAME][US_STATE]" at bounding box center [1253, 503] width 256 height 15
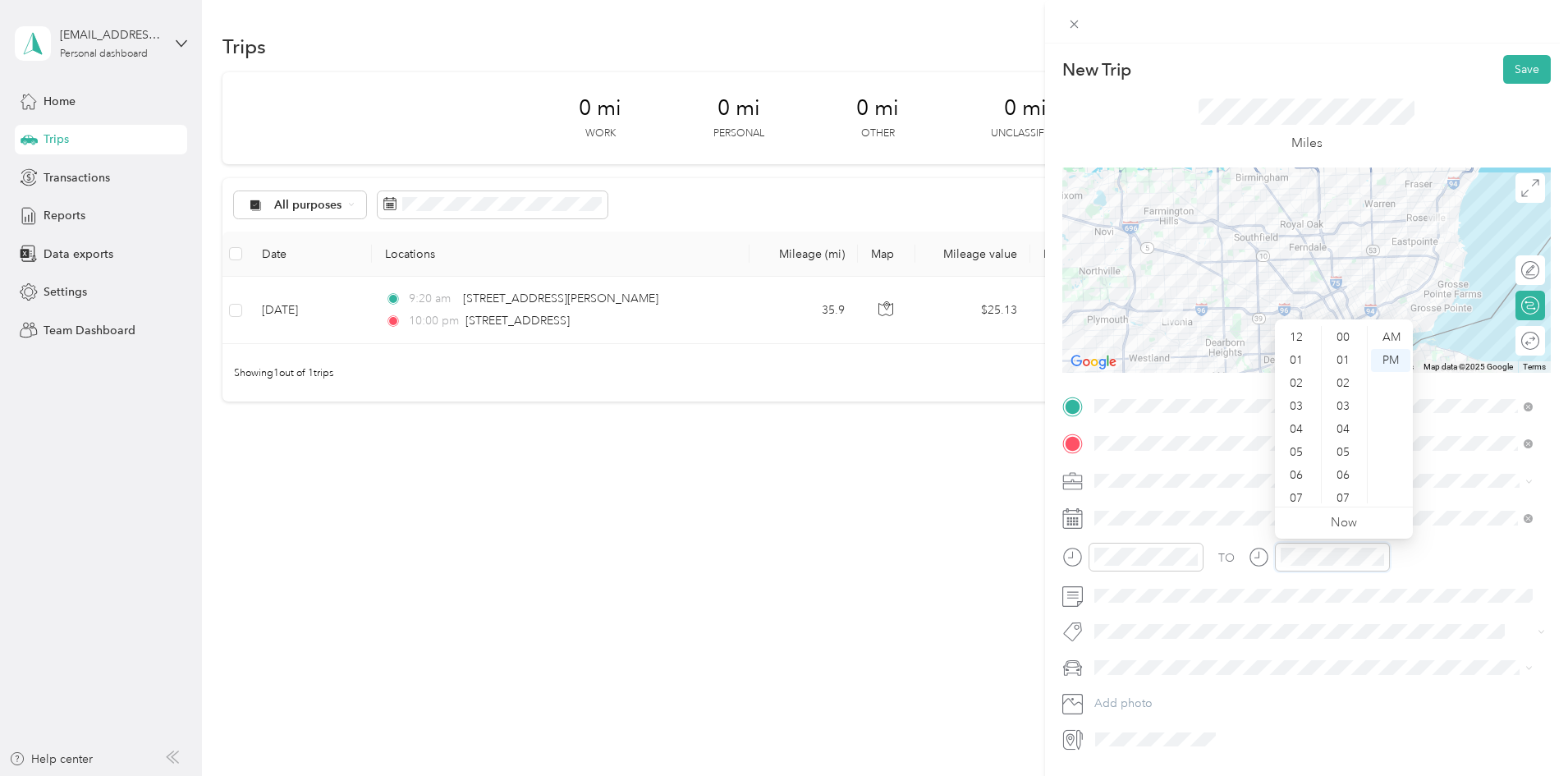
scroll to position [98, 0]
click at [1298, 335] on div "04" at bounding box center [1297, 330] width 40 height 23
click at [1345, 337] on div "00" at bounding box center [1344, 337] width 40 height 23
click at [1464, 539] on div "TO Add photo" at bounding box center [1306, 573] width 488 height 360
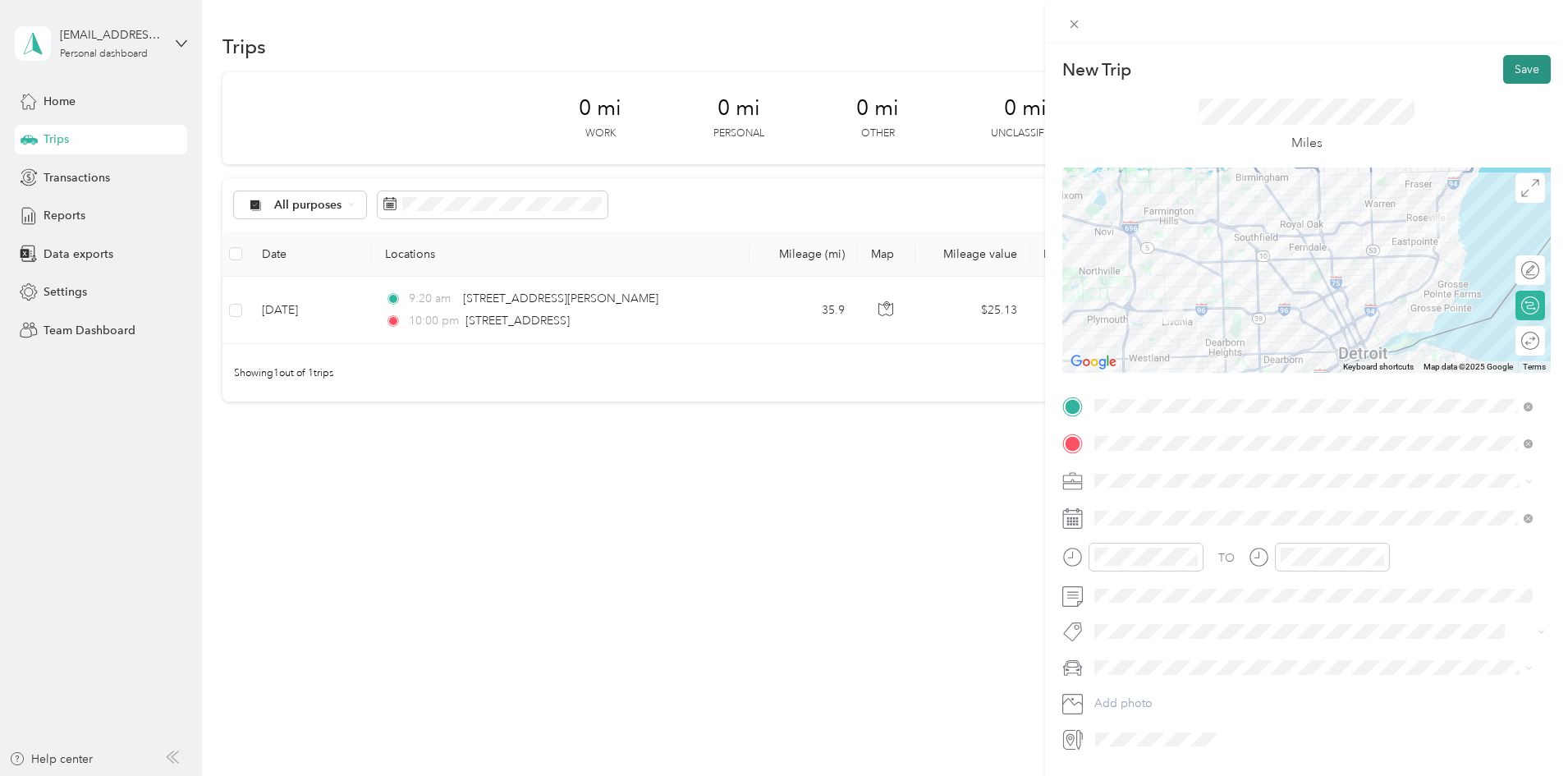
click at [1519, 77] on button "Save" at bounding box center [1526, 69] width 48 height 29
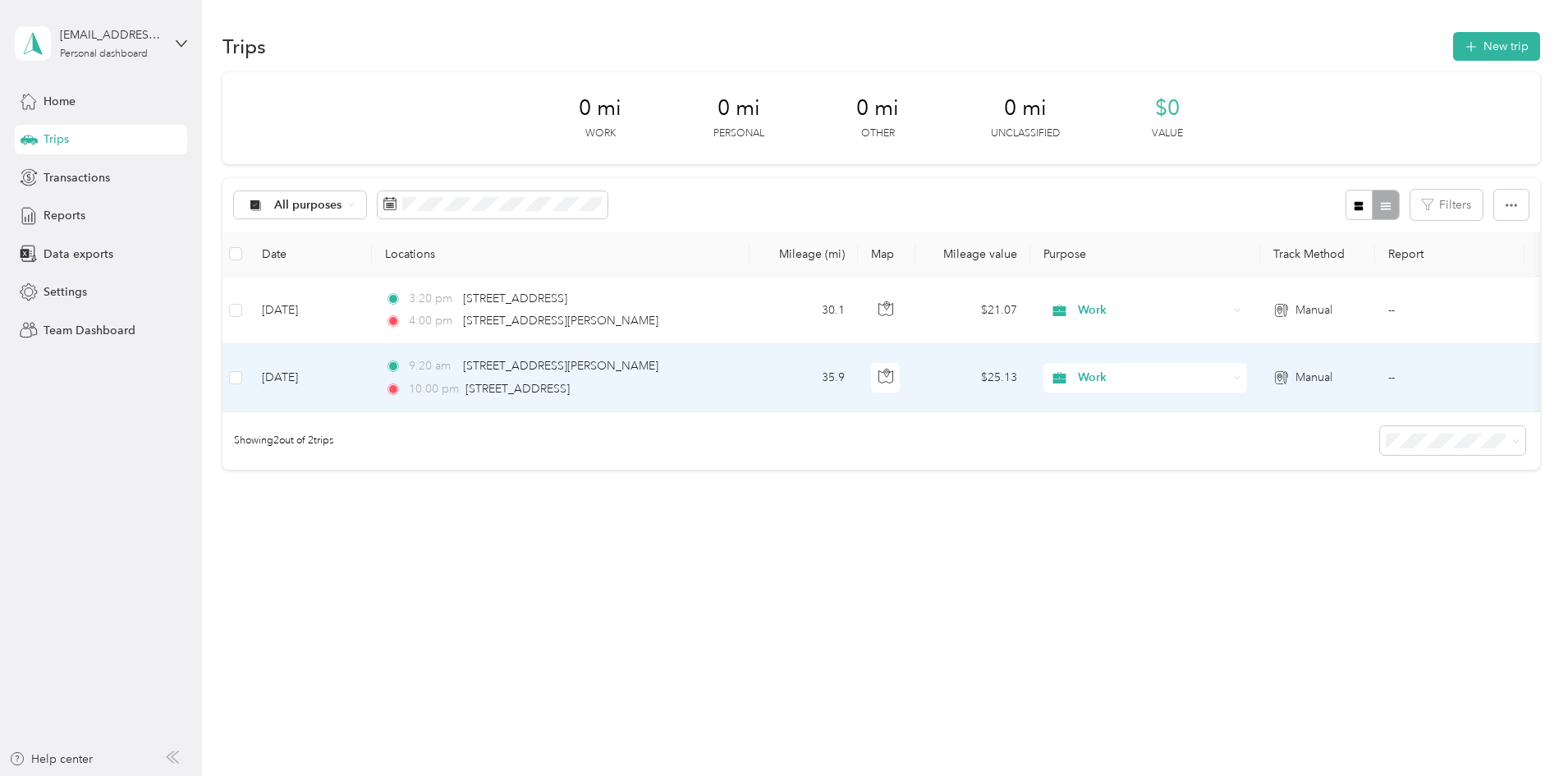
click at [858, 366] on td "35.9" at bounding box center [803, 377] width 108 height 67
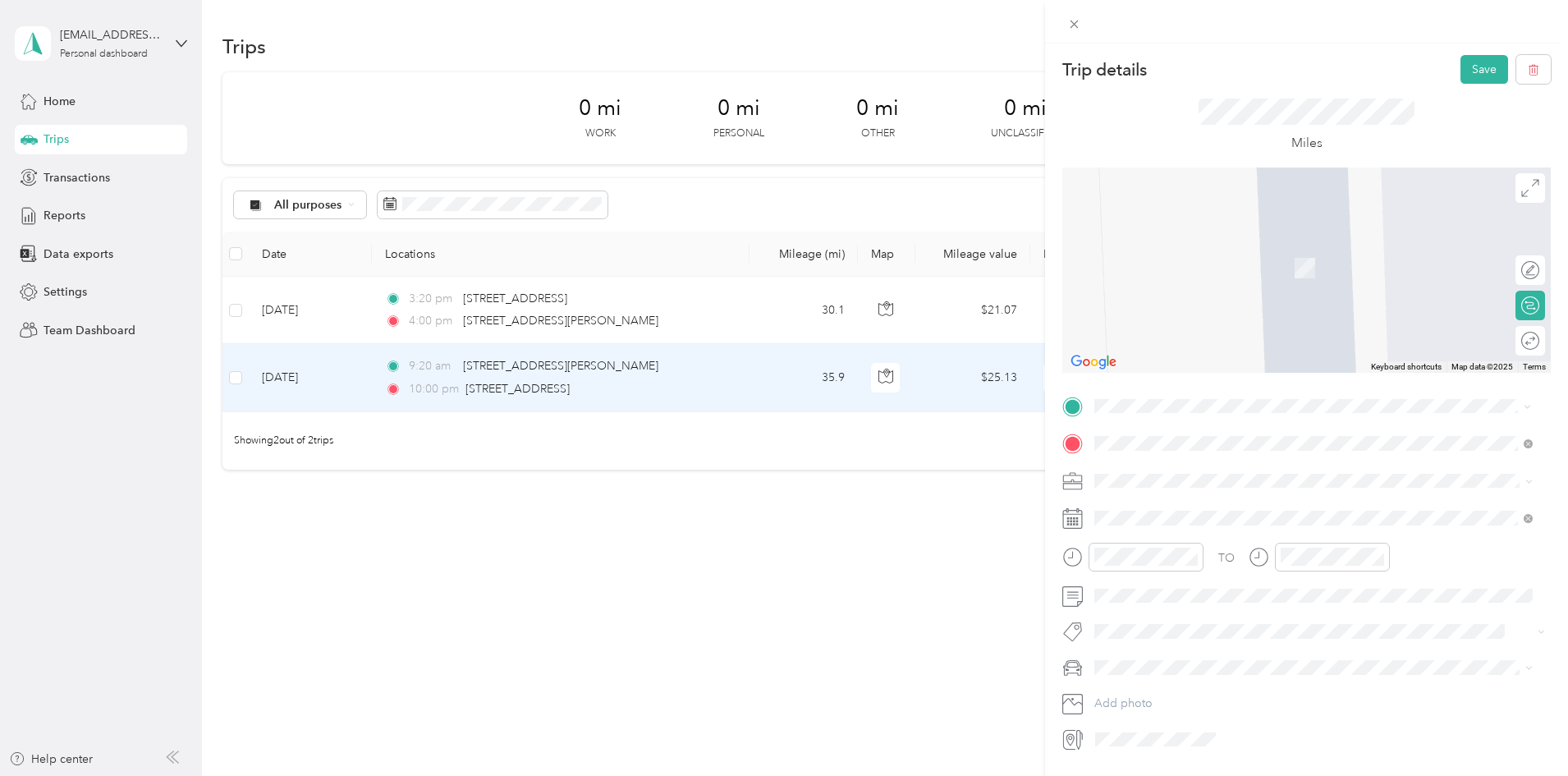
click at [1234, 472] on span "[STREET_ADDRESS][PERSON_NAME][US_STATE]" at bounding box center [1253, 466] width 256 height 15
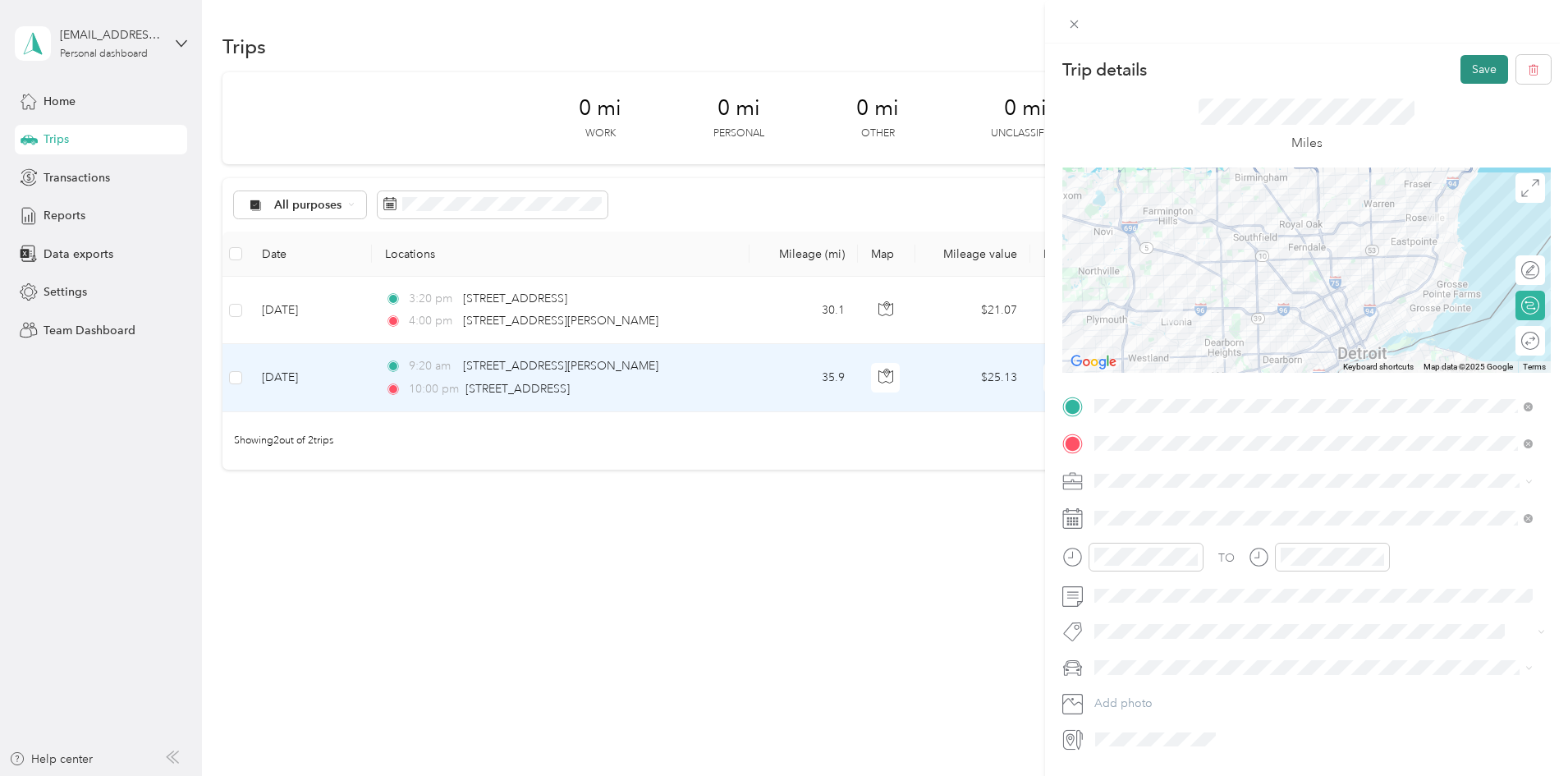
click at [1462, 66] on button "Save" at bounding box center [1484, 69] width 48 height 29
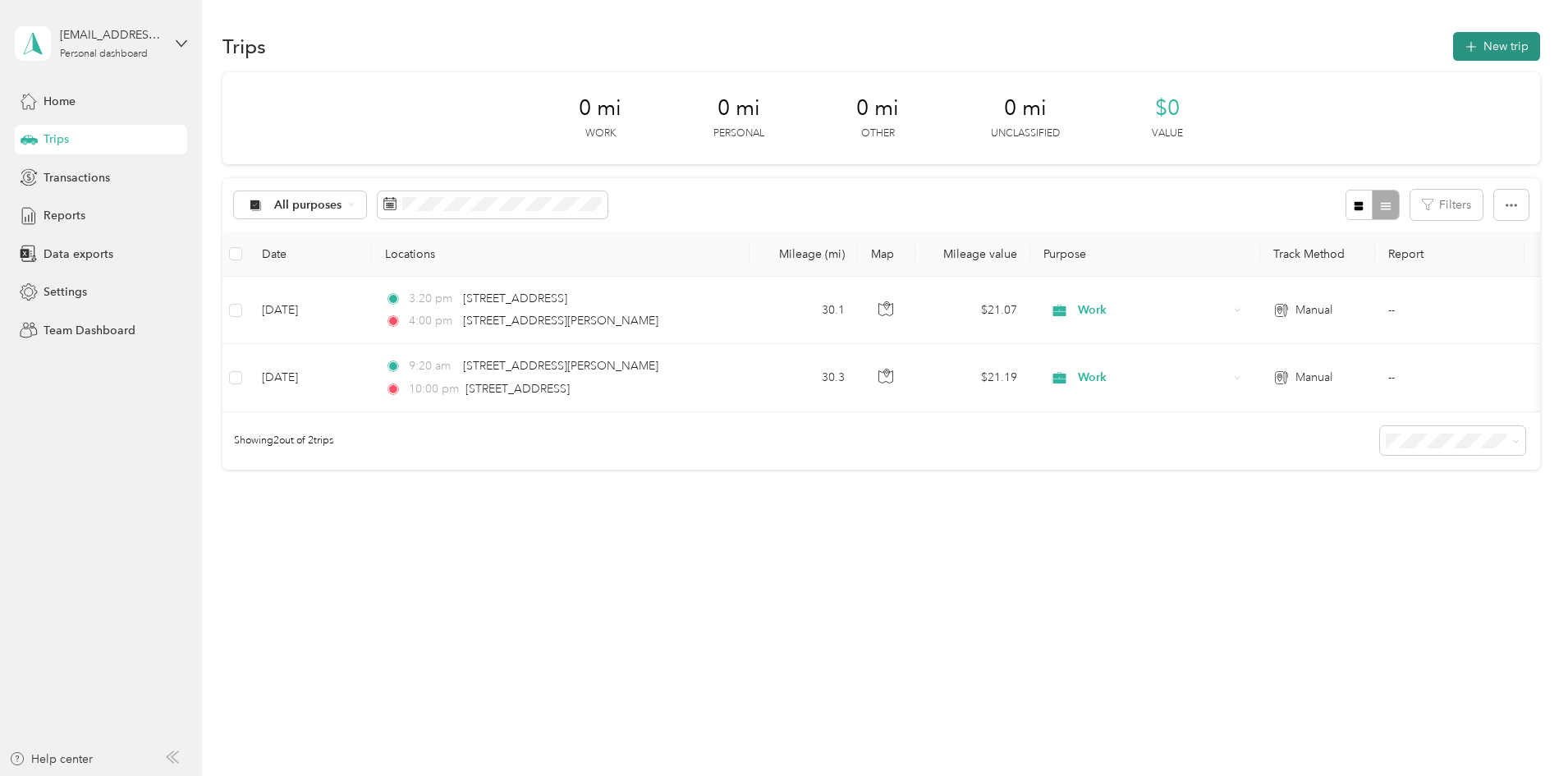
click at [1453, 43] on button "New trip" at bounding box center [1496, 46] width 87 height 29
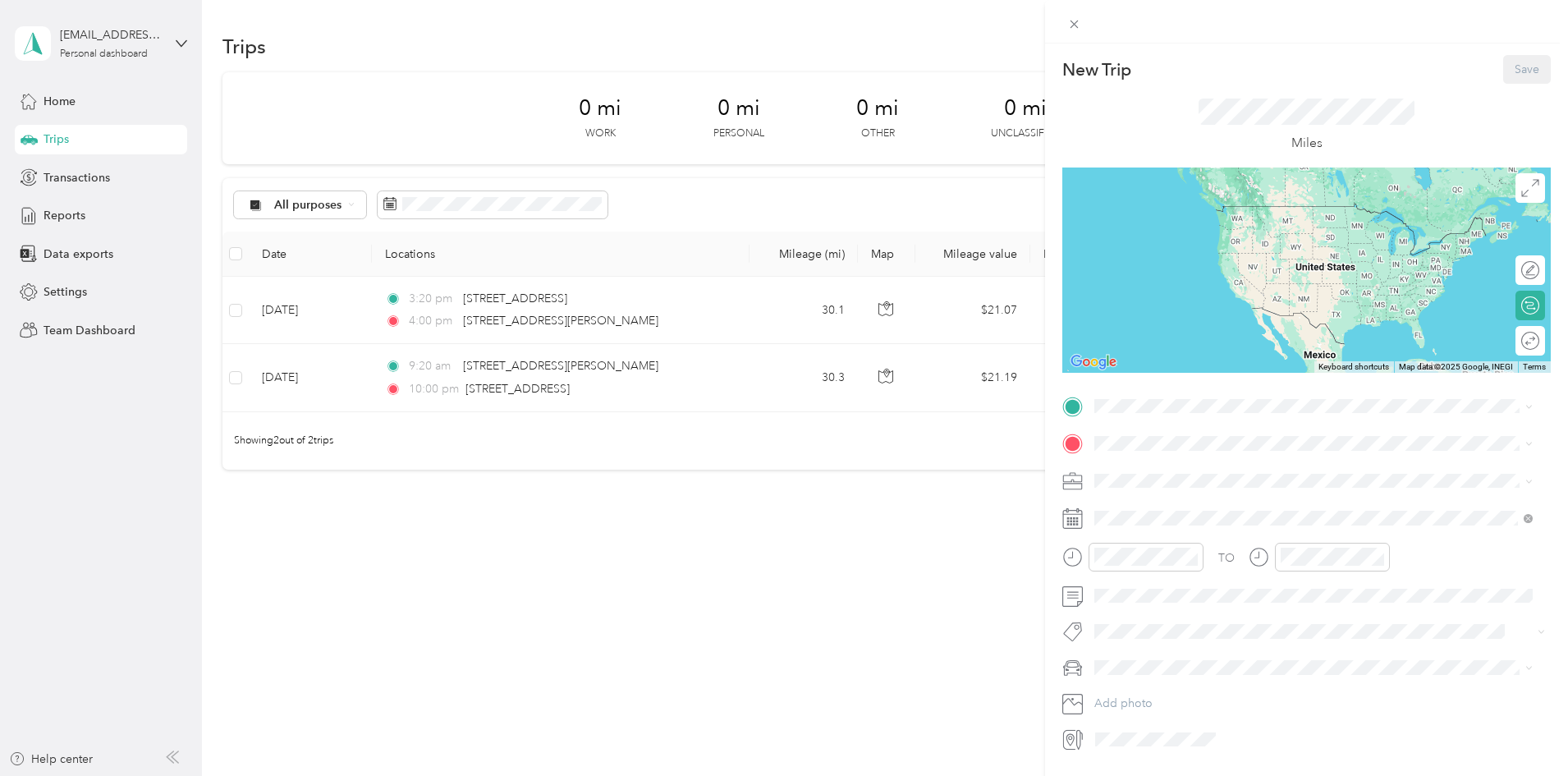
click at [1475, 58] on div "New Trip Save" at bounding box center [1306, 69] width 488 height 29
click at [1233, 472] on span "[STREET_ADDRESS][PERSON_NAME][US_STATE]" at bounding box center [1253, 466] width 256 height 15
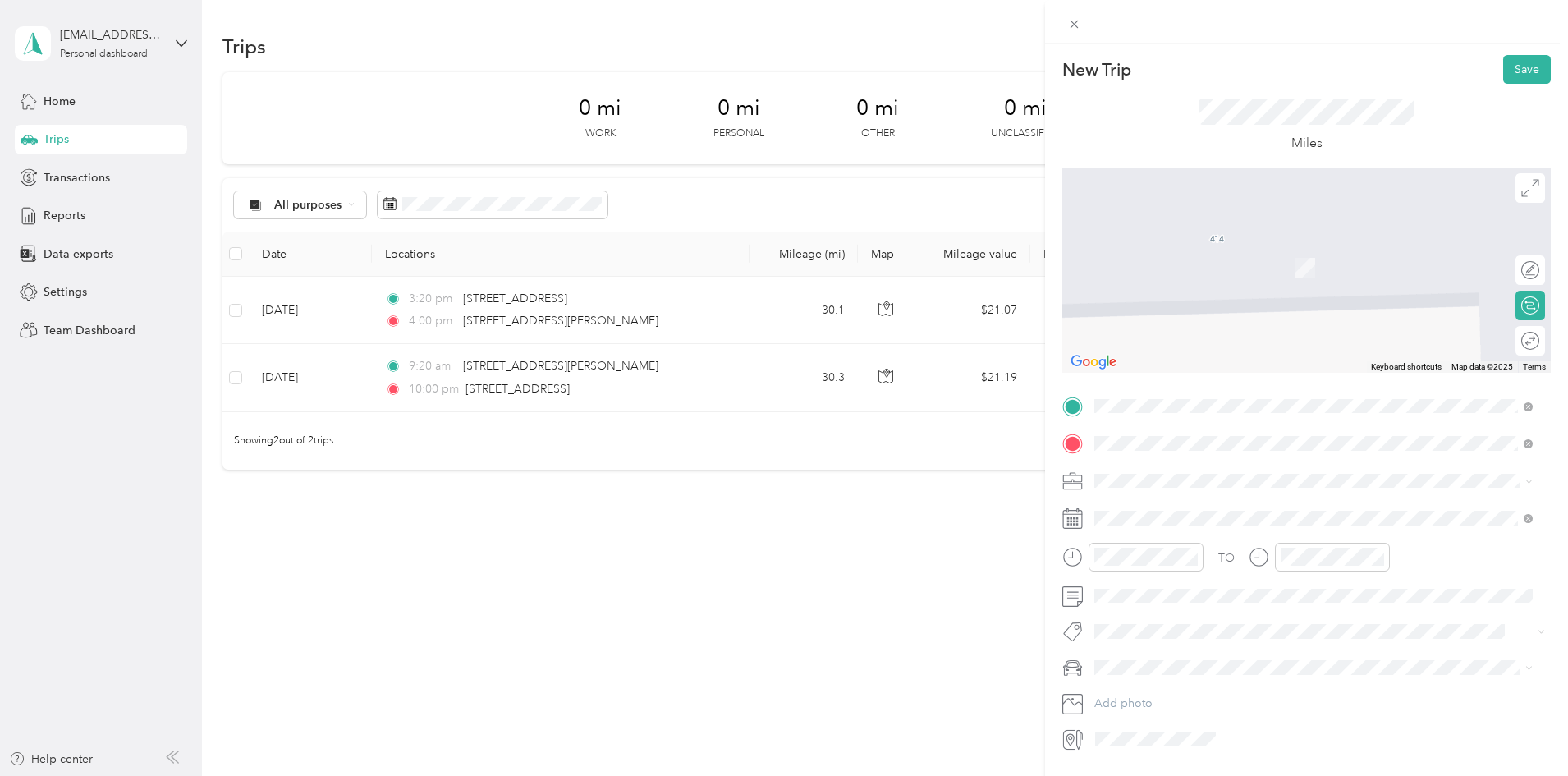
click at [1189, 509] on span "[STREET_ADDRESS][US_STATE]" at bounding box center [1206, 503] width 164 height 15
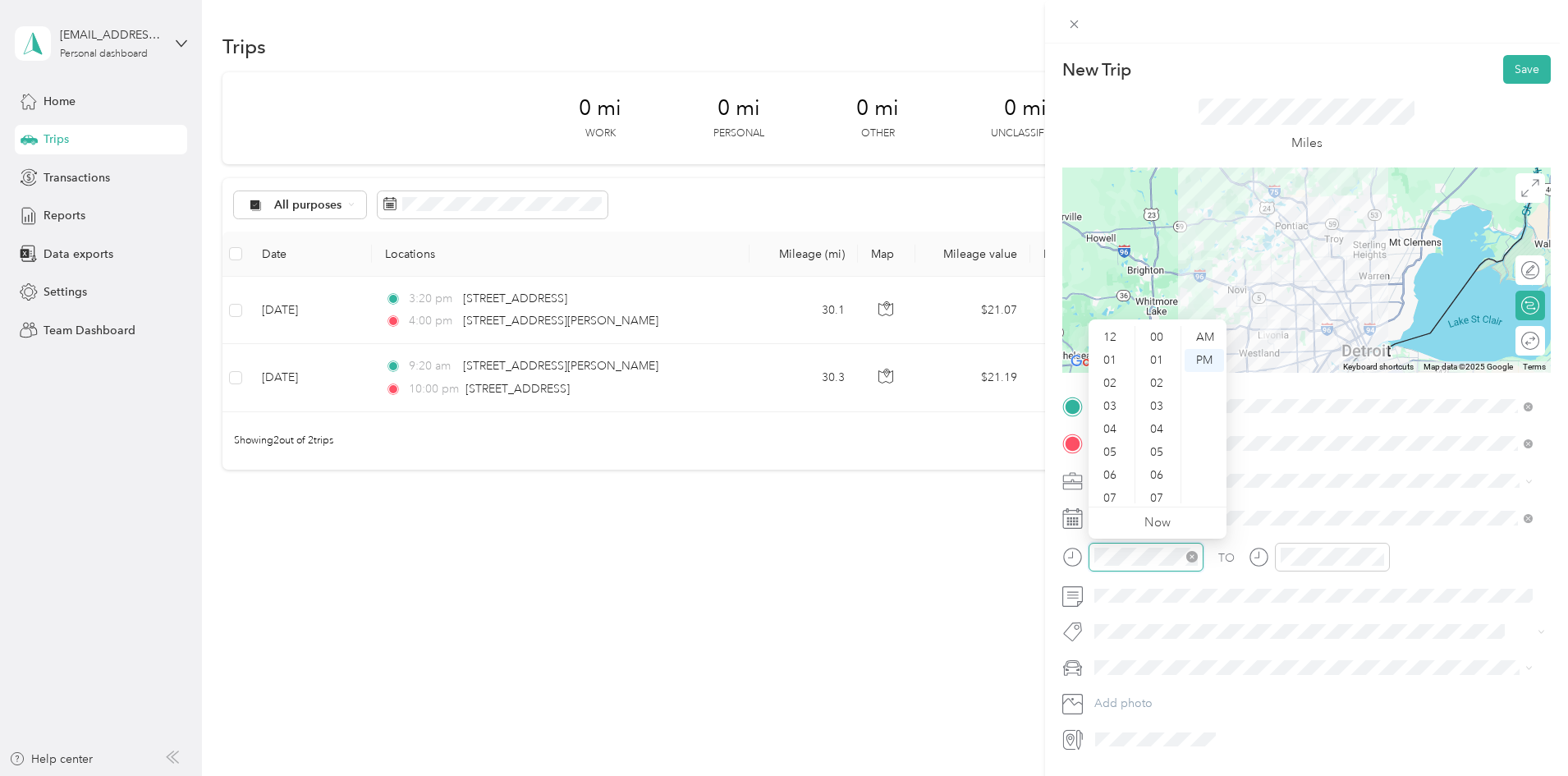
scroll to position [98, 0]
click at [1203, 337] on div "AM" at bounding box center [1204, 337] width 40 height 23
click at [1102, 462] on div "09" at bounding box center [1111, 462] width 40 height 23
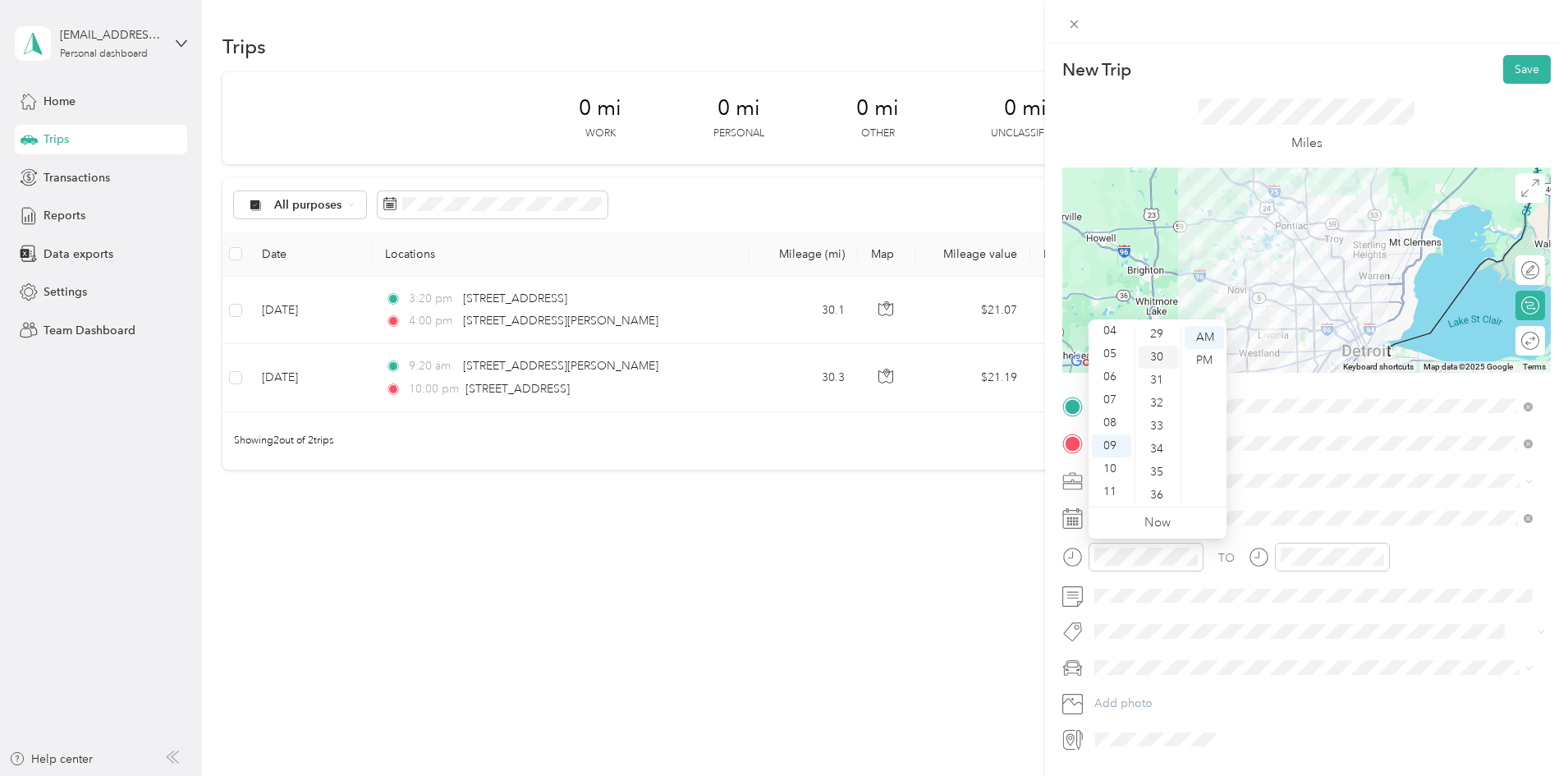
click at [1155, 352] on div "30" at bounding box center [1158, 356] width 40 height 23
click at [1208, 339] on div "AM" at bounding box center [1204, 337] width 40 height 23
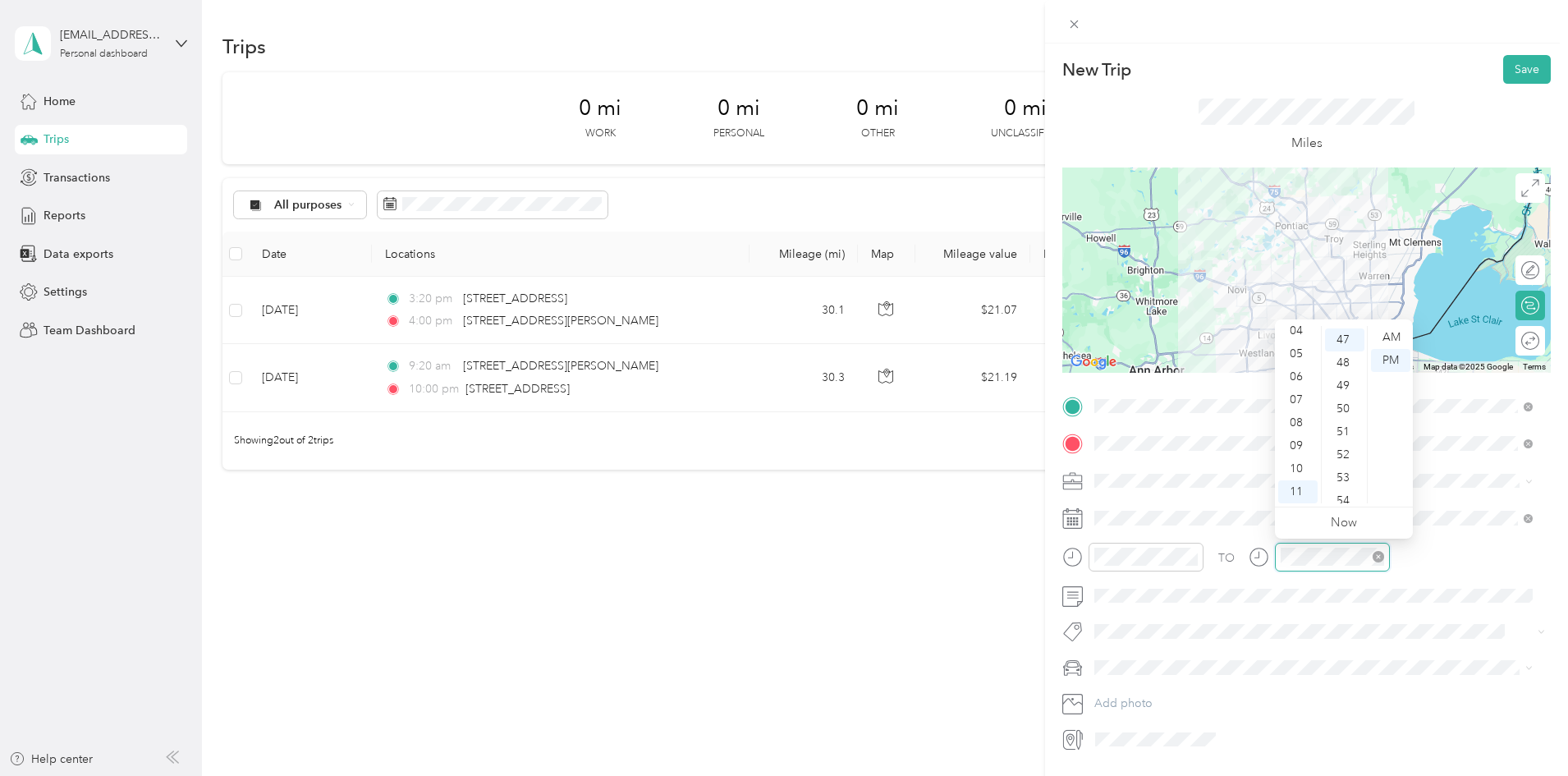
scroll to position [1080, 0]
click at [1301, 467] on div "10" at bounding box center [1297, 468] width 40 height 23
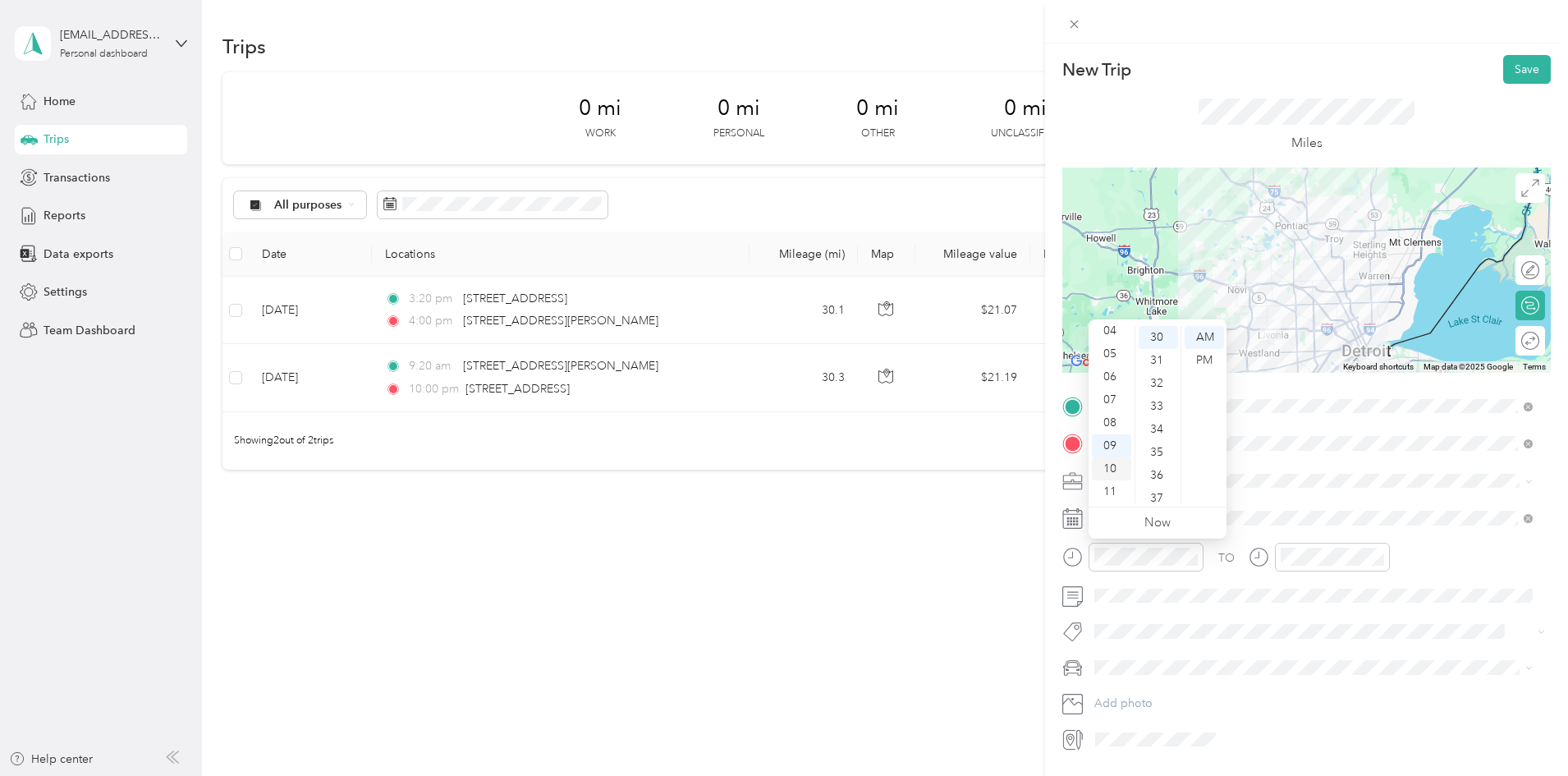
click at [1115, 468] on div "10" at bounding box center [1111, 468] width 40 height 23
click at [1160, 422] on div "30" at bounding box center [1158, 419] width 40 height 23
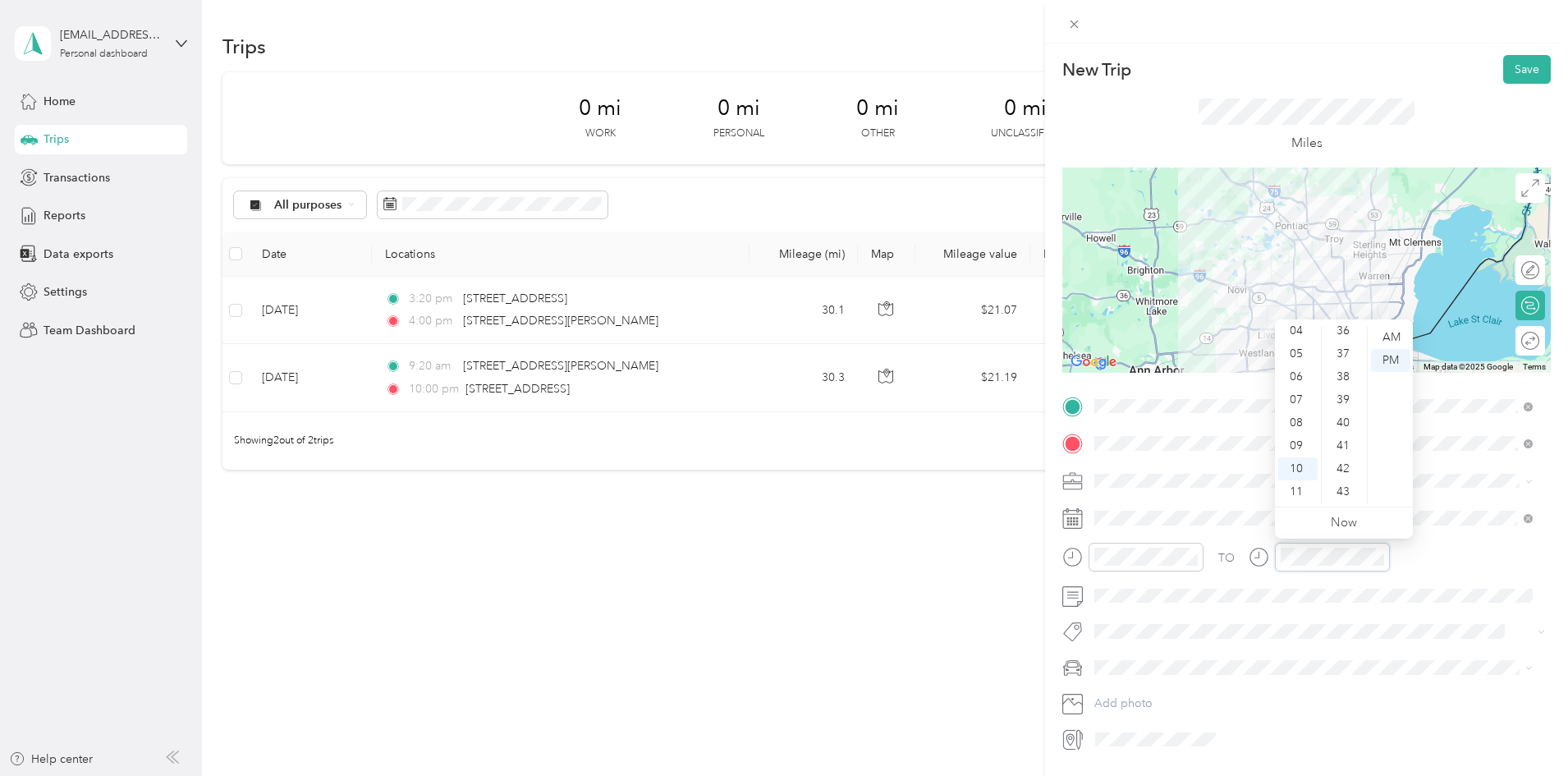
click at [1266, 557] on div at bounding box center [1319, 557] width 141 height 29
click at [1300, 487] on div "11" at bounding box center [1297, 491] width 40 height 23
click at [1346, 425] on div "15" at bounding box center [1344, 422] width 40 height 23
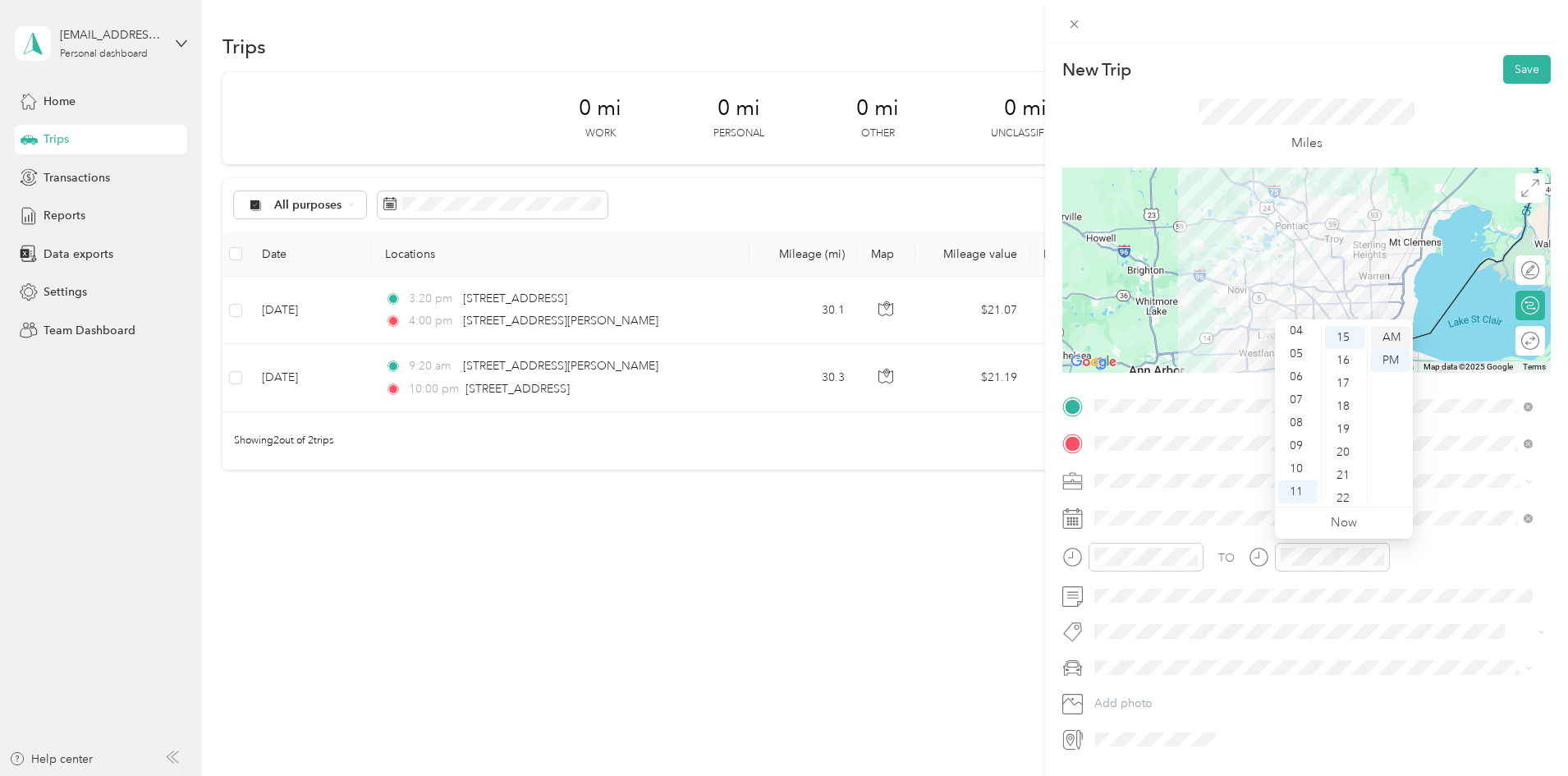
click at [1390, 335] on div "AM" at bounding box center [1390, 337] width 40 height 23
click at [1351, 655] on span at bounding box center [1319, 667] width 462 height 26
click at [1140, 510] on div "Work" at bounding box center [1313, 509] width 427 height 18
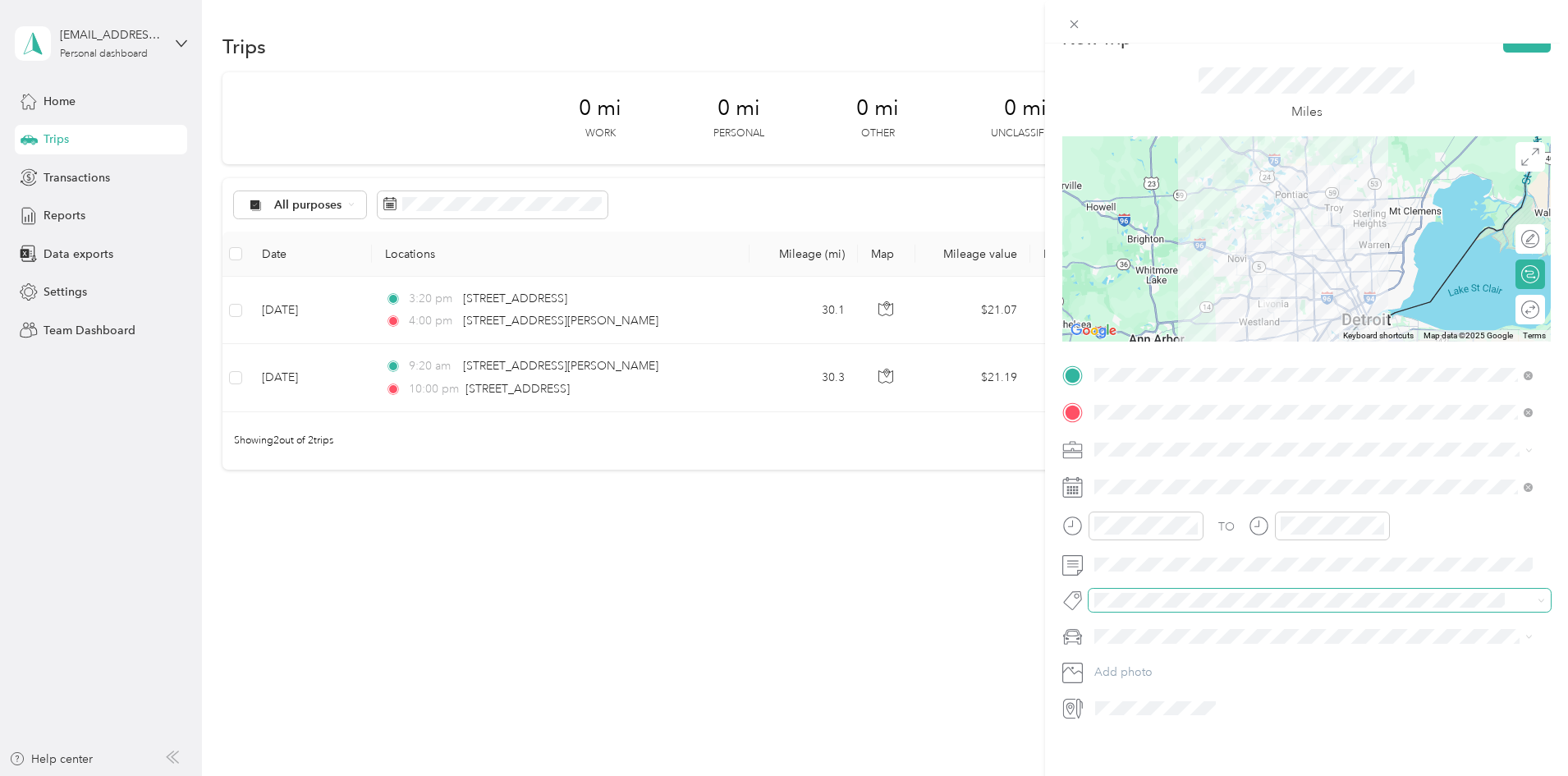
scroll to position [49, 0]
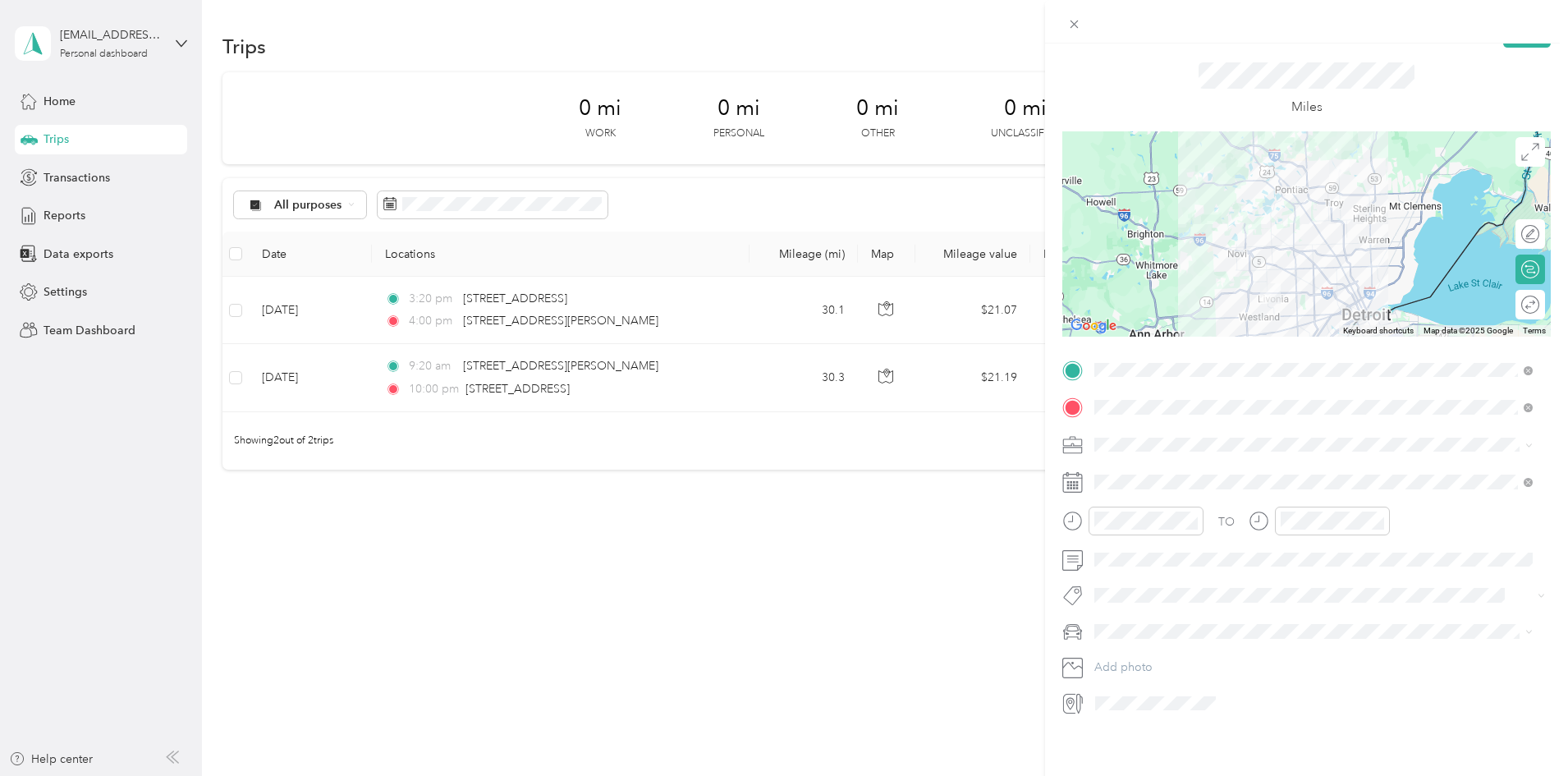
click at [958, 570] on div "New Trip Save This trip cannot be edited because it is either under review, app…" at bounding box center [784, 388] width 1568 height 776
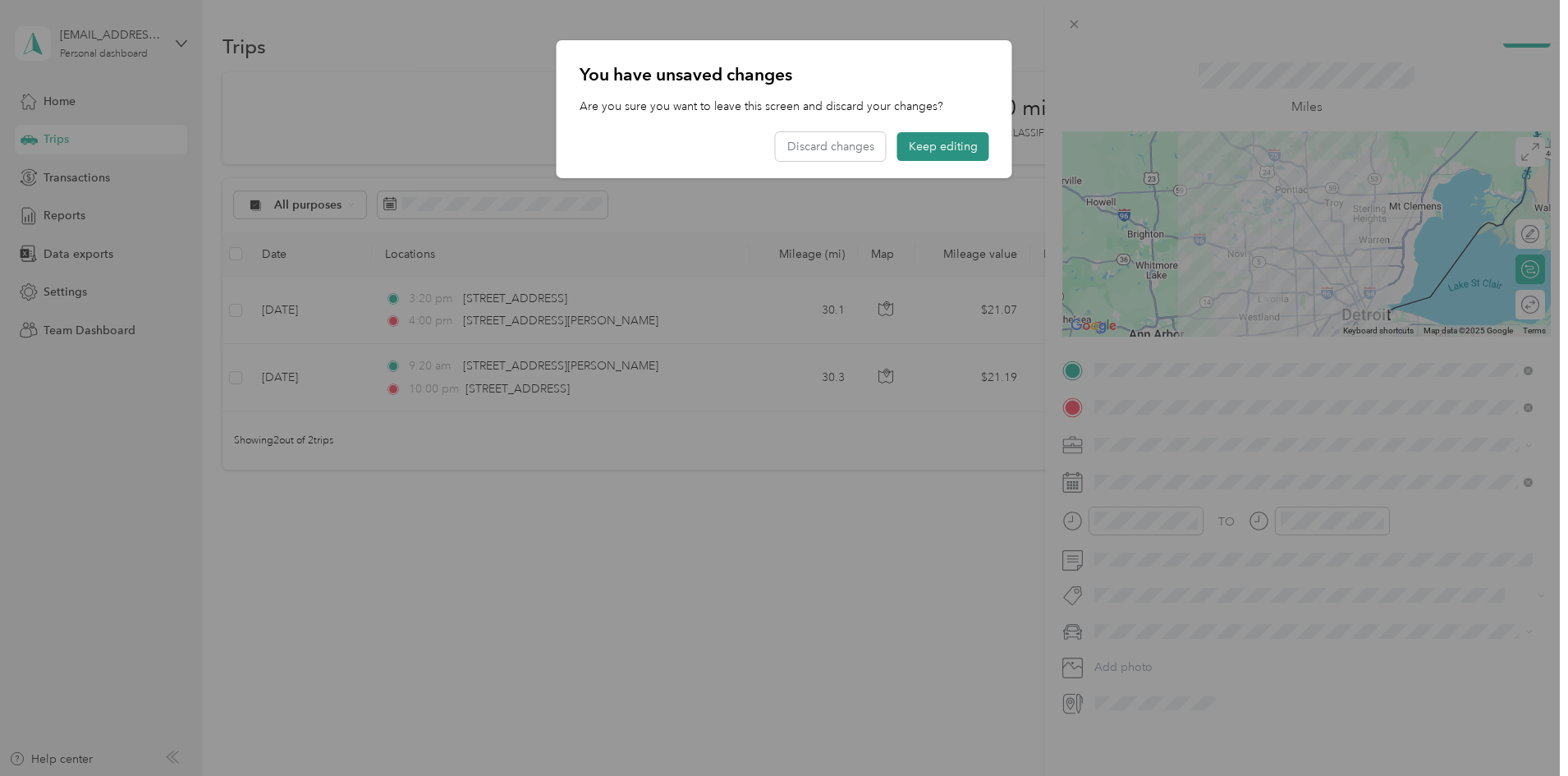
click at [939, 146] on button "Keep editing" at bounding box center [942, 146] width 92 height 29
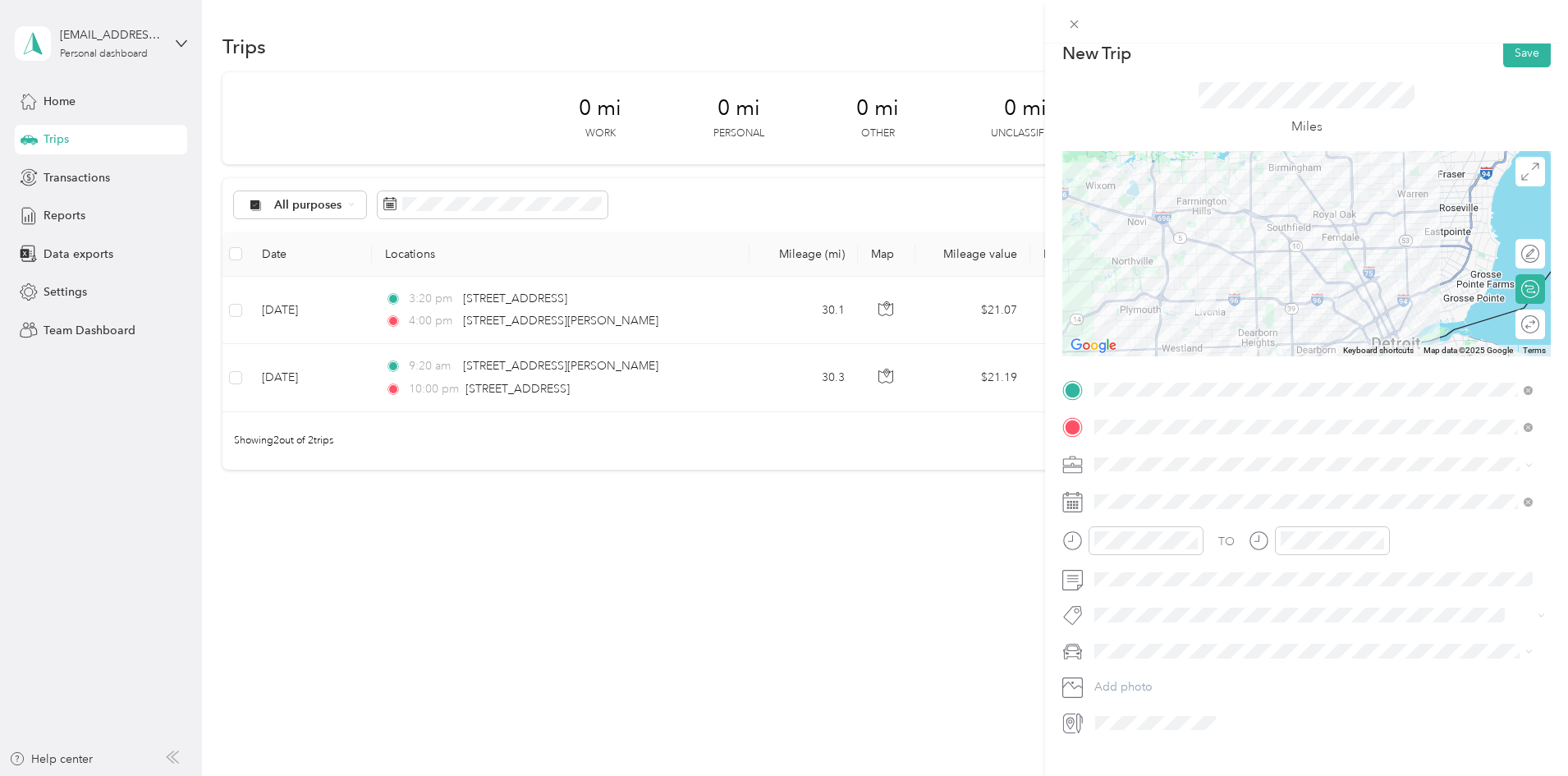
scroll to position [0, 0]
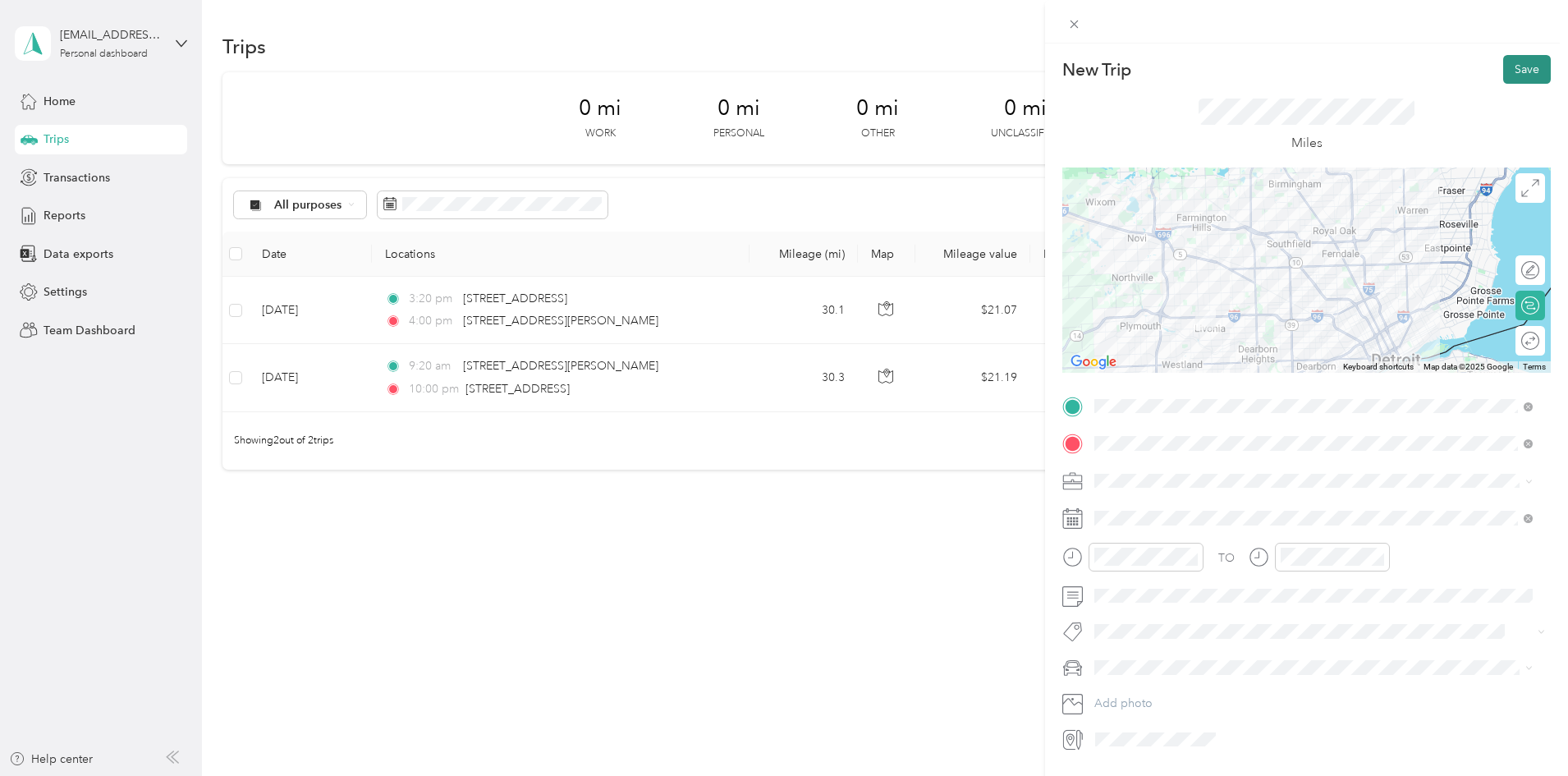
click at [1513, 62] on button "Save" at bounding box center [1526, 69] width 48 height 29
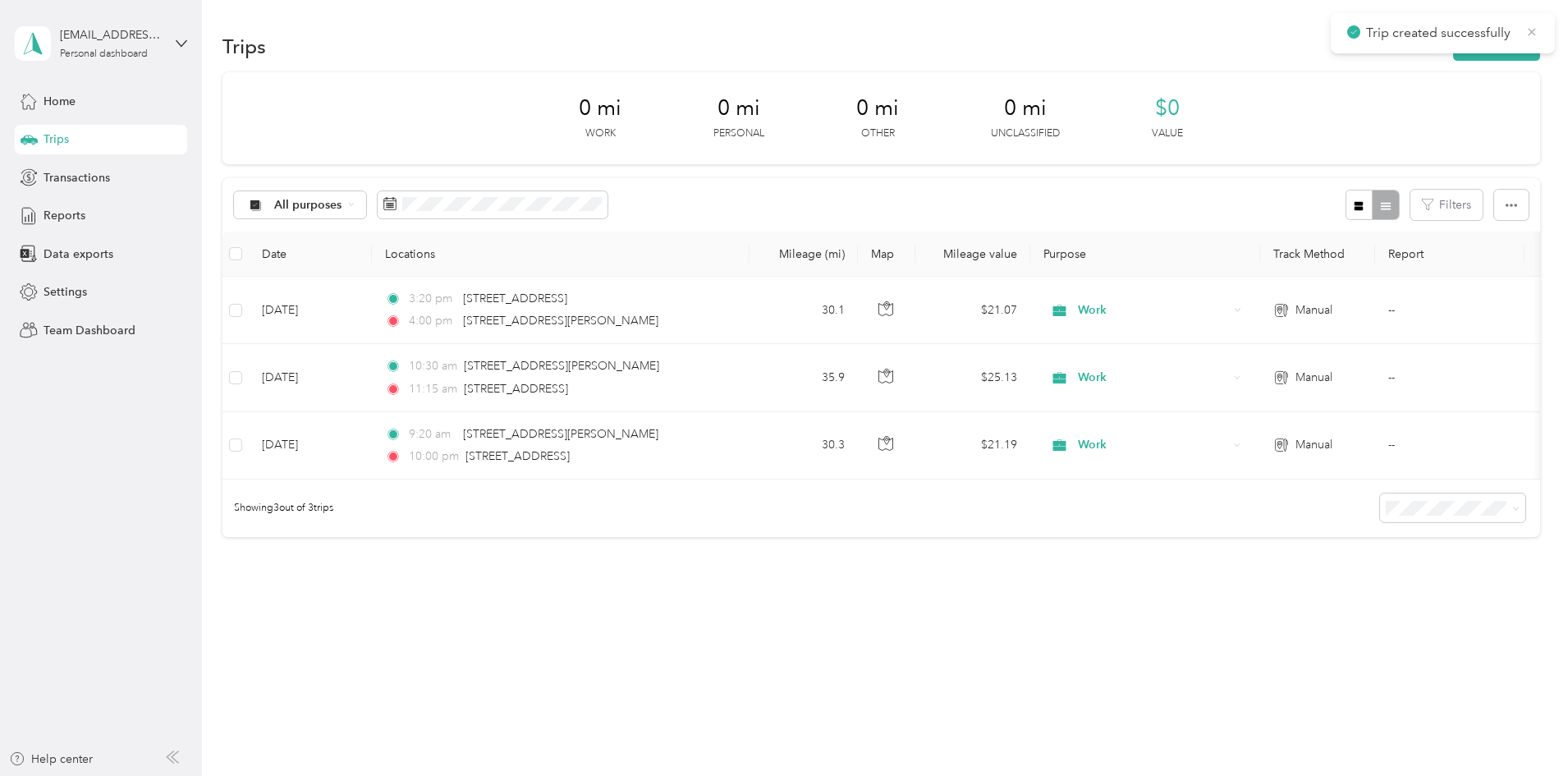
click at [1529, 34] on icon at bounding box center [1532, 31] width 8 height 8
click at [1453, 41] on button "New trip" at bounding box center [1496, 46] width 87 height 29
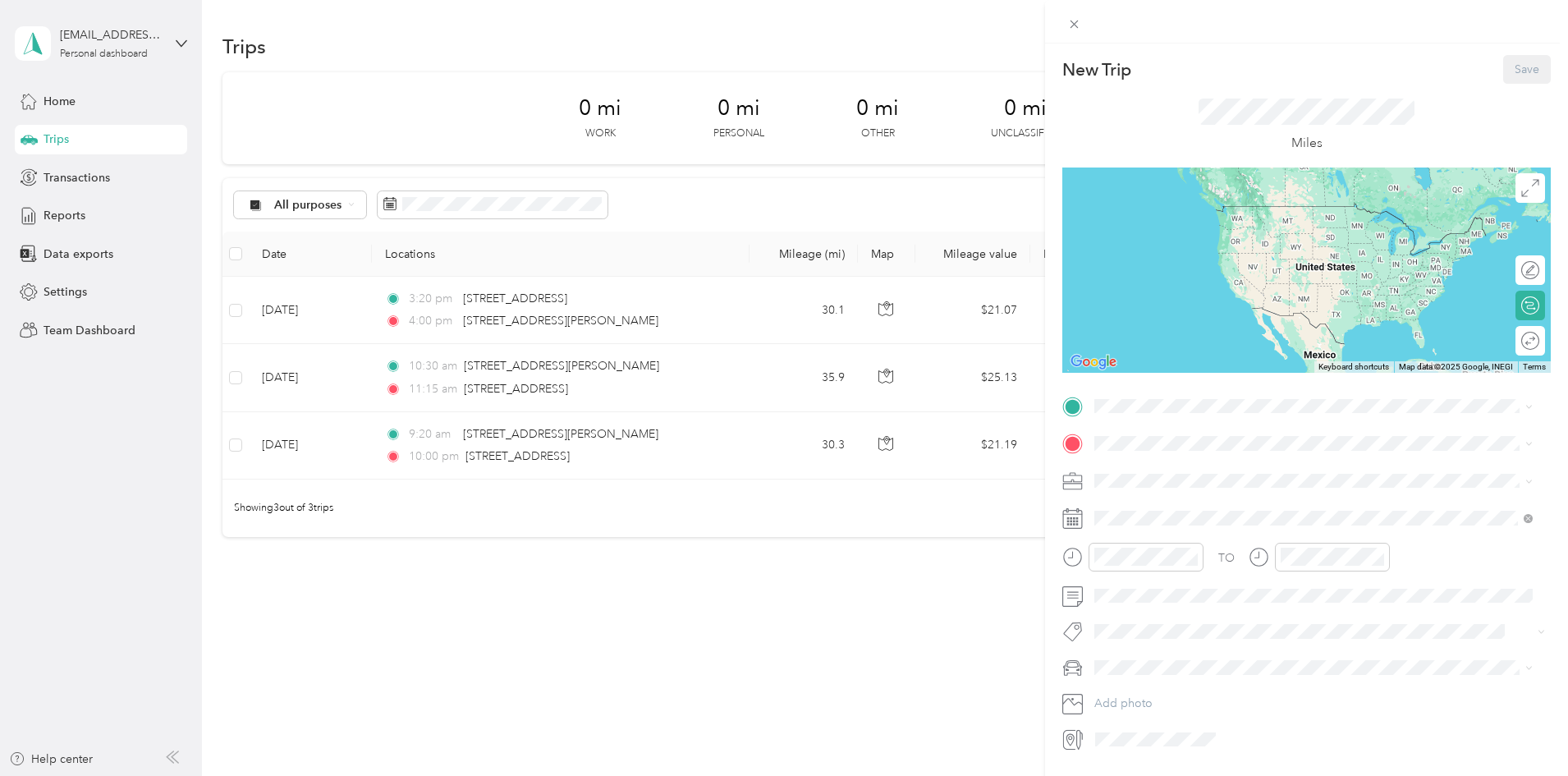
click at [411, 310] on div "New Trip Save This trip cannot be edited because it is either under review, app…" at bounding box center [784, 388] width 1568 height 776
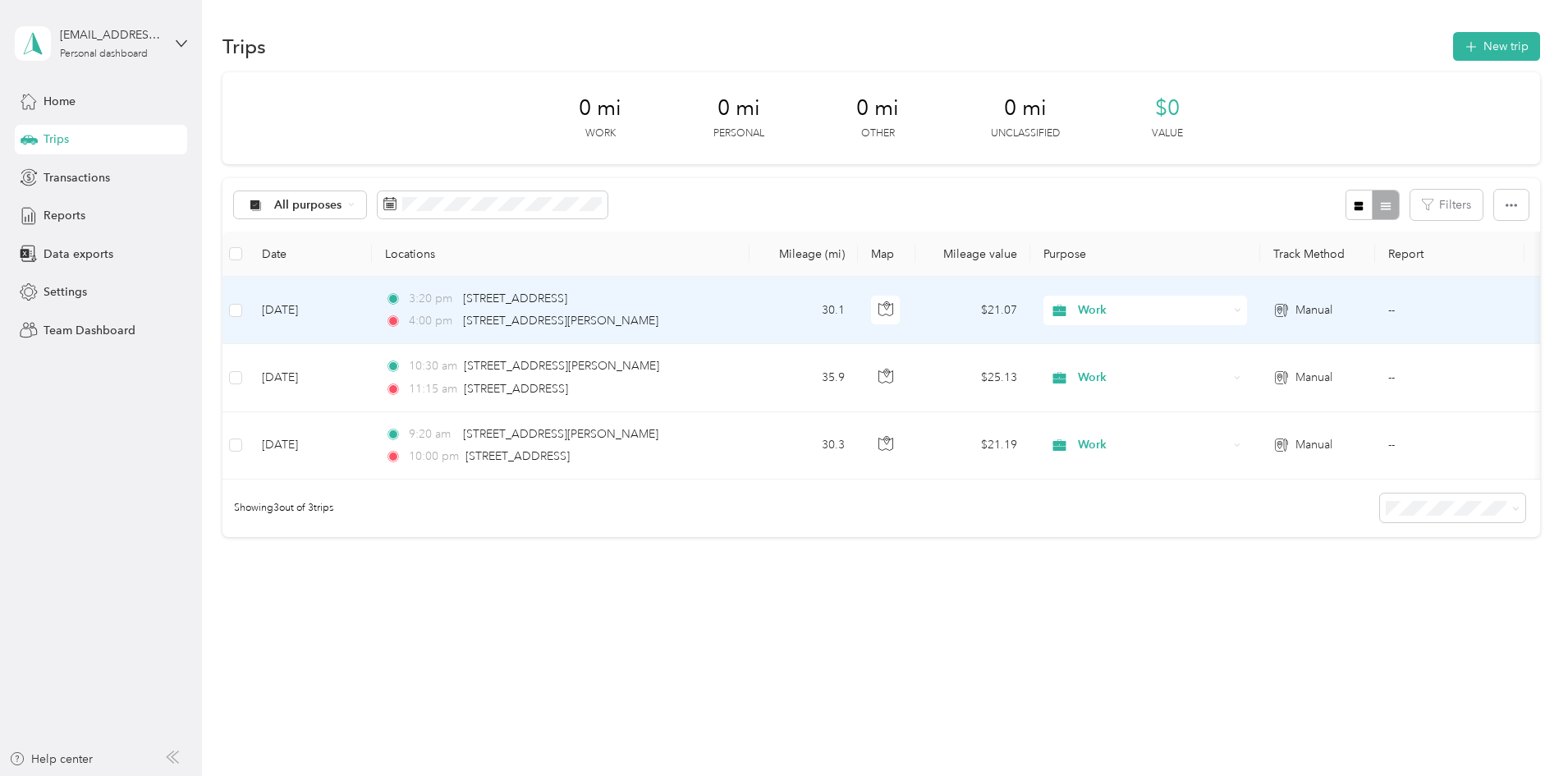
click at [372, 310] on td "[DATE]" at bounding box center [310, 310] width 123 height 67
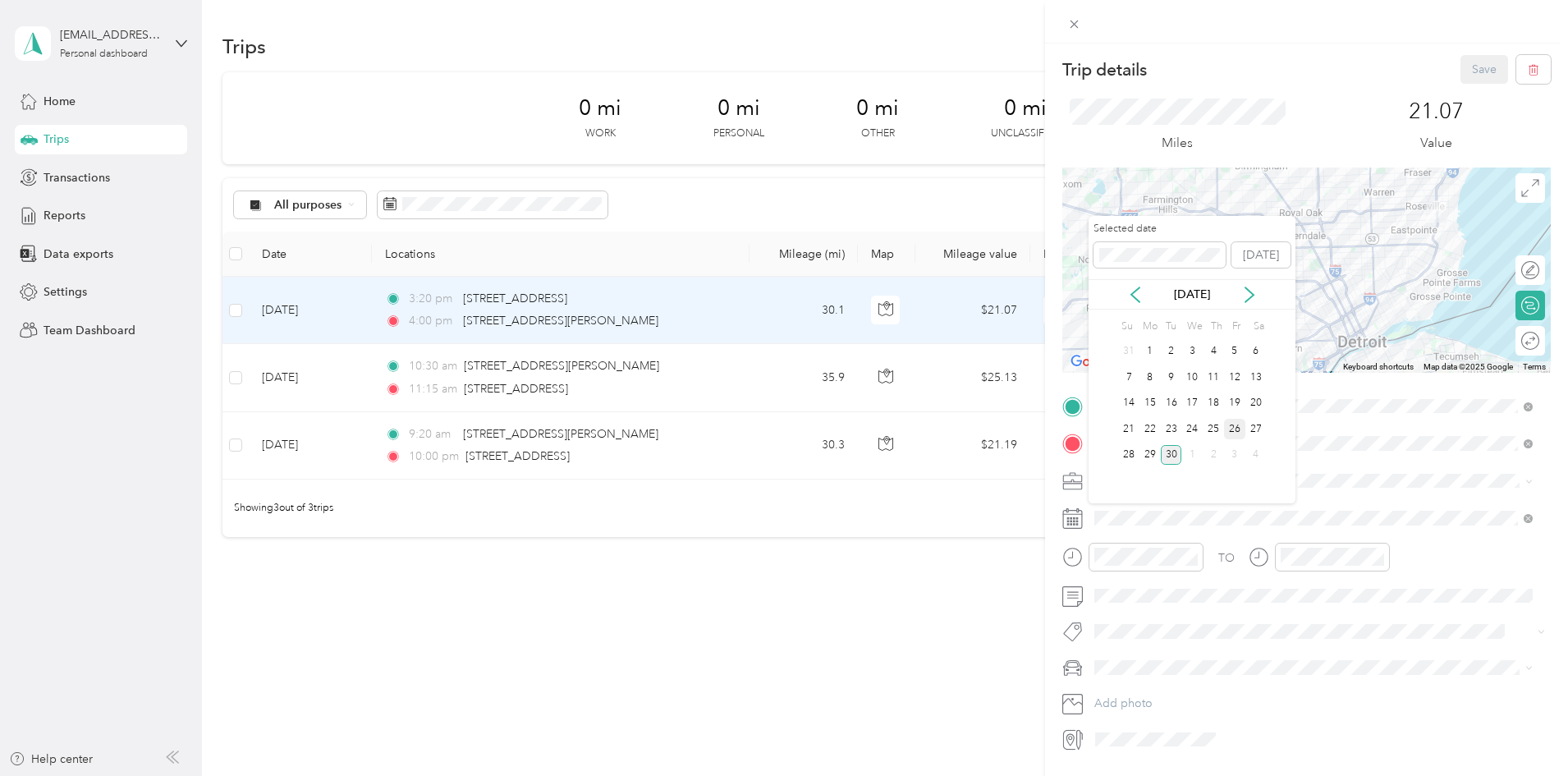
click at [1231, 425] on div "26" at bounding box center [1234, 429] width 21 height 20
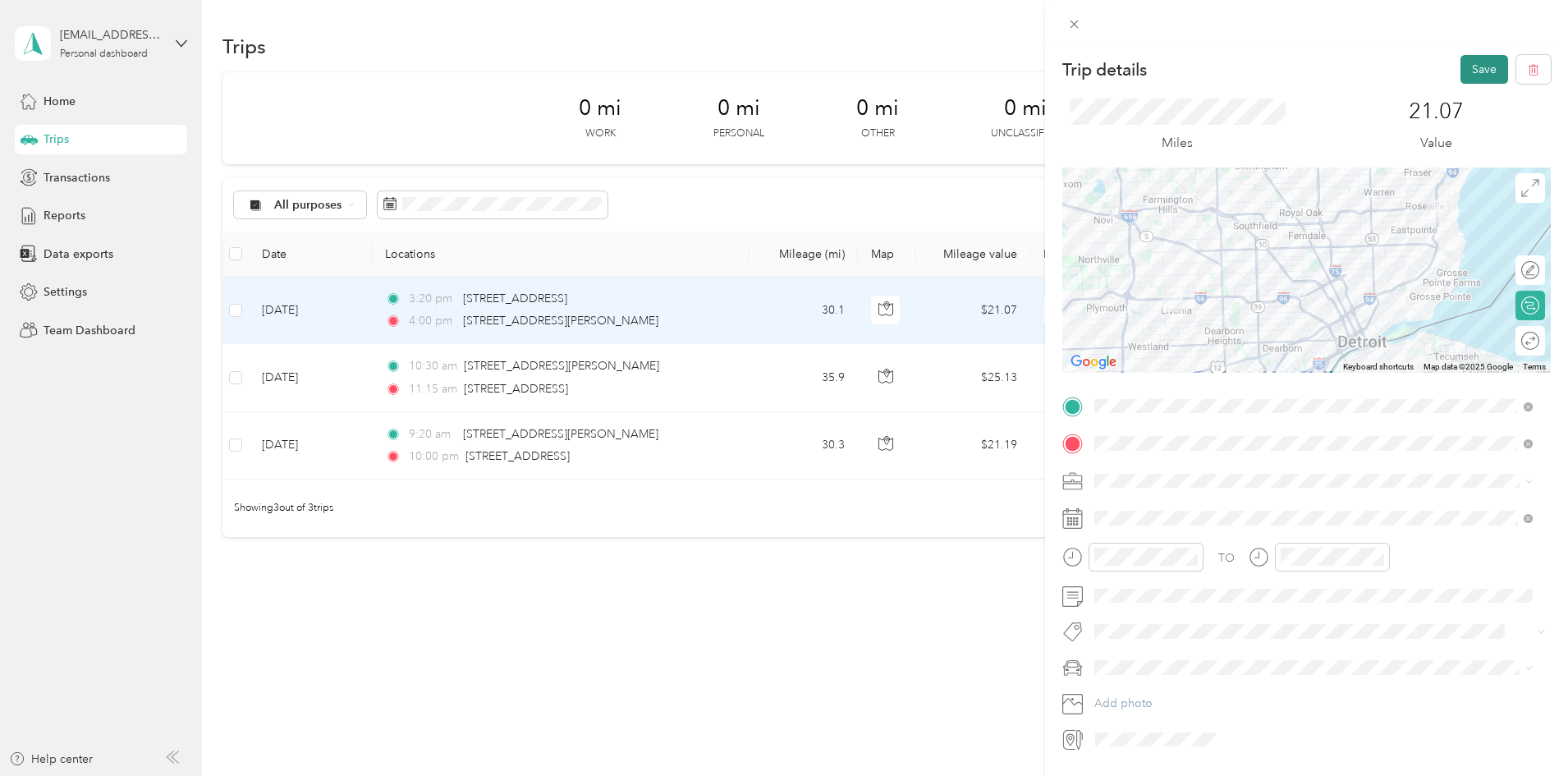
click at [1474, 68] on button "Save" at bounding box center [1484, 69] width 48 height 29
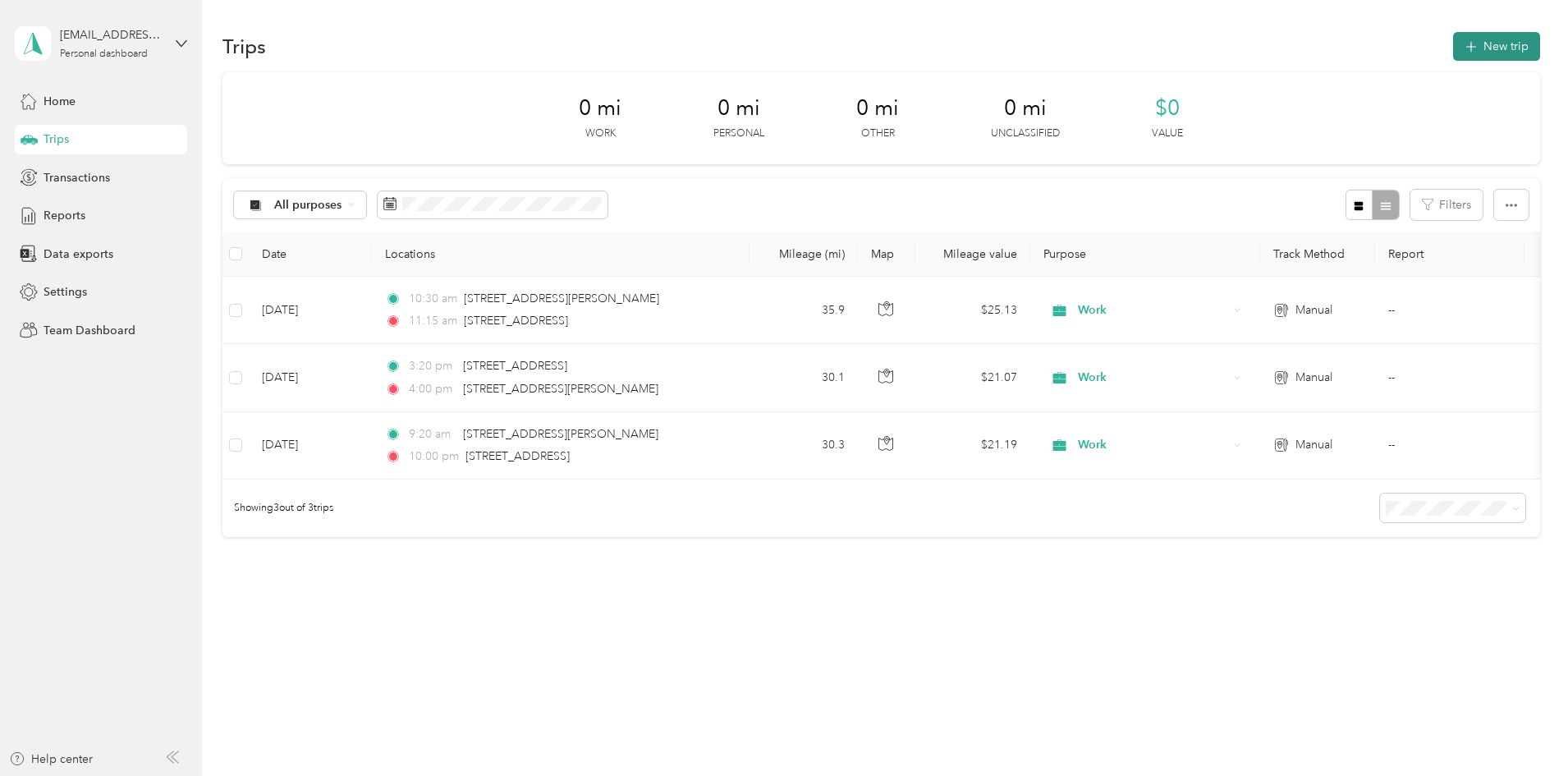
click at [1453, 50] on button "New trip" at bounding box center [1496, 46] width 87 height 29
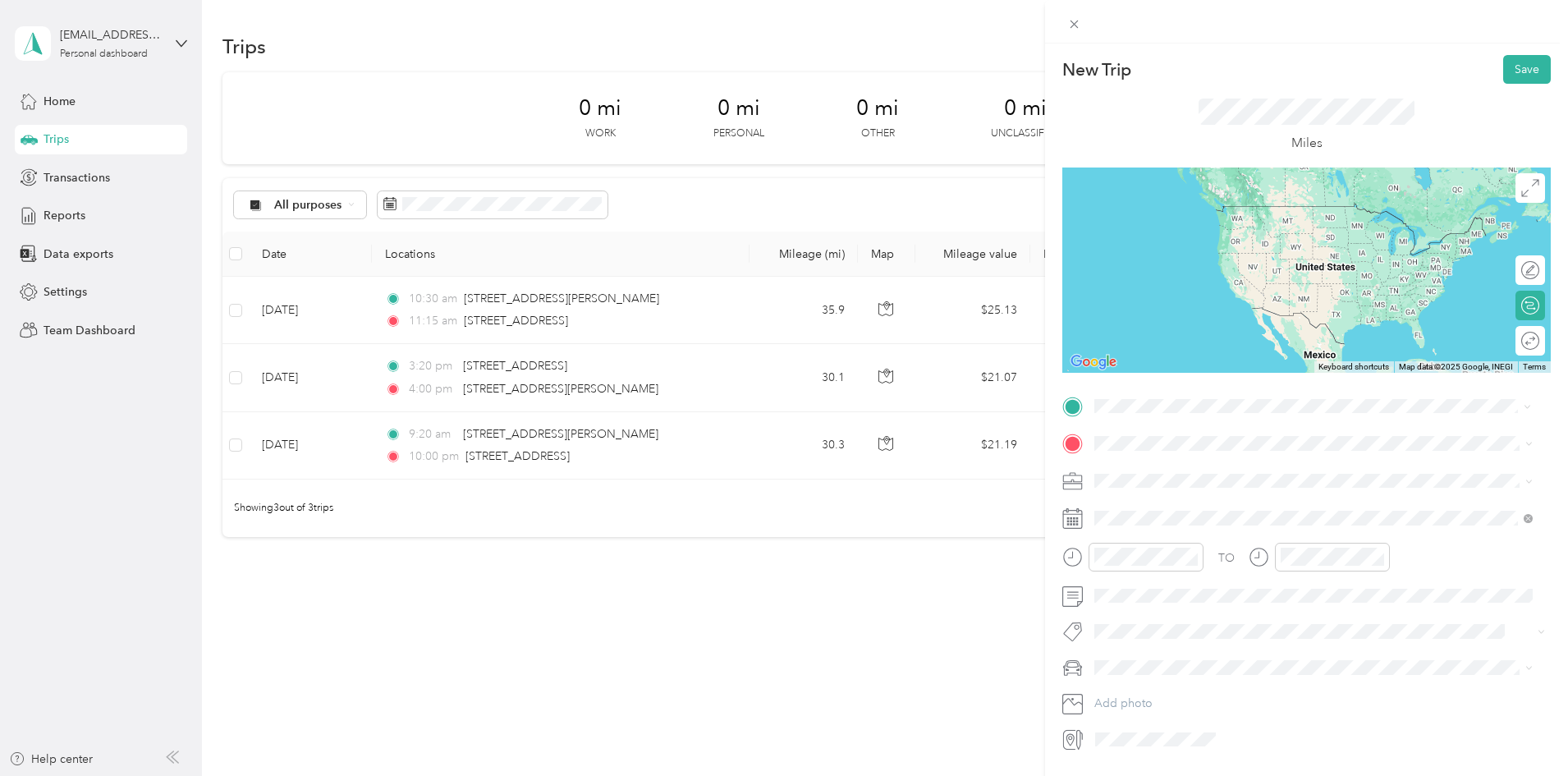
click at [1277, 472] on span "[STREET_ADDRESS][US_STATE]" at bounding box center [1206, 466] width 164 height 15
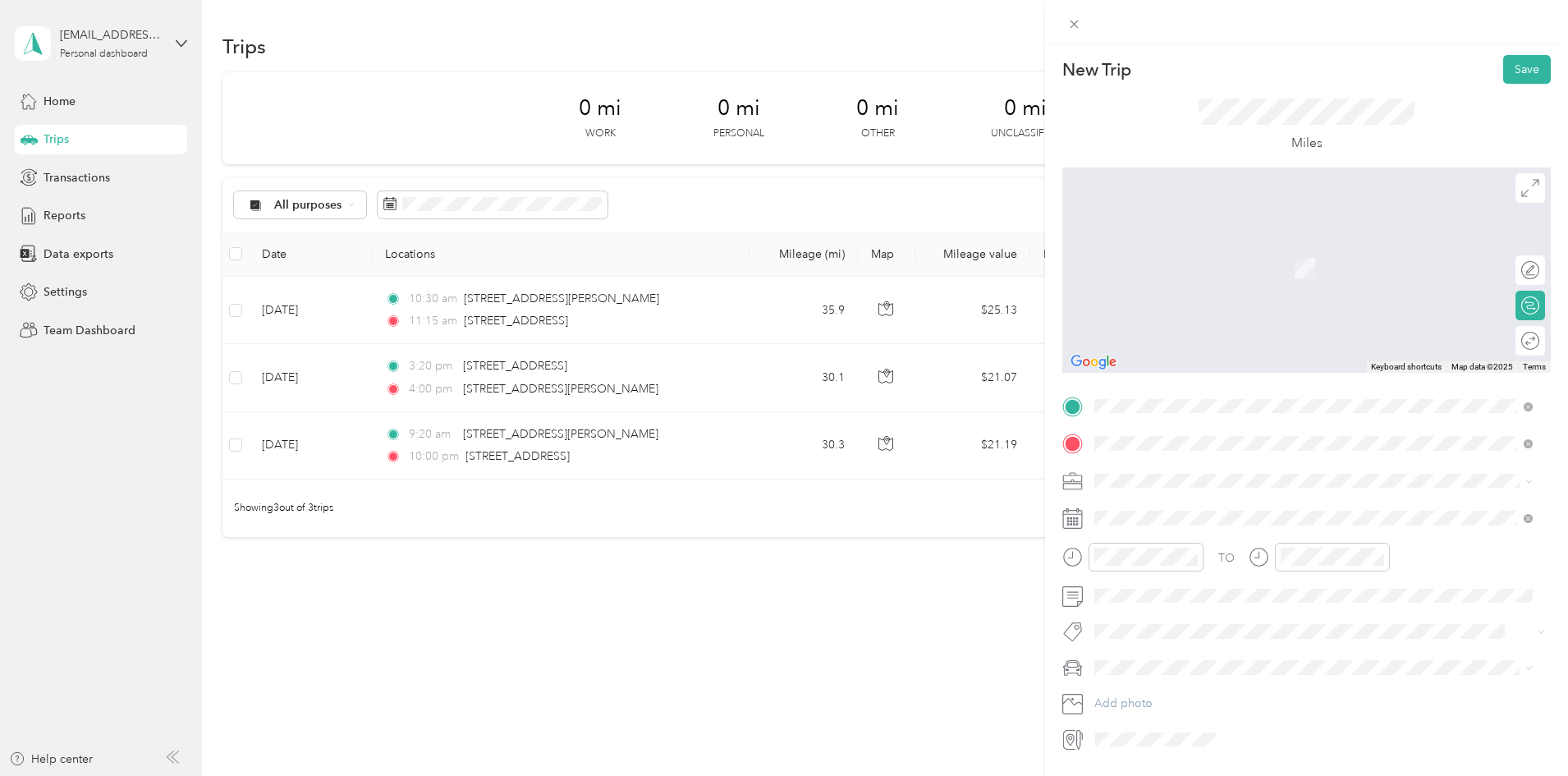
click at [1191, 500] on span "[STREET_ADDRESS][US_STATE]" at bounding box center [1206, 503] width 164 height 15
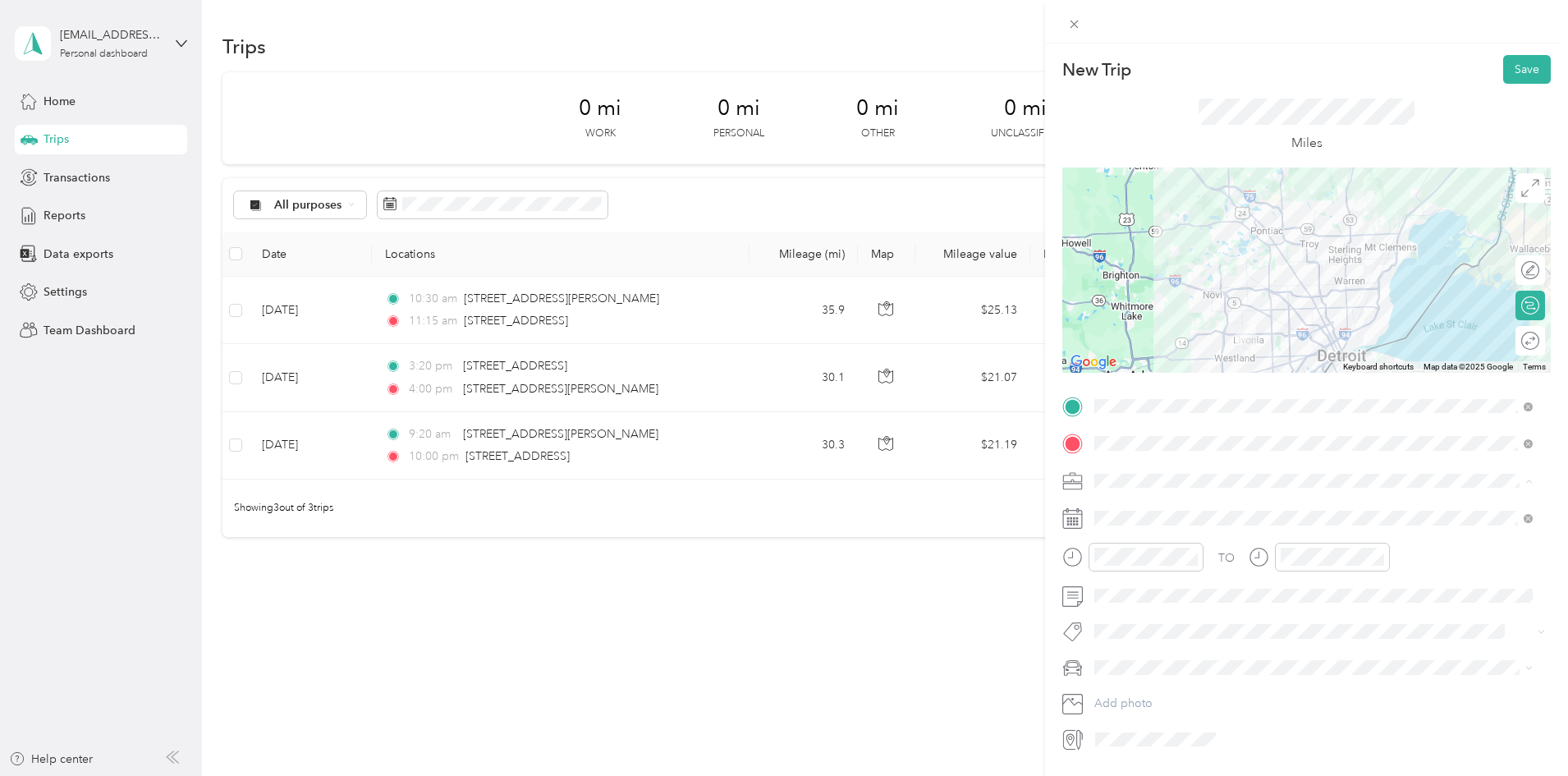
click at [1139, 512] on div "Work" at bounding box center [1313, 509] width 427 height 18
click at [1117, 389] on div "03" at bounding box center [1111, 389] width 40 height 23
click at [1159, 332] on div "00" at bounding box center [1158, 337] width 40 height 23
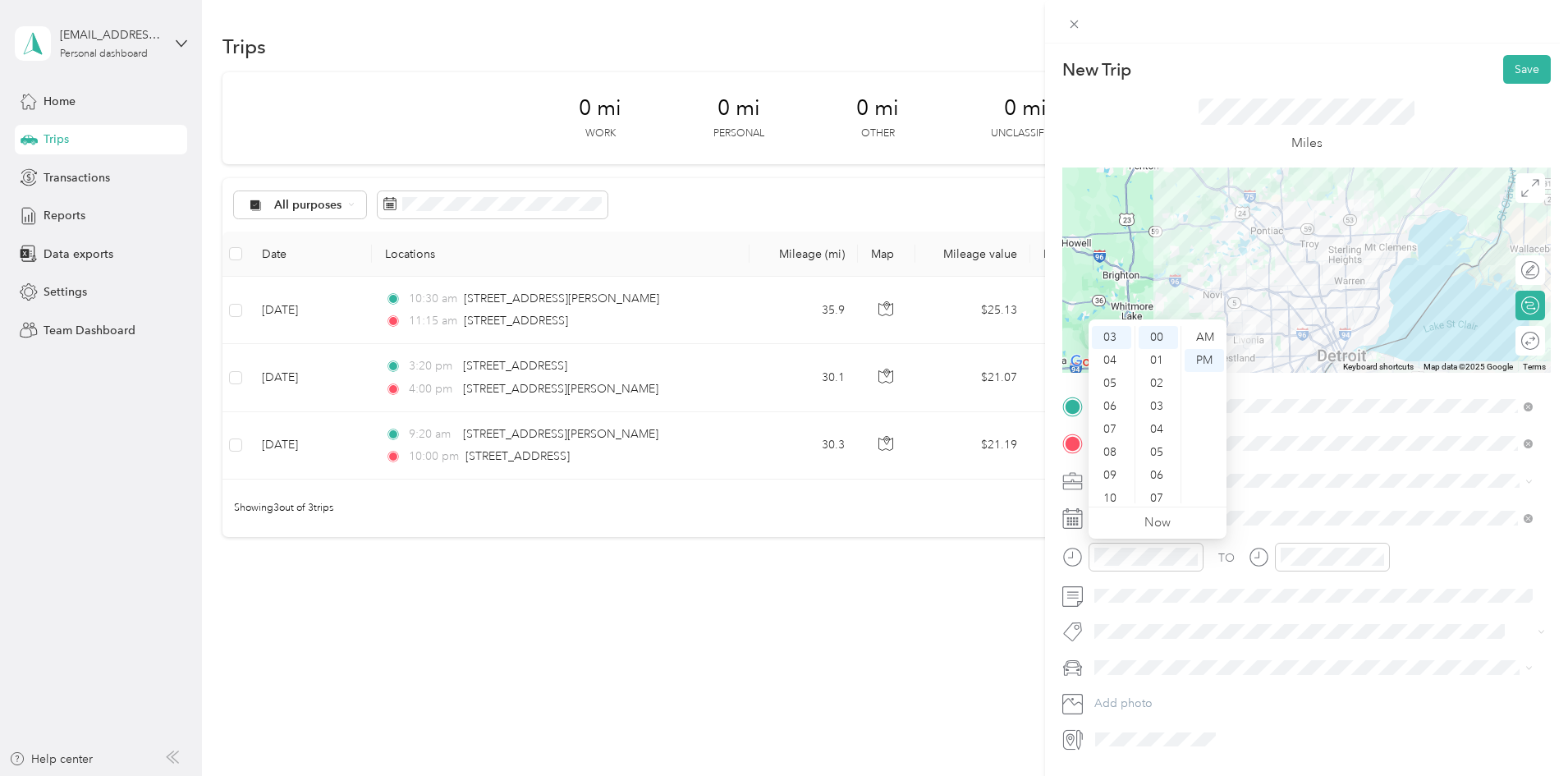
click at [1283, 497] on div "TO Add photo" at bounding box center [1306, 573] width 488 height 360
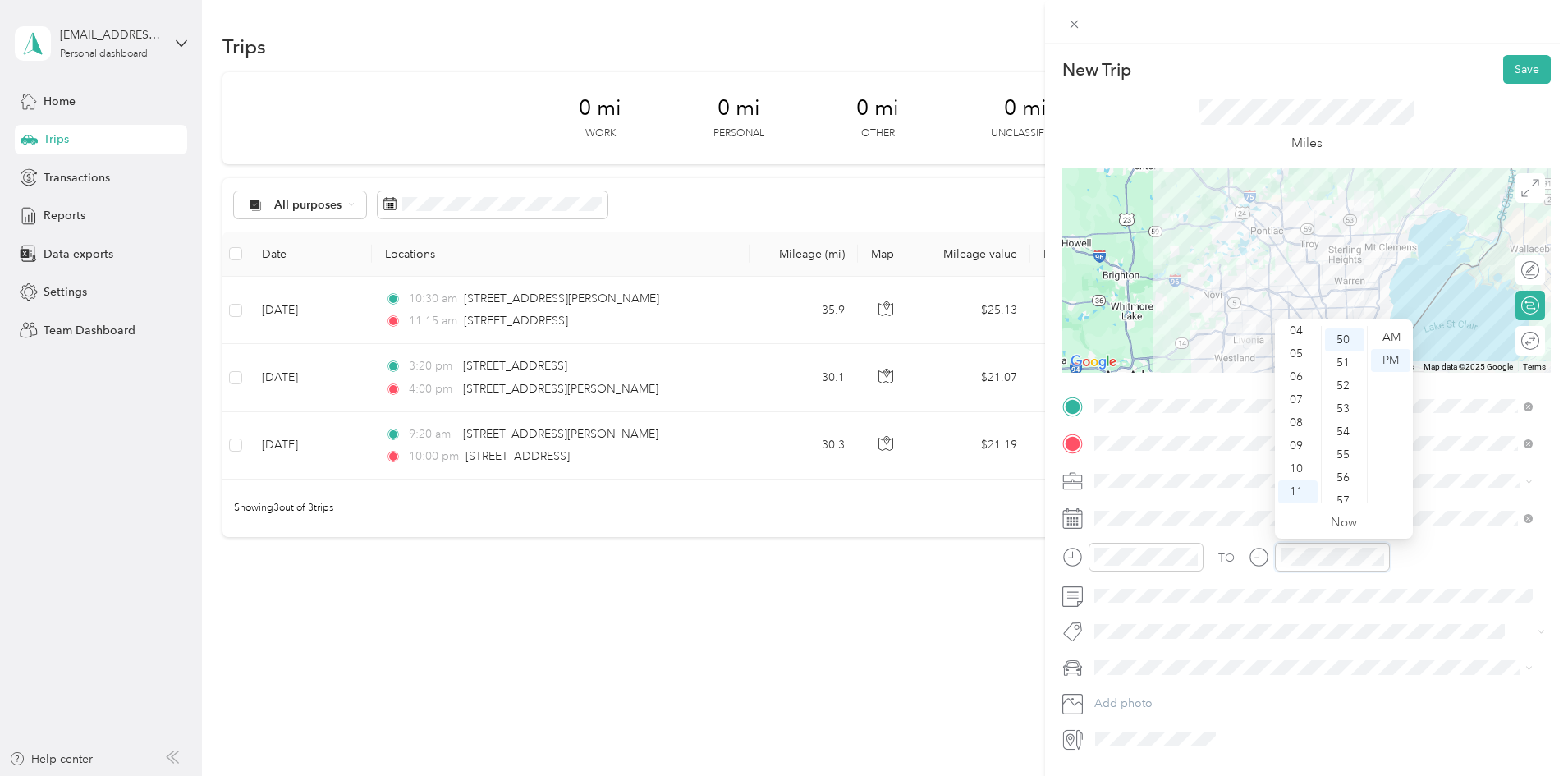
scroll to position [1149, 0]
click at [1301, 328] on div "04" at bounding box center [1297, 330] width 40 height 23
click at [1338, 335] on div "00" at bounding box center [1344, 337] width 40 height 23
click at [1342, 335] on div "00" at bounding box center [1344, 337] width 40 height 23
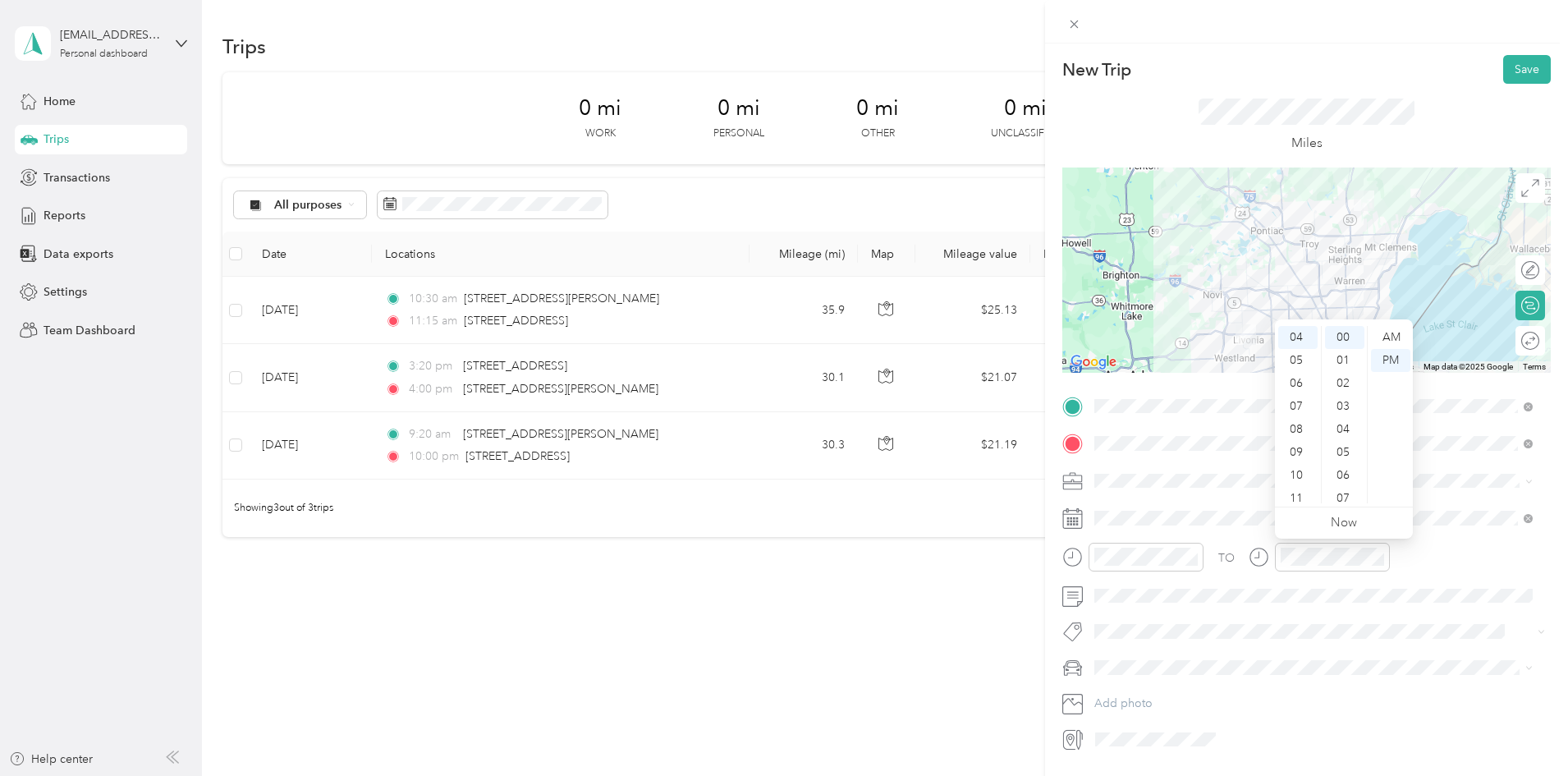
click at [1465, 540] on div "TO Add photo" at bounding box center [1306, 573] width 488 height 360
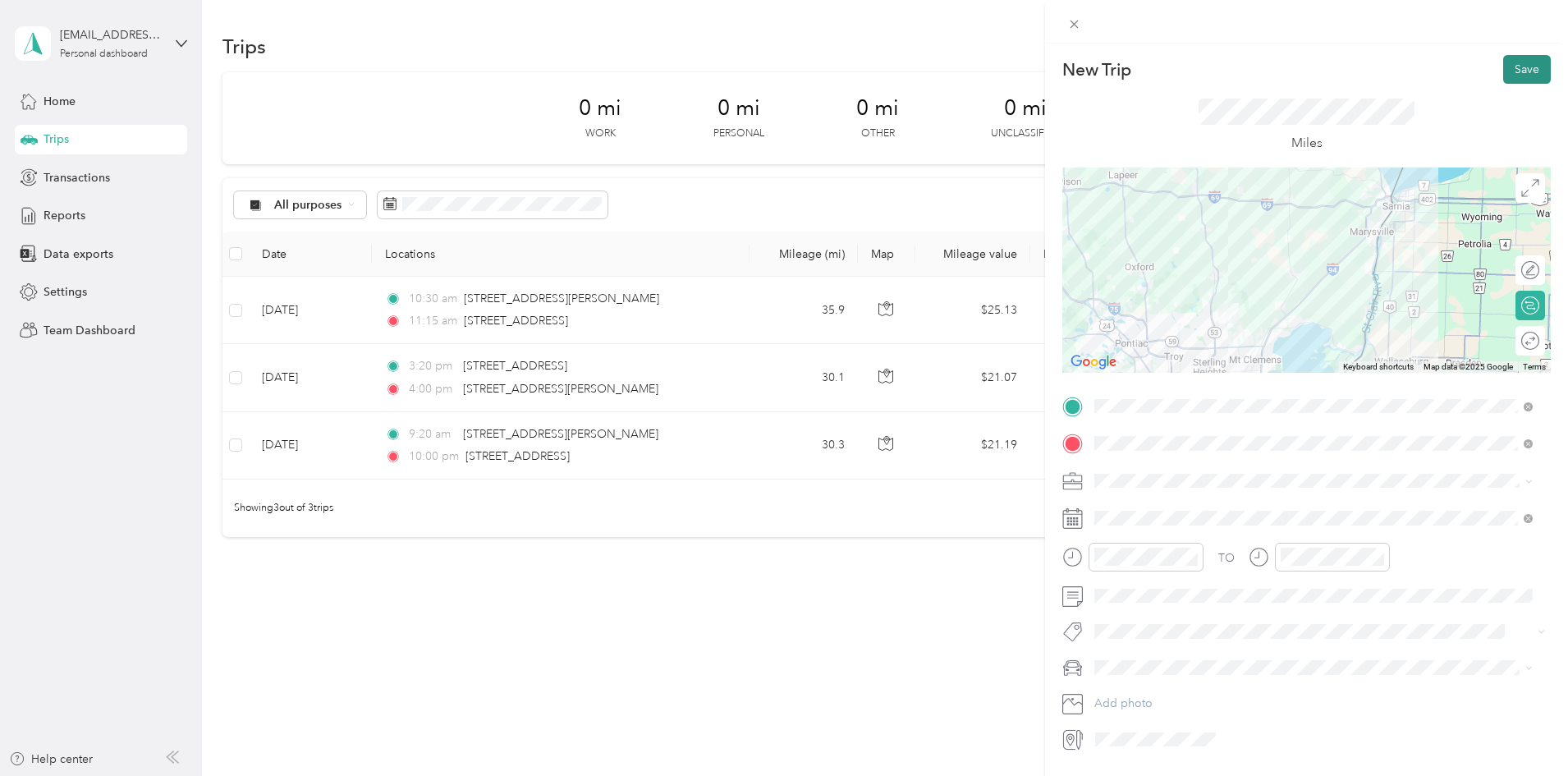
click at [1521, 57] on button "Save" at bounding box center [1526, 69] width 48 height 29
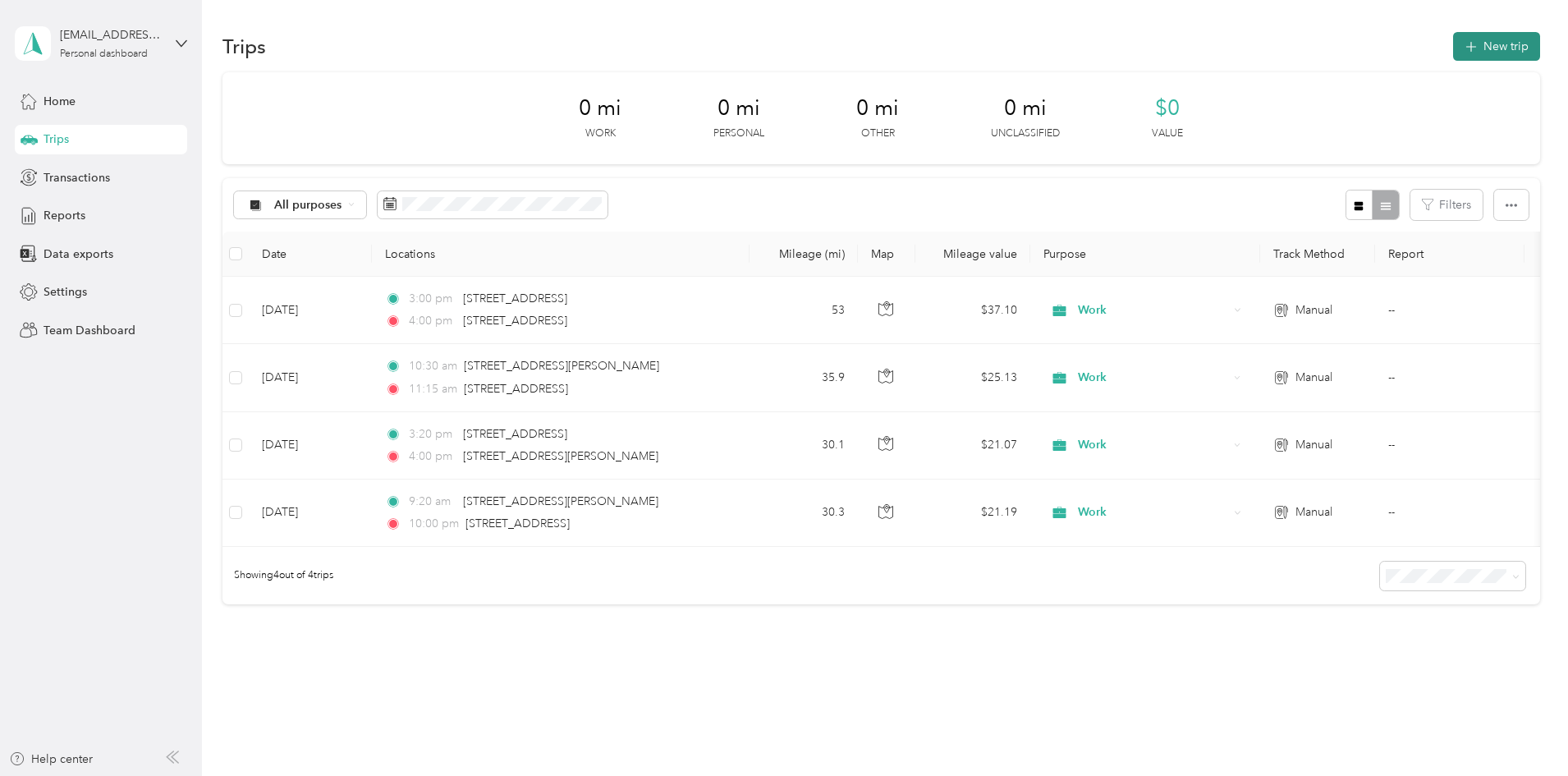
click at [1461, 52] on icon "button" at bounding box center [1470, 47] width 18 height 18
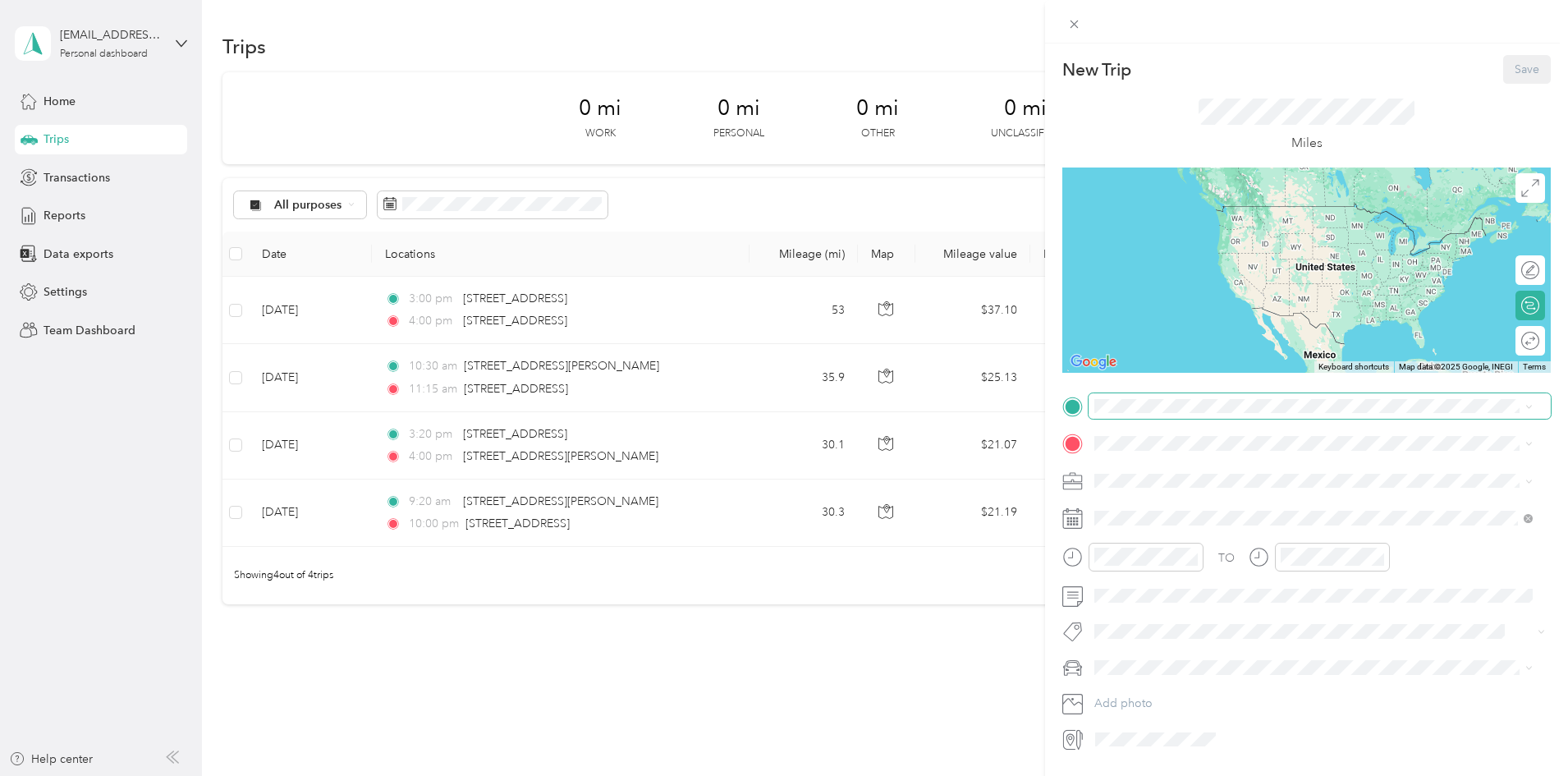
click at [1129, 415] on span at bounding box center [1319, 406] width 462 height 26
click at [1192, 472] on span "[STREET_ADDRESS][US_STATE]" at bounding box center [1206, 466] width 164 height 15
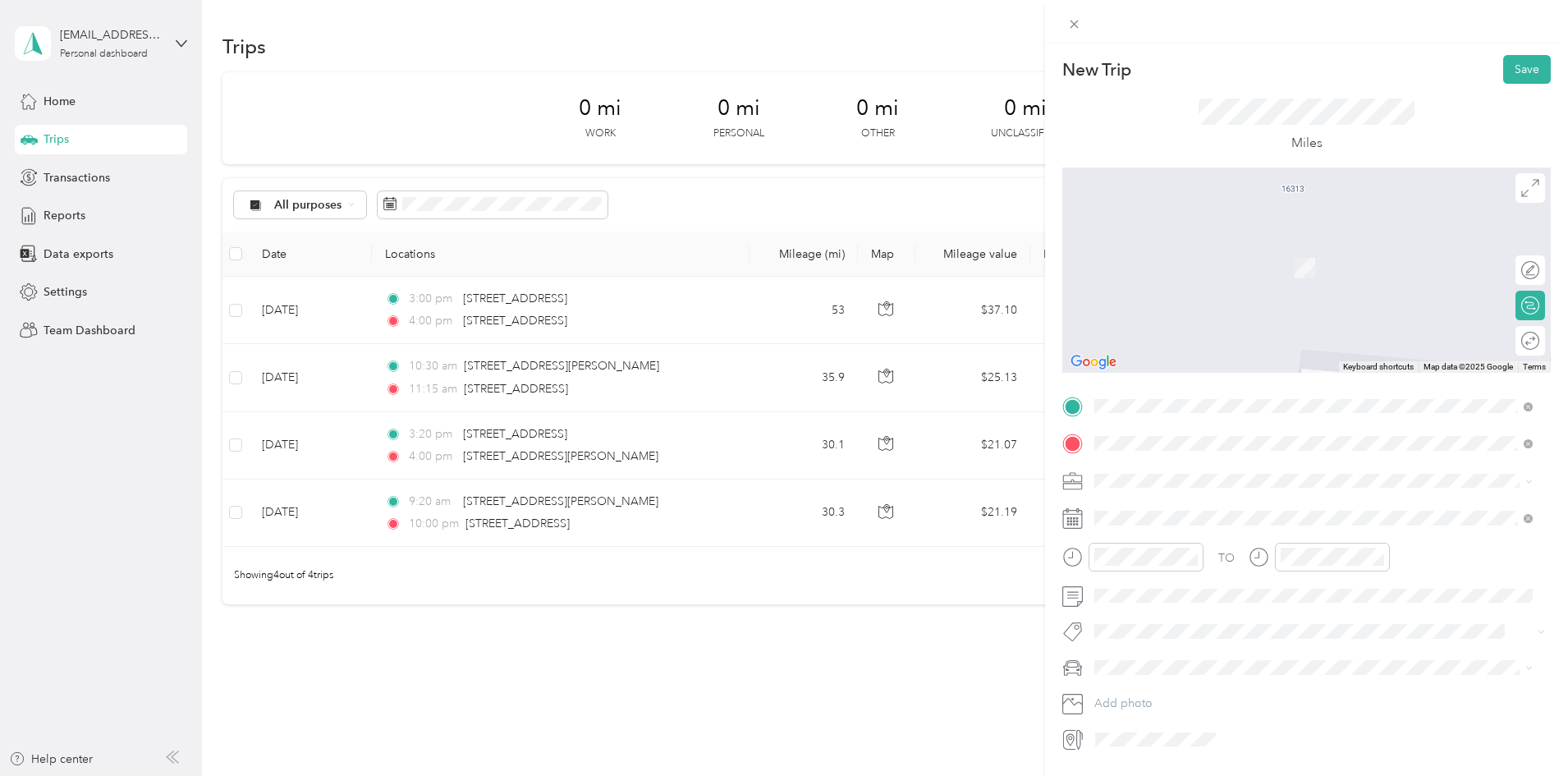
click at [1166, 499] on span "[STREET_ADDRESS][PERSON_NAME][US_STATE]" at bounding box center [1253, 503] width 256 height 15
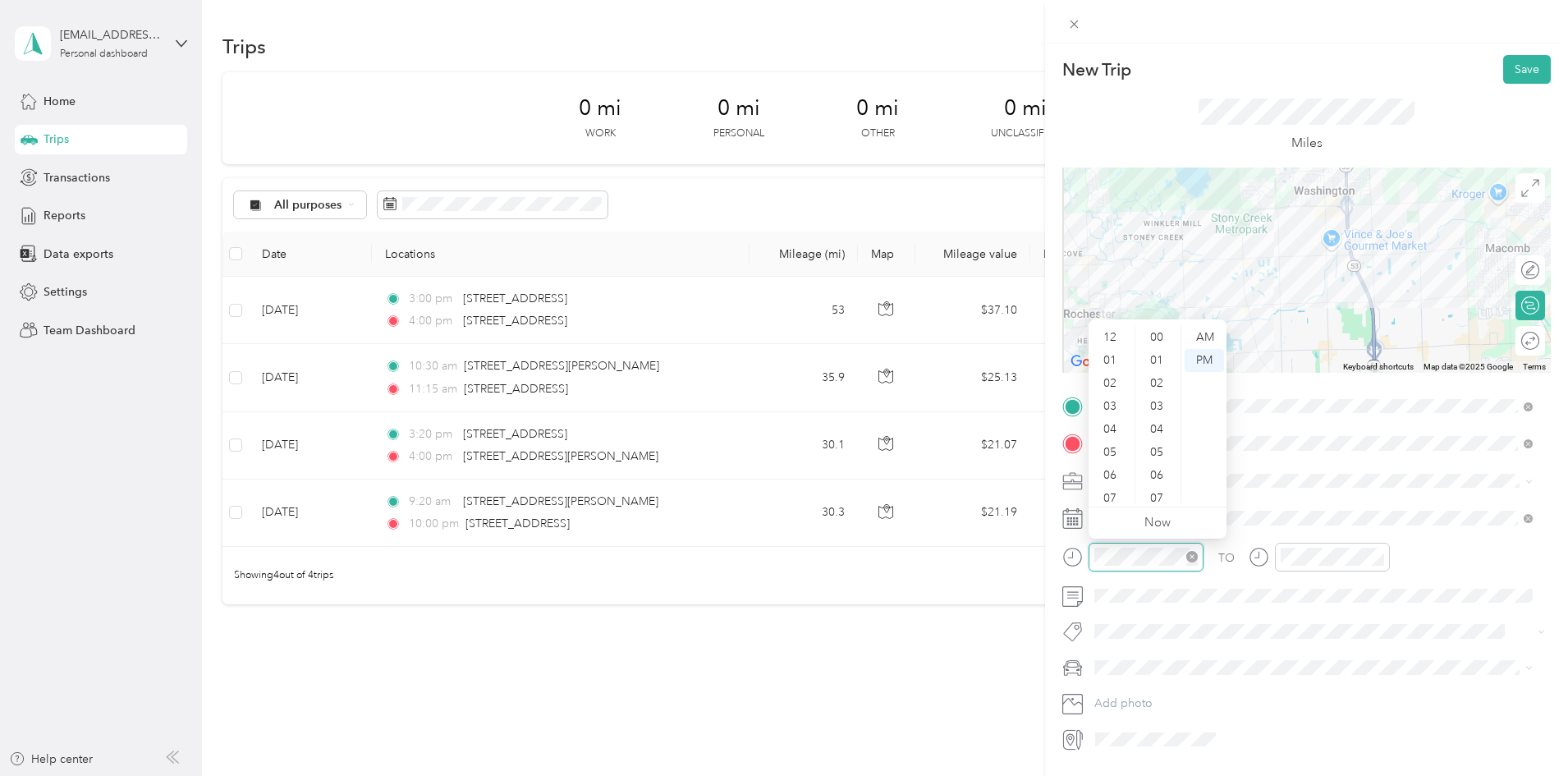
scroll to position [1201, 0]
click at [1113, 328] on div "04" at bounding box center [1111, 330] width 40 height 23
click at [1157, 355] on div "15" at bounding box center [1158, 353] width 40 height 23
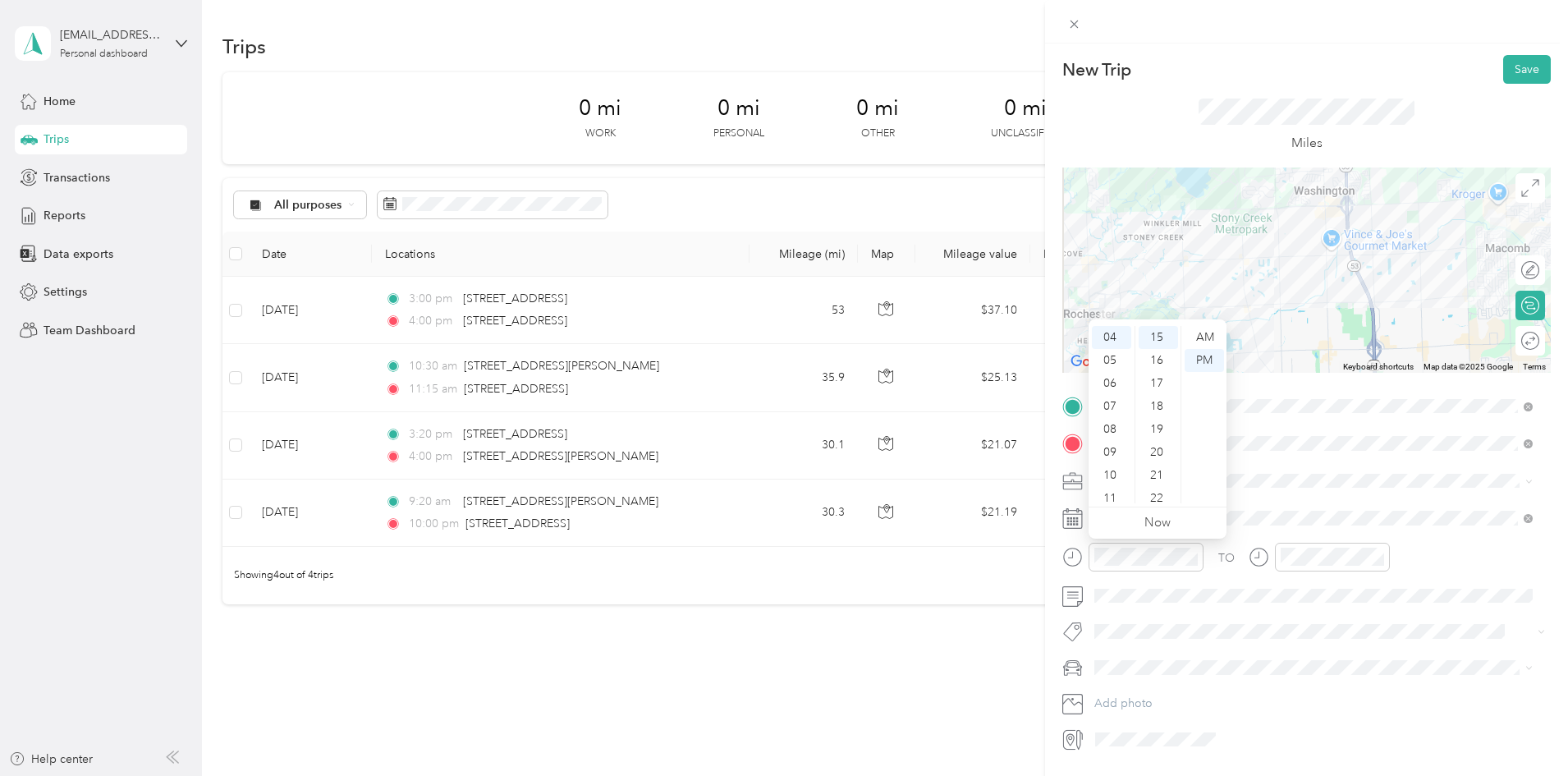
click at [1264, 469] on span at bounding box center [1319, 480] width 462 height 26
click at [1301, 409] on div "04" at bounding box center [1297, 412] width 40 height 23
click at [1348, 409] on div "45" at bounding box center [1344, 415] width 40 height 23
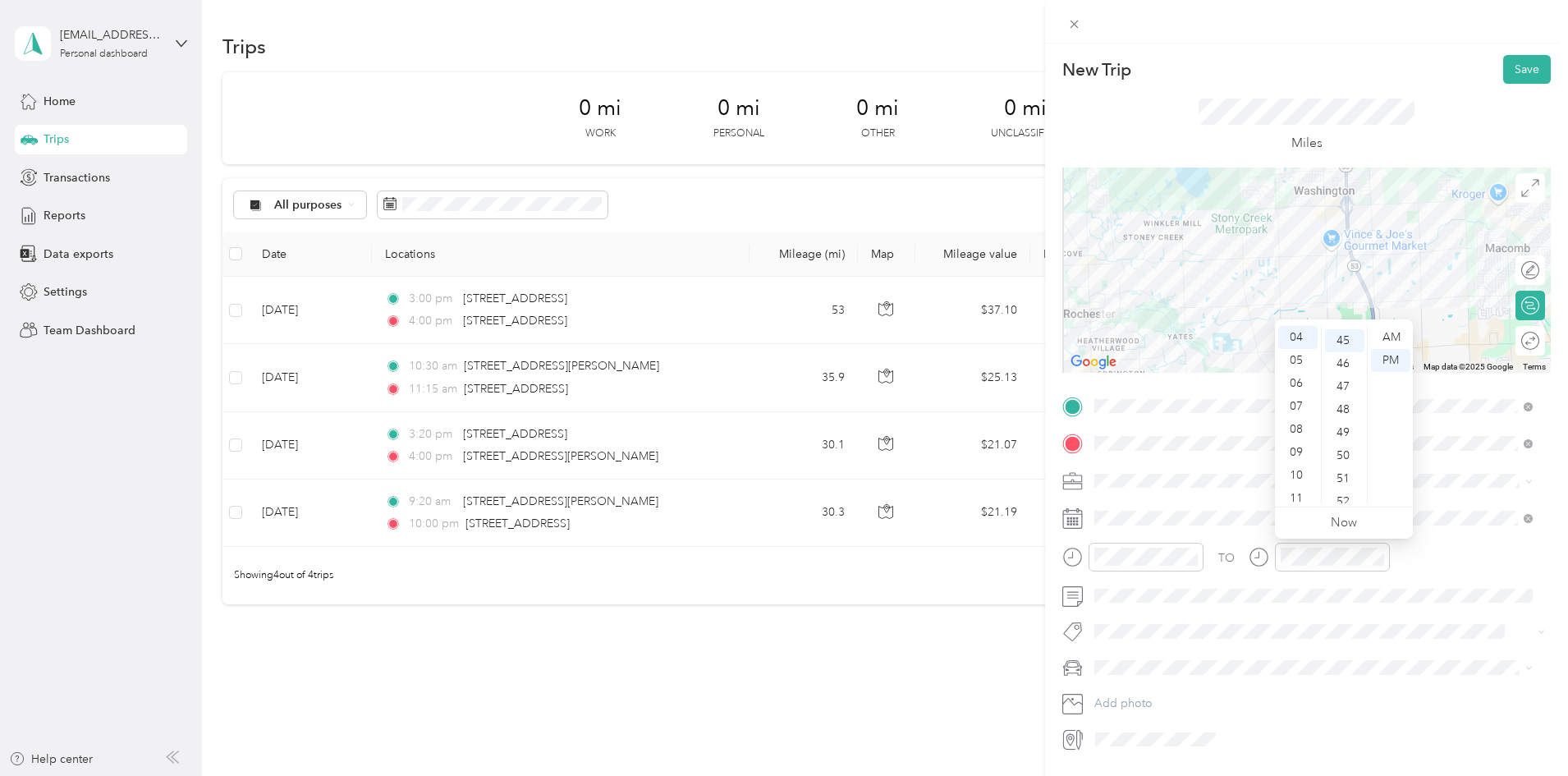
scroll to position [1034, 0]
click at [1477, 621] on span at bounding box center [1319, 631] width 462 height 23
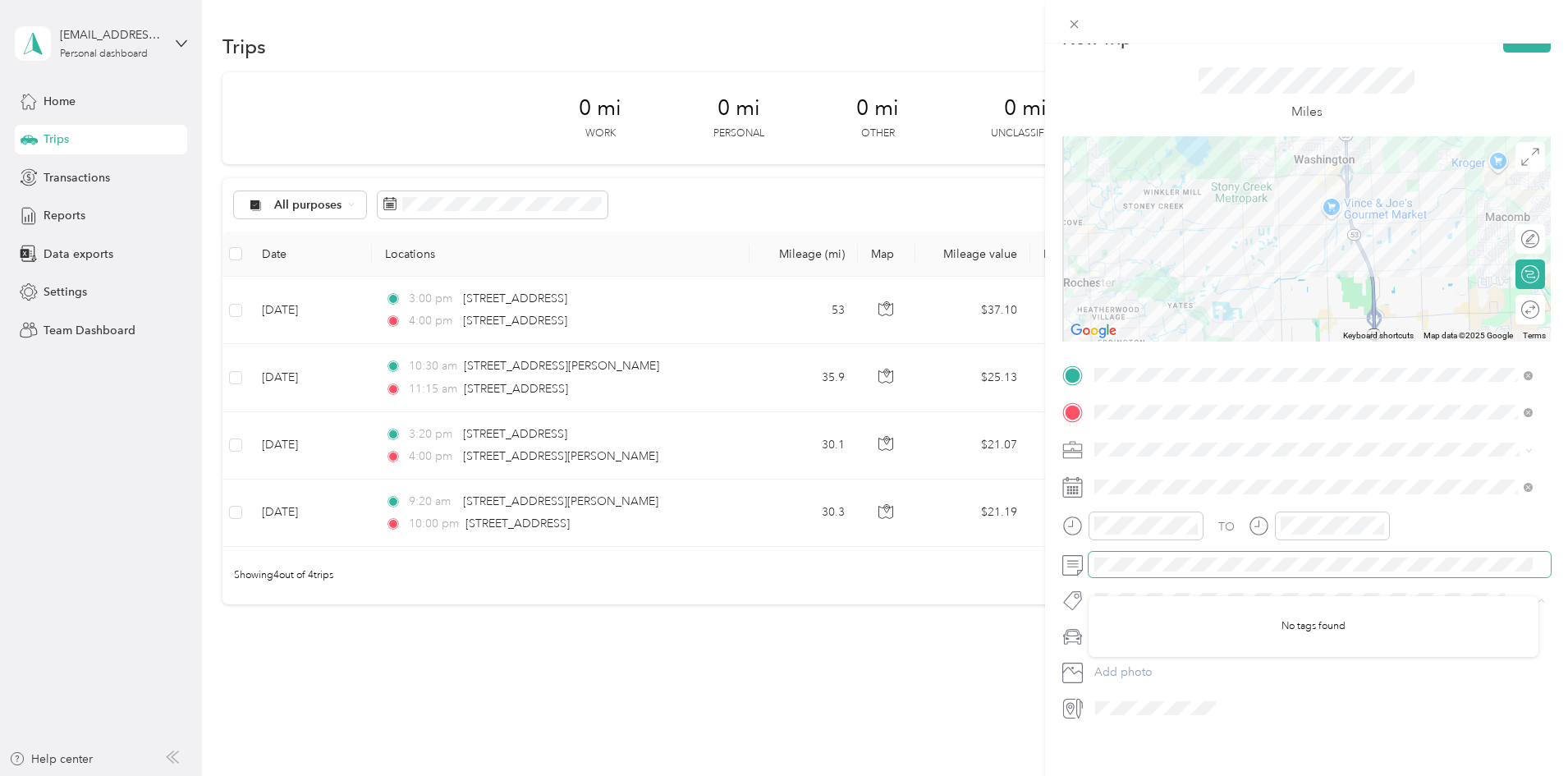
scroll to position [49, 0]
click at [1143, 468] on li "Work" at bounding box center [1312, 459] width 450 height 29
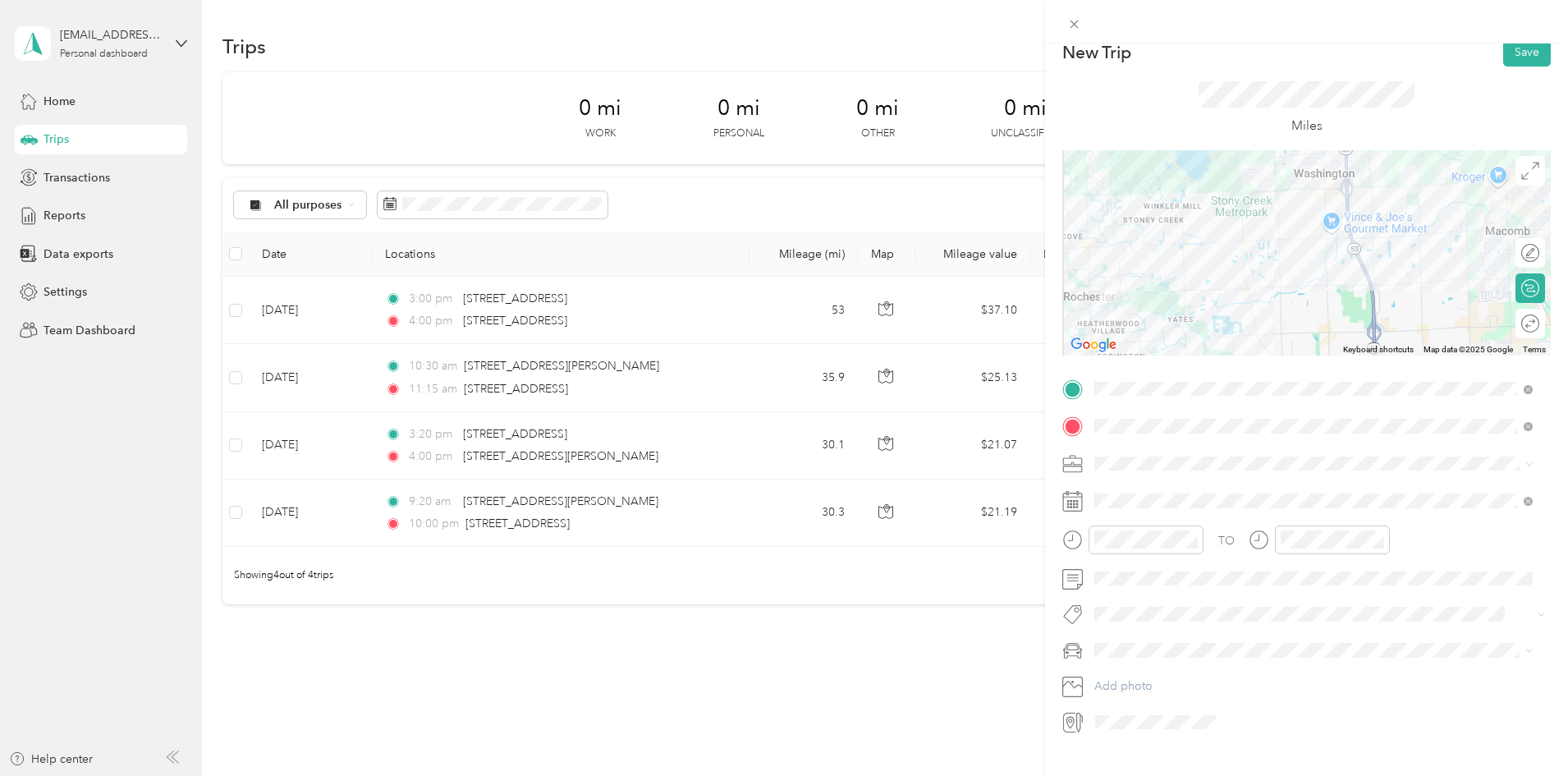
scroll to position [0, 0]
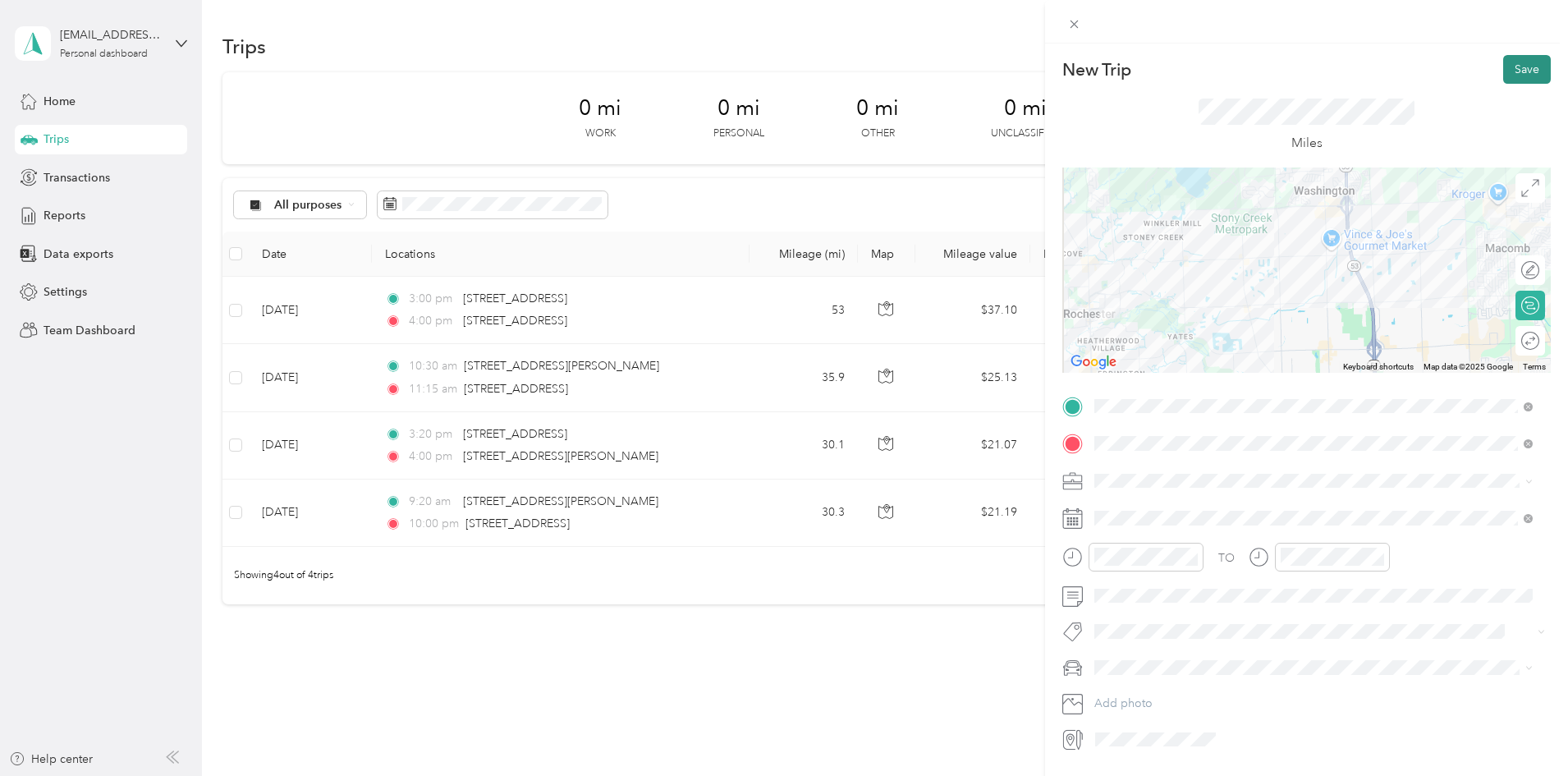
click at [1504, 68] on button "Save" at bounding box center [1526, 69] width 48 height 29
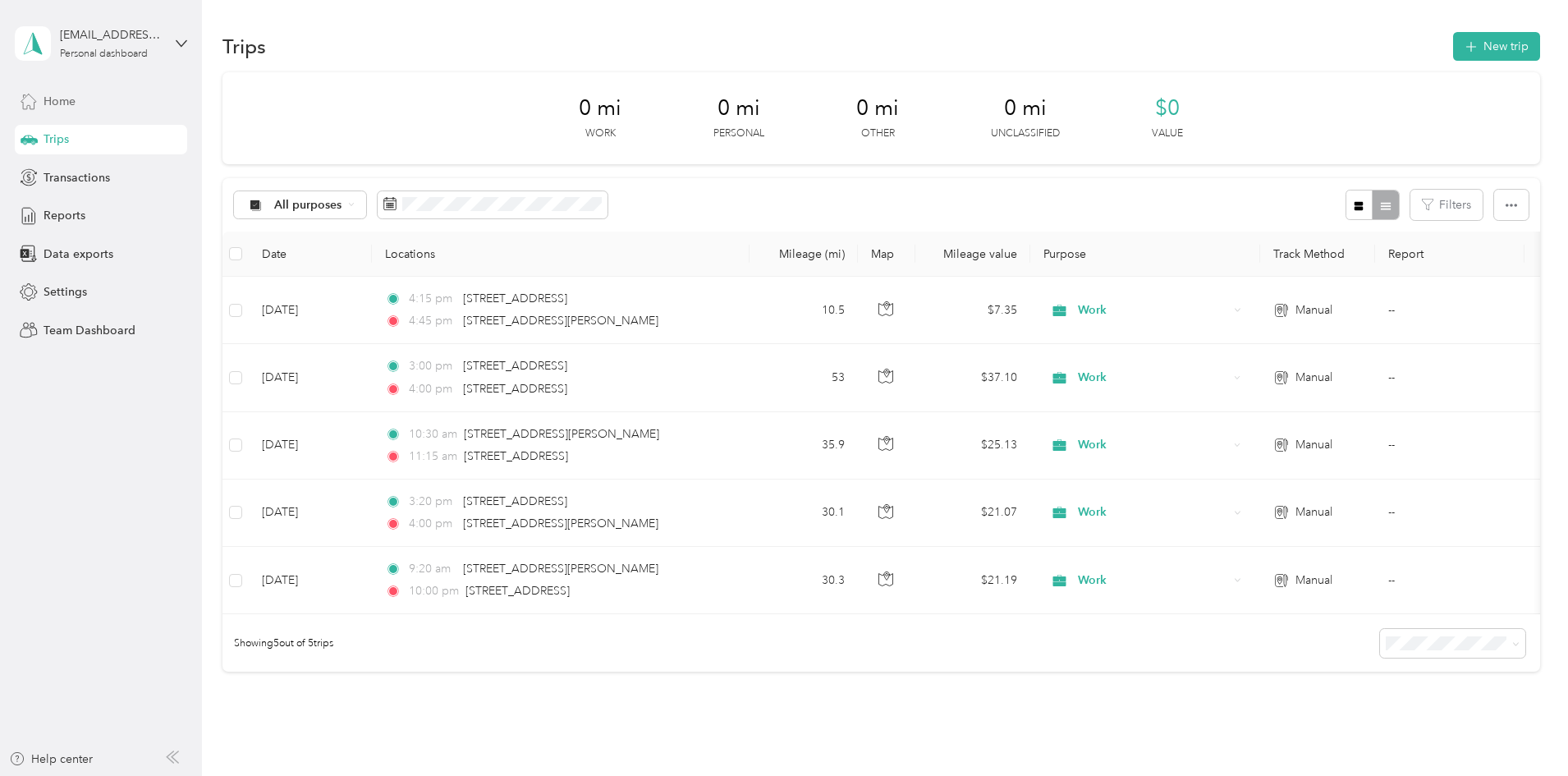
click at [53, 99] on span "Home" at bounding box center [60, 101] width 32 height 18
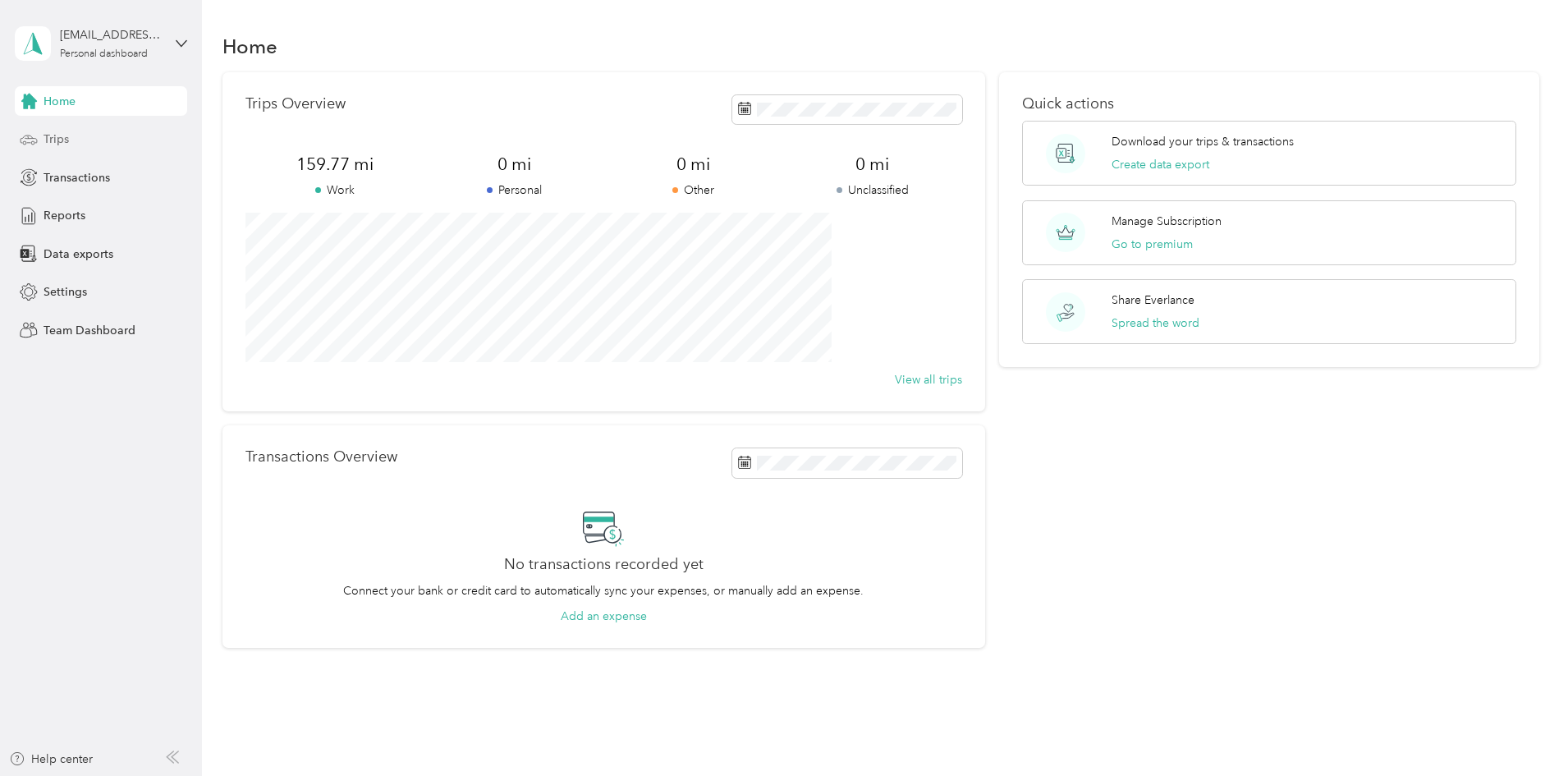
click at [61, 126] on div "Trips" at bounding box center [101, 139] width 172 height 29
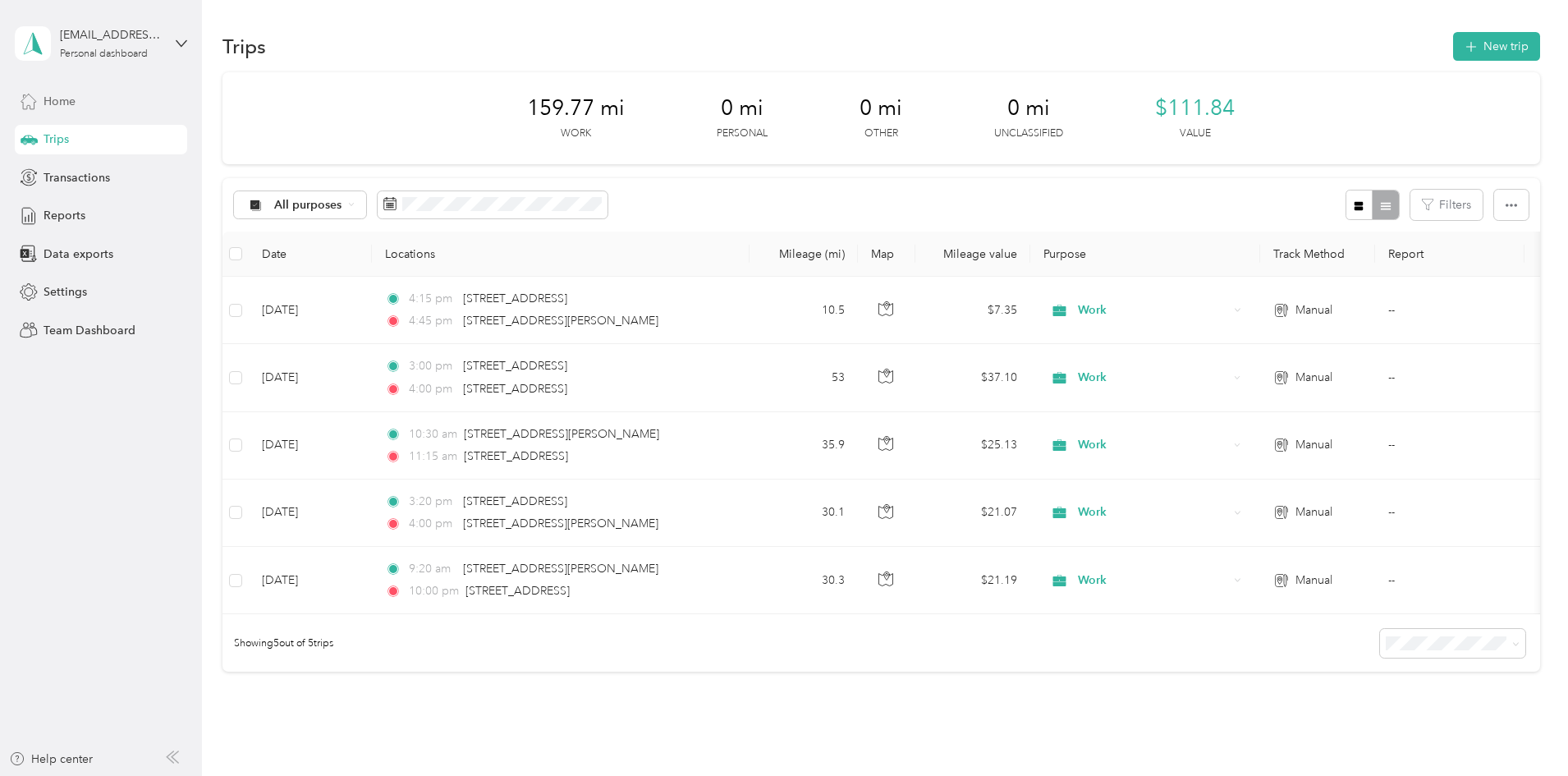
click at [71, 108] on span "Home" at bounding box center [60, 101] width 32 height 18
